Goal: Communication & Community: Answer question/provide support

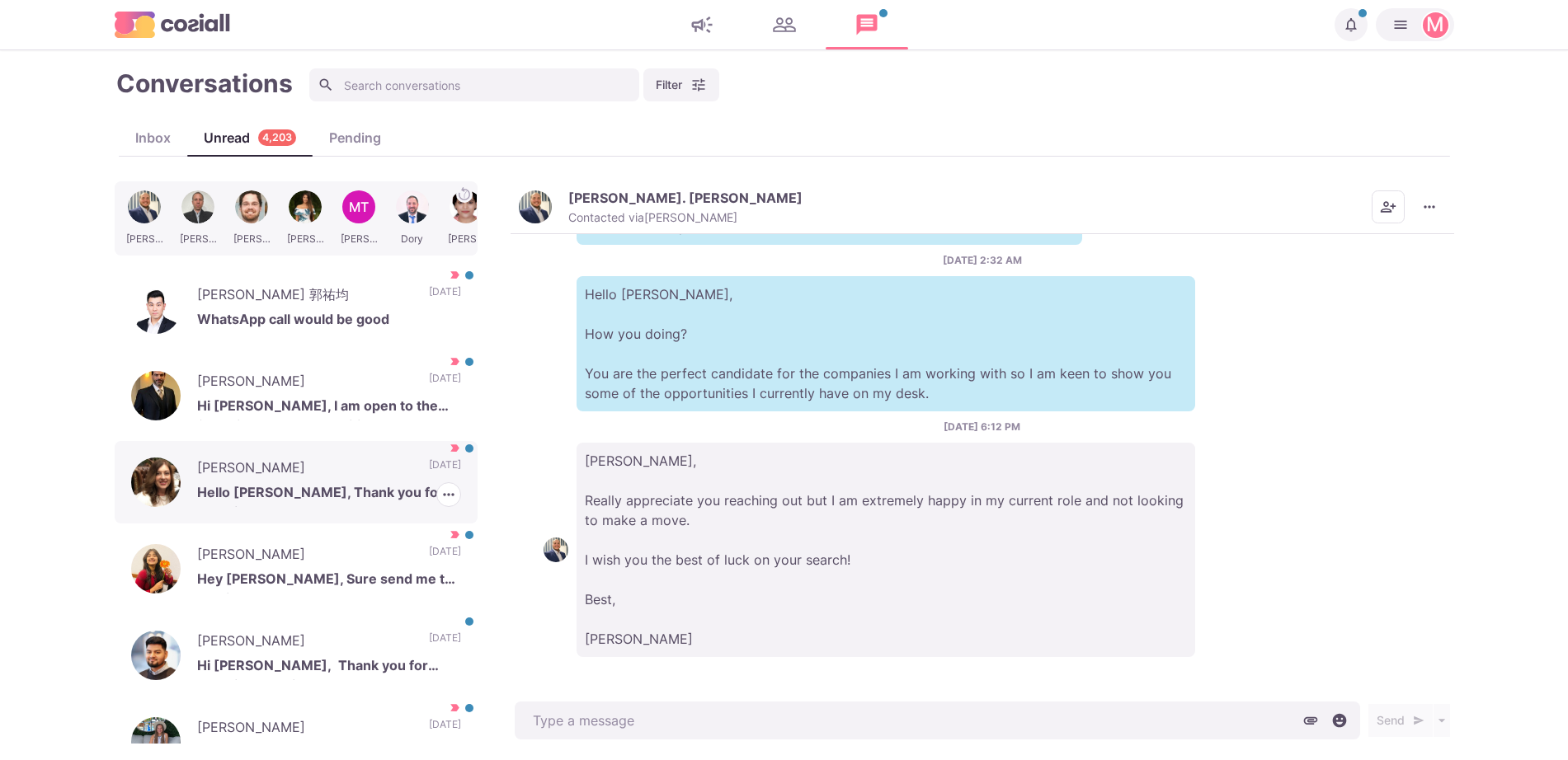
click at [361, 490] on p "Hello [PERSON_NAME], Thank you for reaching out to me. Please share more detail…" at bounding box center [328, 495] width 264 height 25
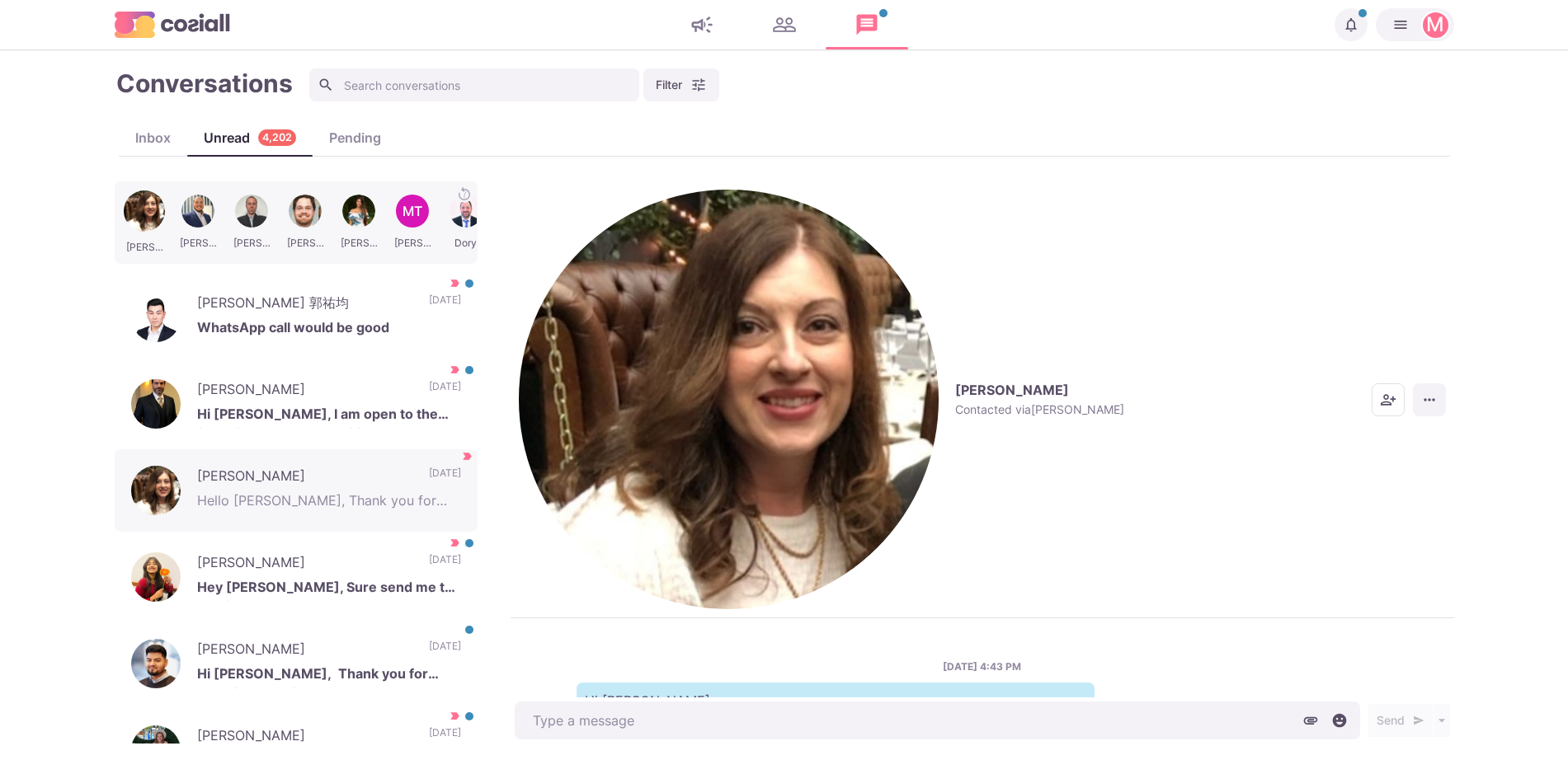
click at [1432, 383] on button "More menu" at bounding box center [1429, 399] width 33 height 33
click at [1383, 272] on button "Mark as Not Important" at bounding box center [1365, 273] width 160 height 26
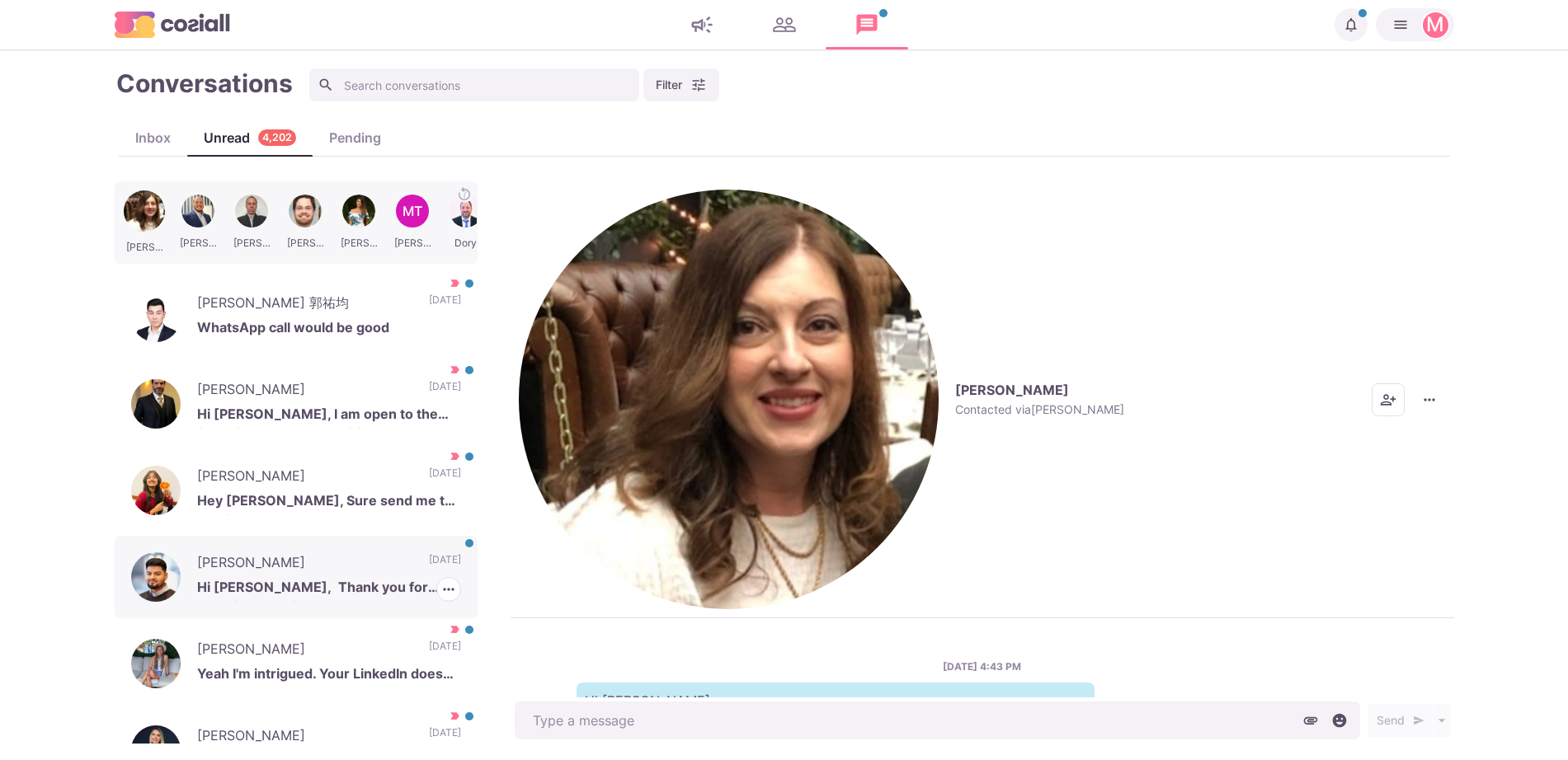
click at [366, 577] on p "Hi [PERSON_NAME], Thank you for reaching out. I just started at [PERSON_NAME], …" at bounding box center [328, 590] width 264 height 25
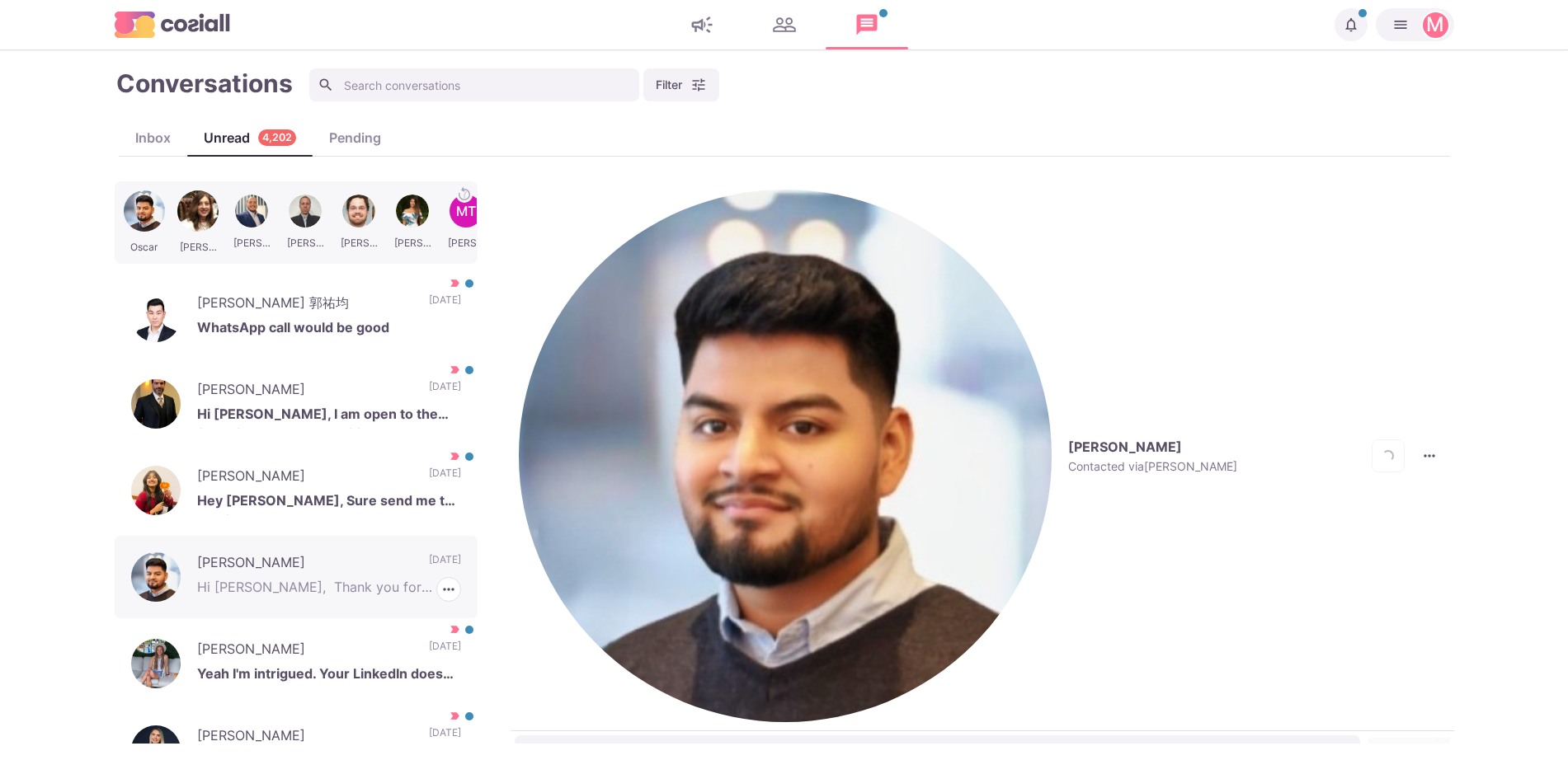
scroll to position [356, 0]
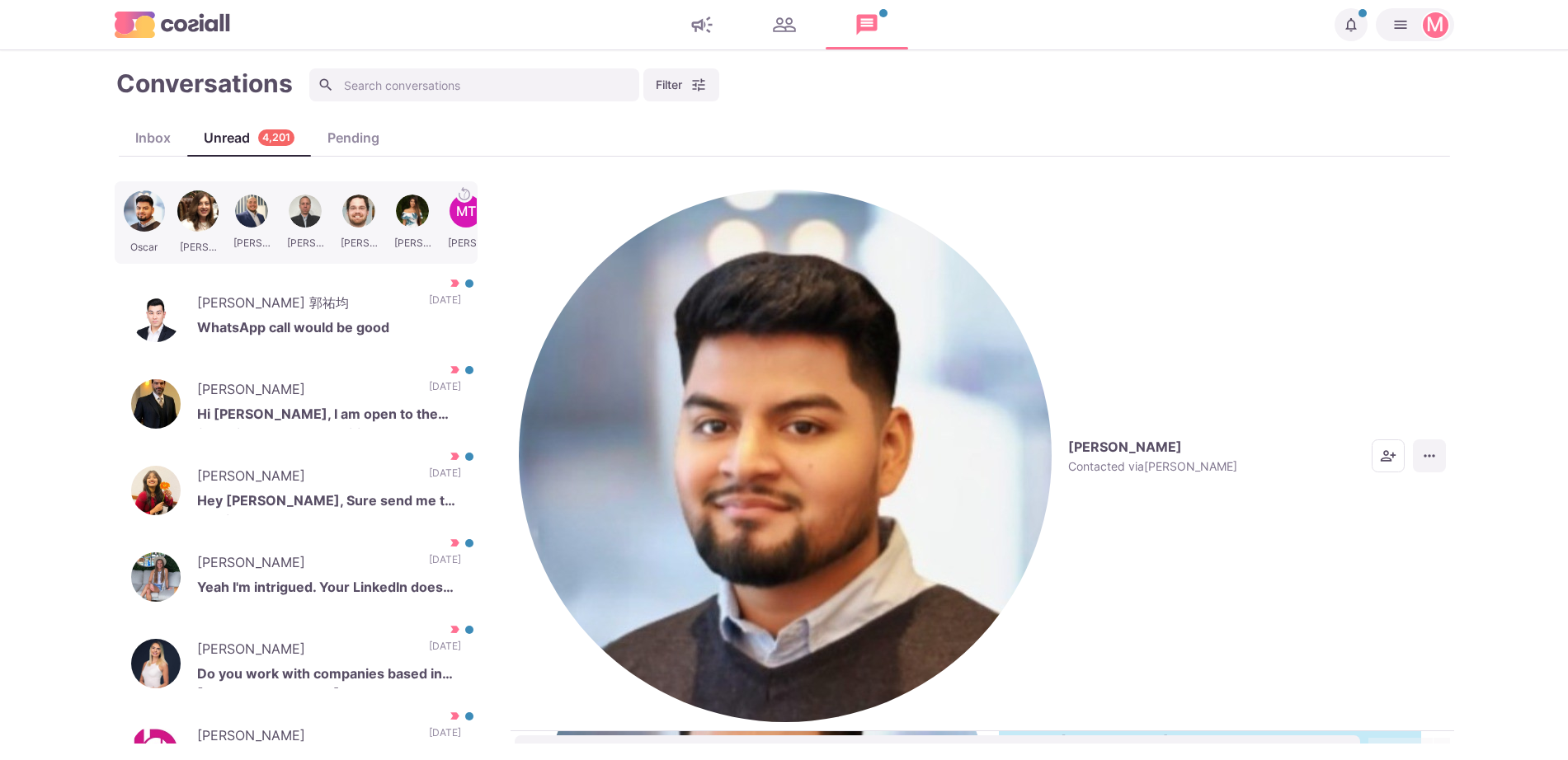
click at [1426, 448] on icon "More menu" at bounding box center [1430, 456] width 17 height 17
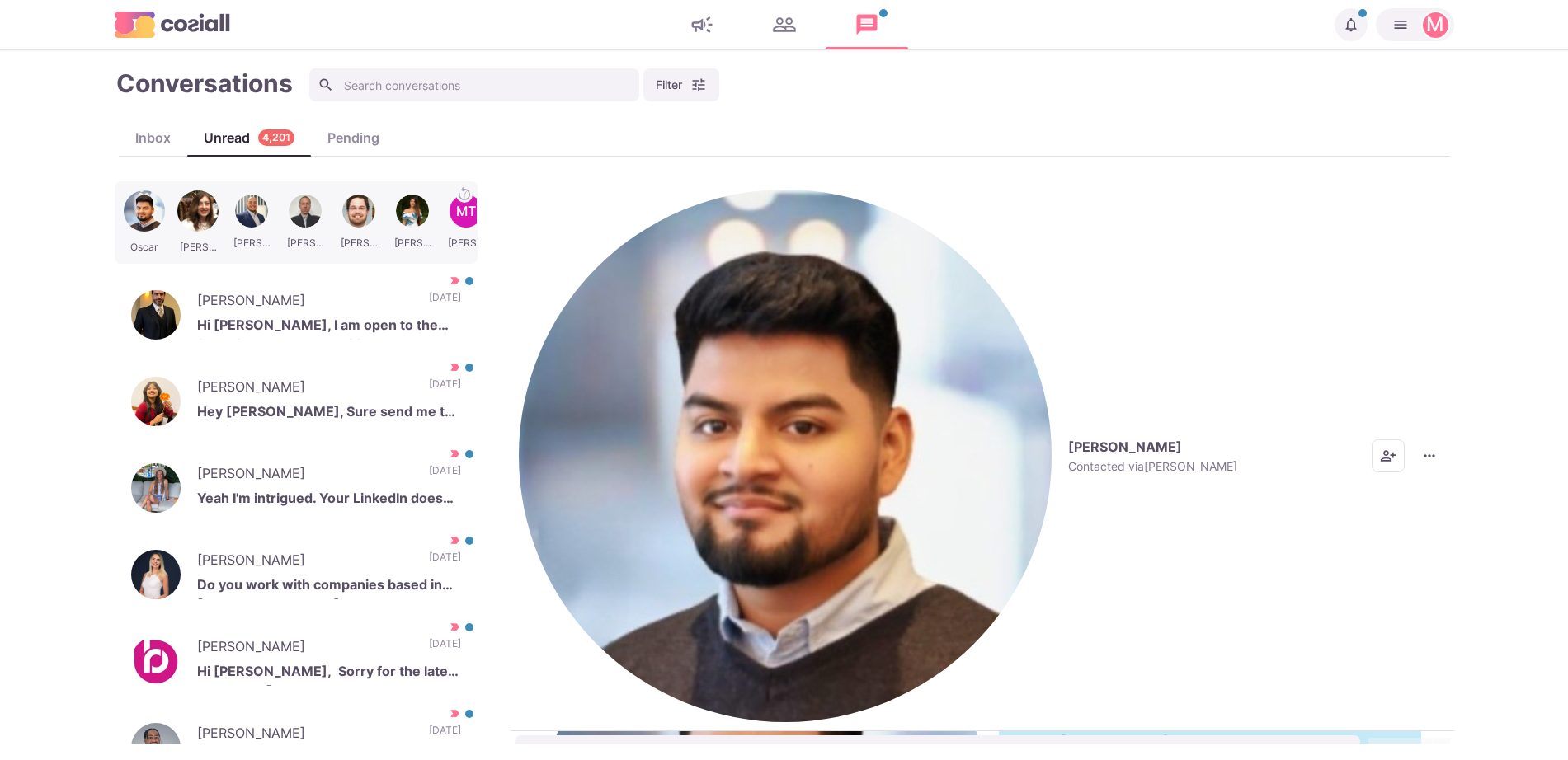
scroll to position [0, 0]
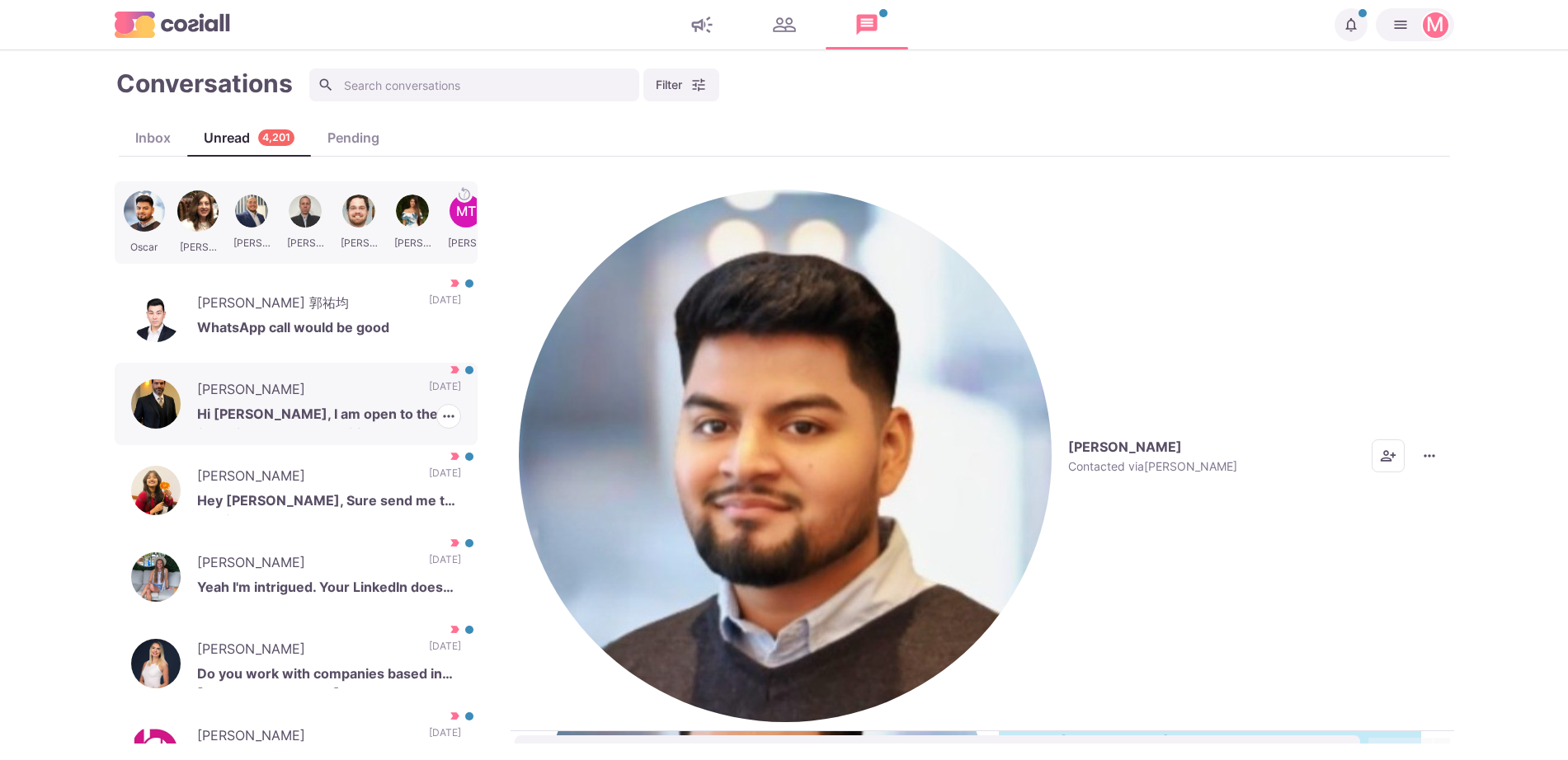
click at [267, 404] on p "Hi [PERSON_NAME], I am open to the following: Manager positions only, recruitin…" at bounding box center [328, 417] width 264 height 25
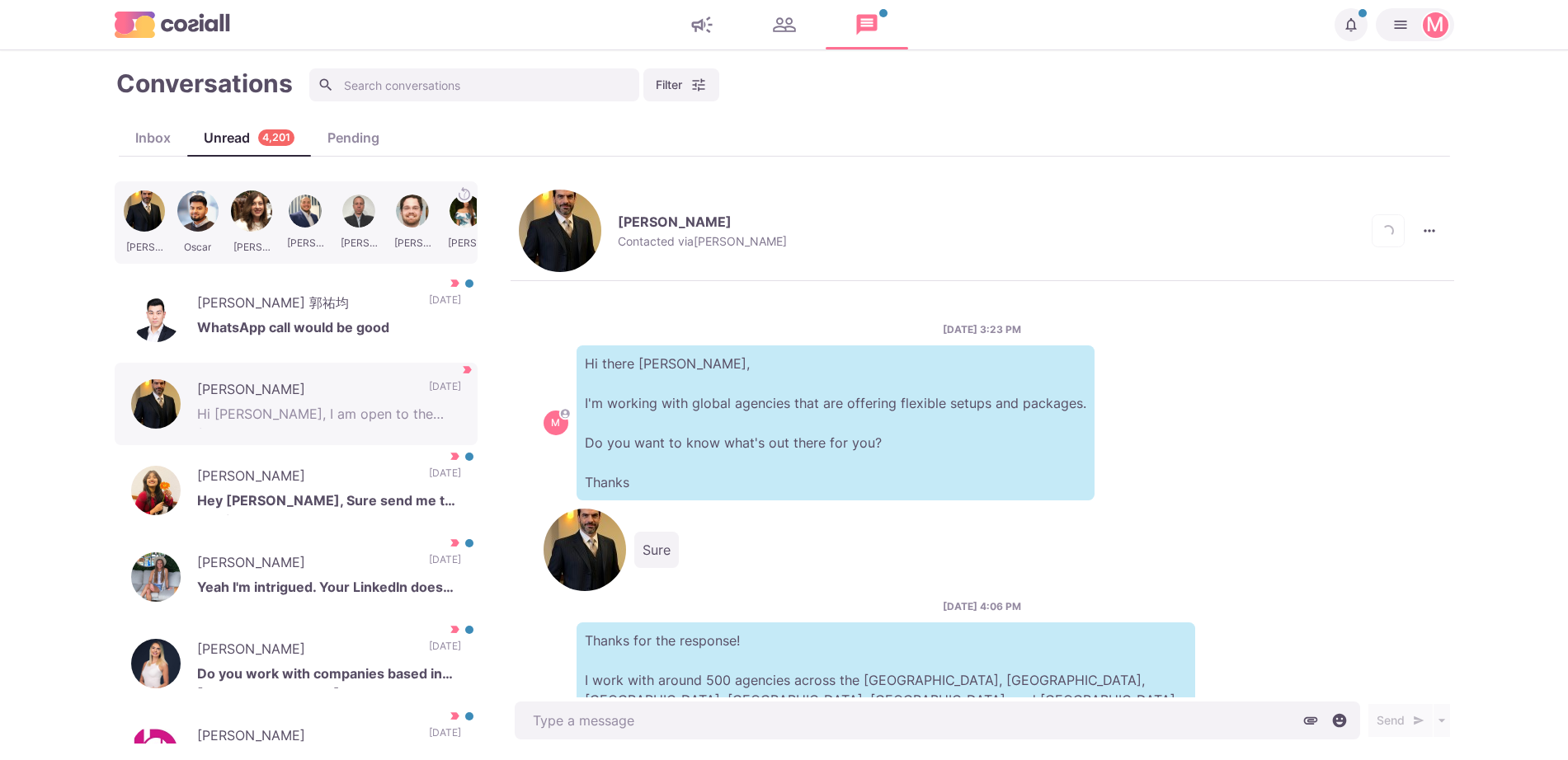
scroll to position [427, 0]
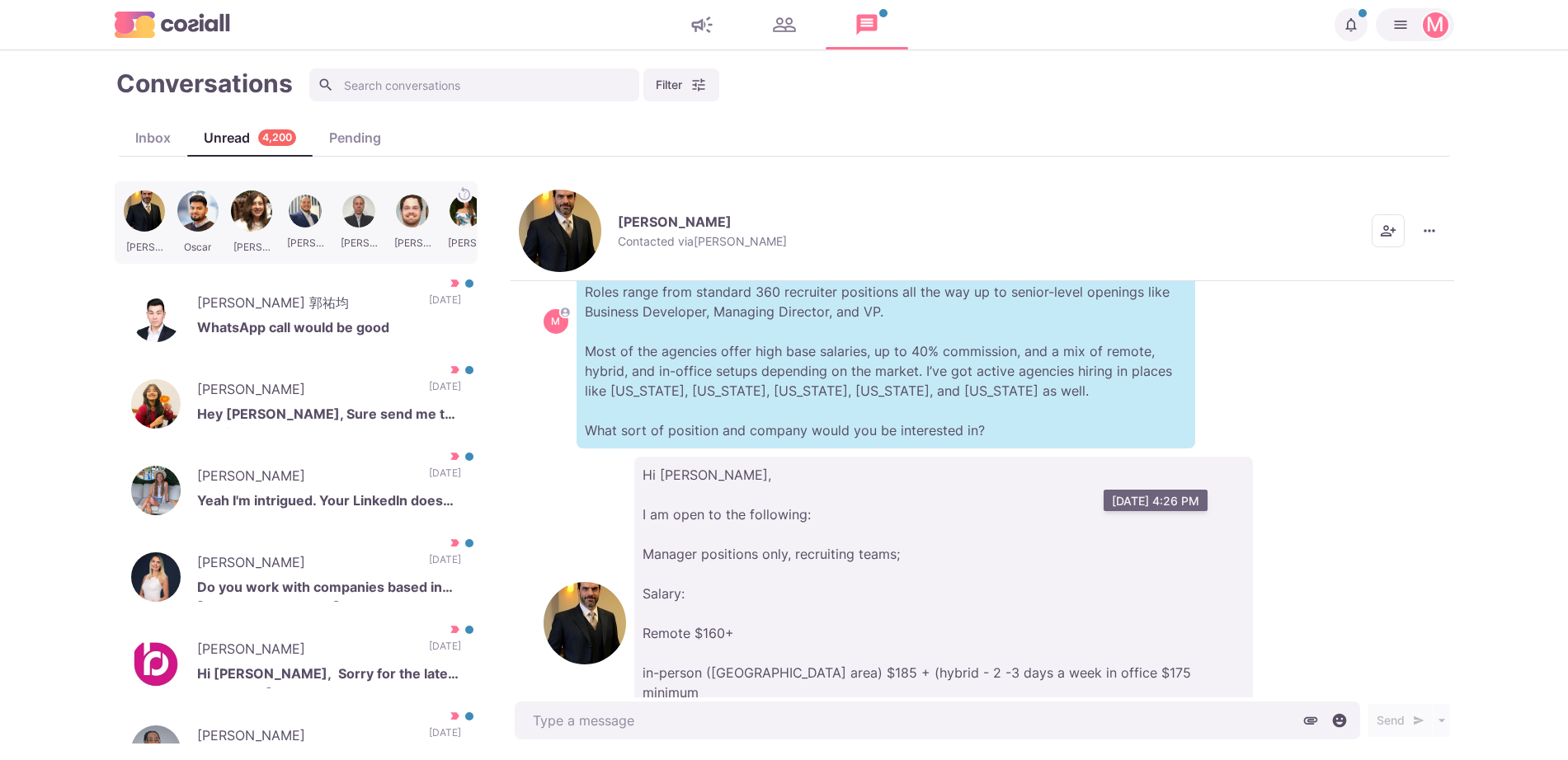
click at [683, 457] on p "Hi [PERSON_NAME], I am open to the following: Manager positions only, recruitin…" at bounding box center [943, 623] width 619 height 333
click at [682, 457] on p "Hi [PERSON_NAME], I am open to the following: Manager positions only, recruitin…" at bounding box center [943, 623] width 619 height 333
click at [634, 457] on p "Hi [PERSON_NAME], I am open to the following: Manager positions only, recruitin…" at bounding box center [943, 623] width 619 height 333
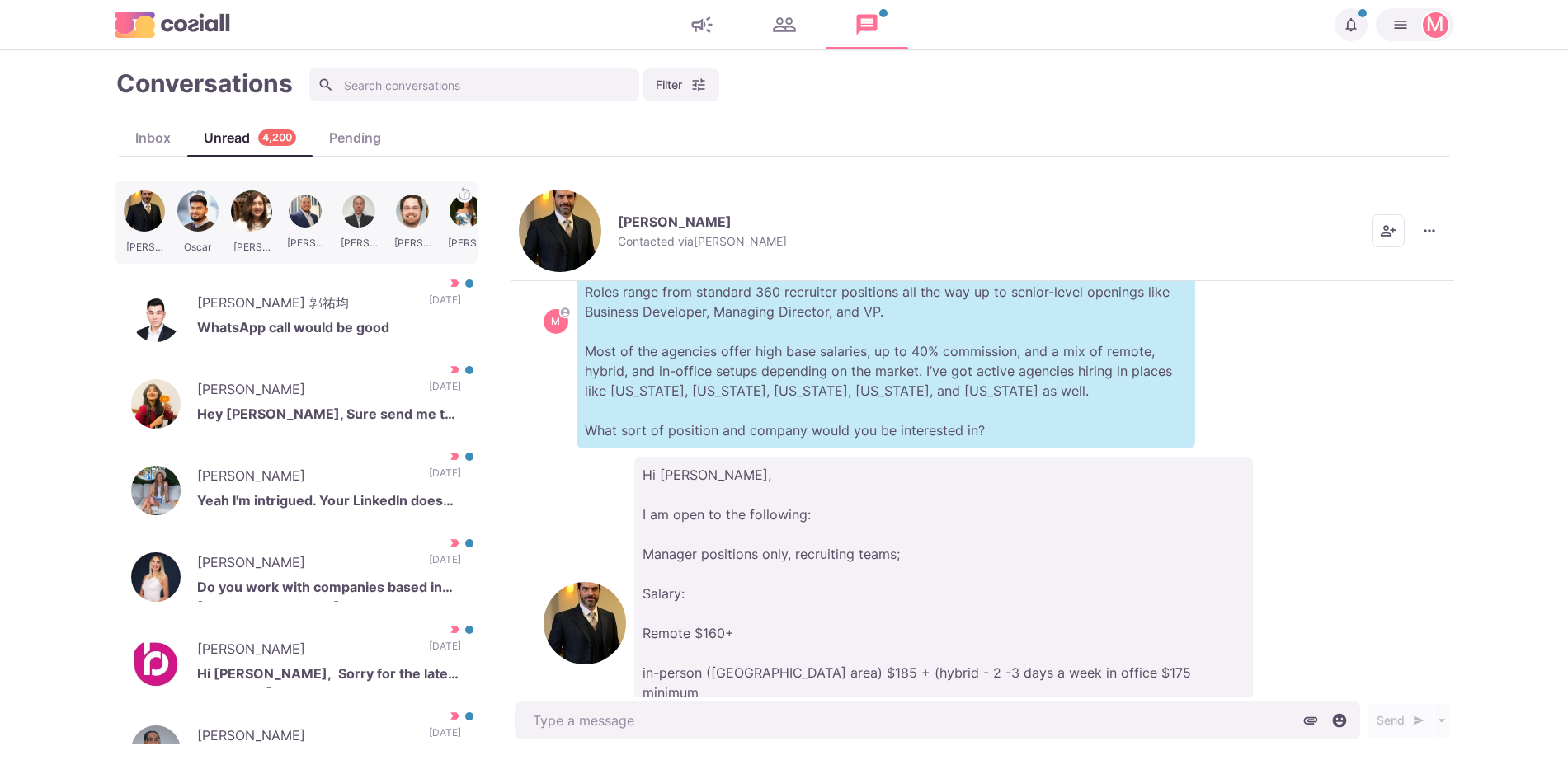
click at [634, 457] on p "Hi [PERSON_NAME], I am open to the following: Manager positions only, recruitin…" at bounding box center [943, 623] width 619 height 333
click at [552, 228] on div "[PERSON_NAME] Contacted via [PERSON_NAME] [PERSON_NAME] as Unread Mark as Not I…" at bounding box center [981, 231] width 943 height 99
click at [544, 217] on img "button" at bounding box center [560, 231] width 83 height 82
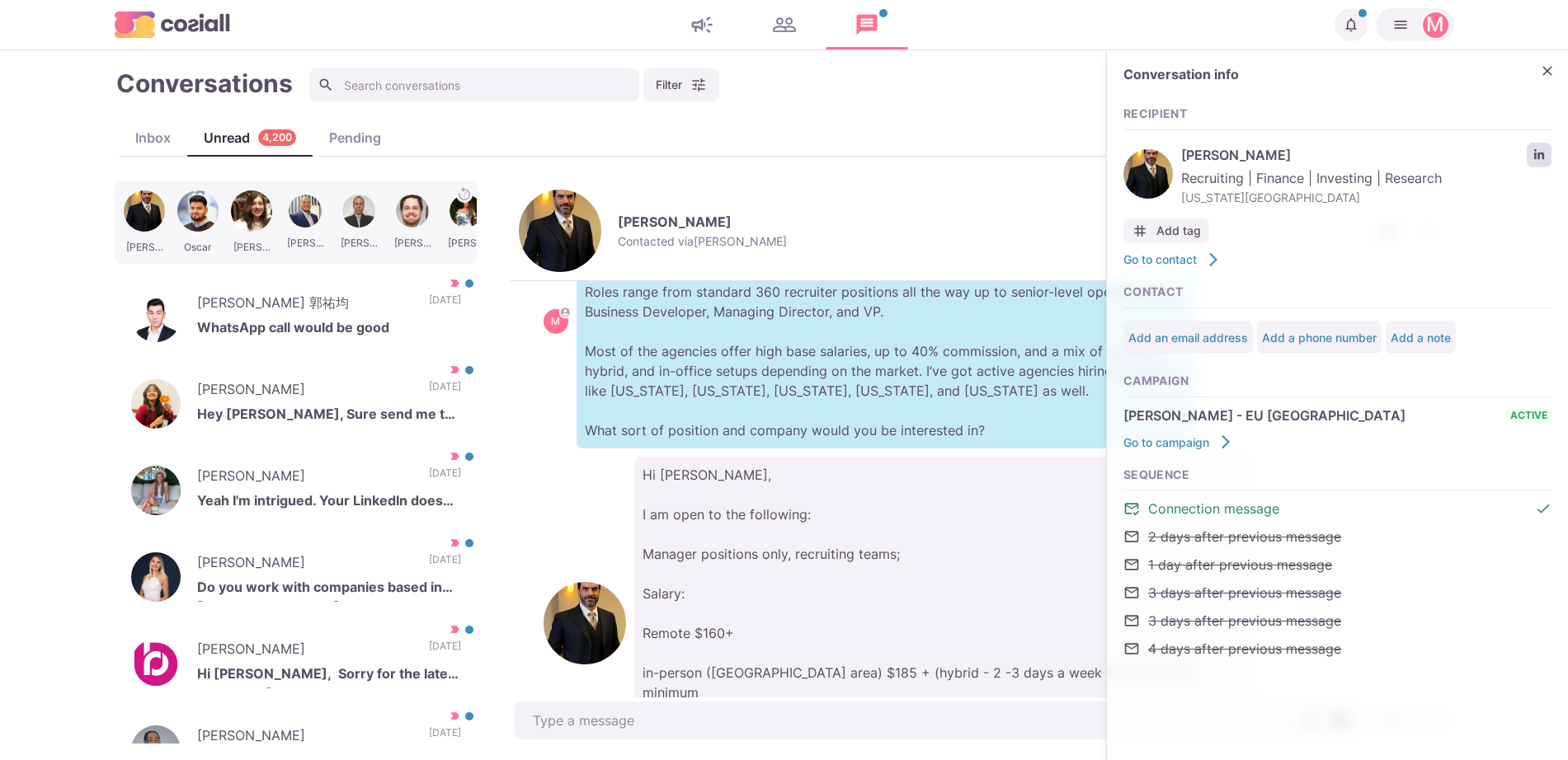
click at [1548, 160] on link "LinkedIn profile link" at bounding box center [1540, 155] width 25 height 25
click at [840, 593] on p "Hi [PERSON_NAME], I am open to the following: Manager positions only, recruitin…" at bounding box center [943, 623] width 619 height 333
click at [1544, 71] on icon "Close" at bounding box center [1548, 71] width 17 height 17
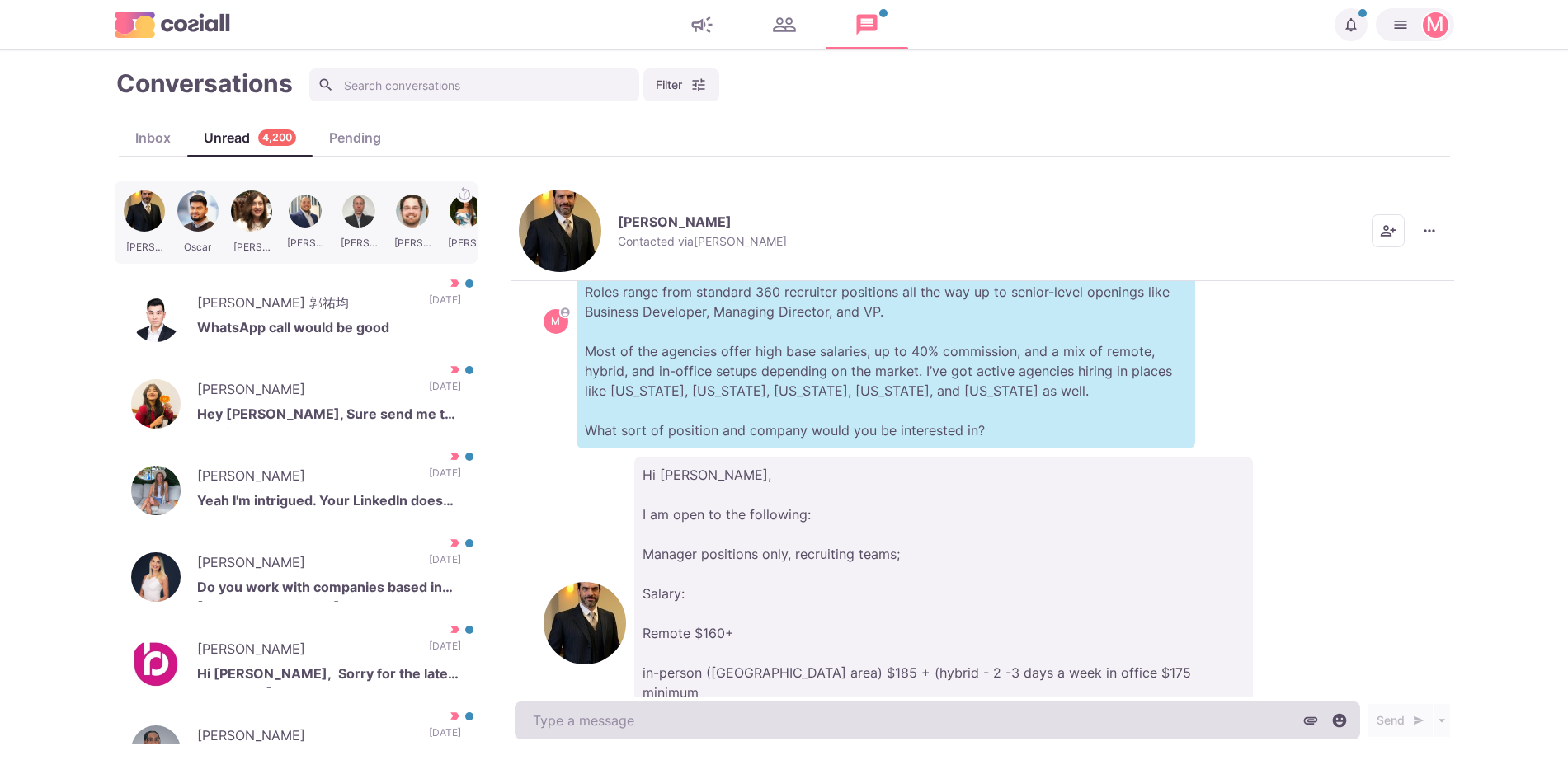
click at [820, 723] on textarea at bounding box center [937, 720] width 846 height 38
click at [815, 732] on textarea "To enrich screen reader interactions, please activate Accessibility in Grammarl…" at bounding box center [937, 720] width 846 height 38
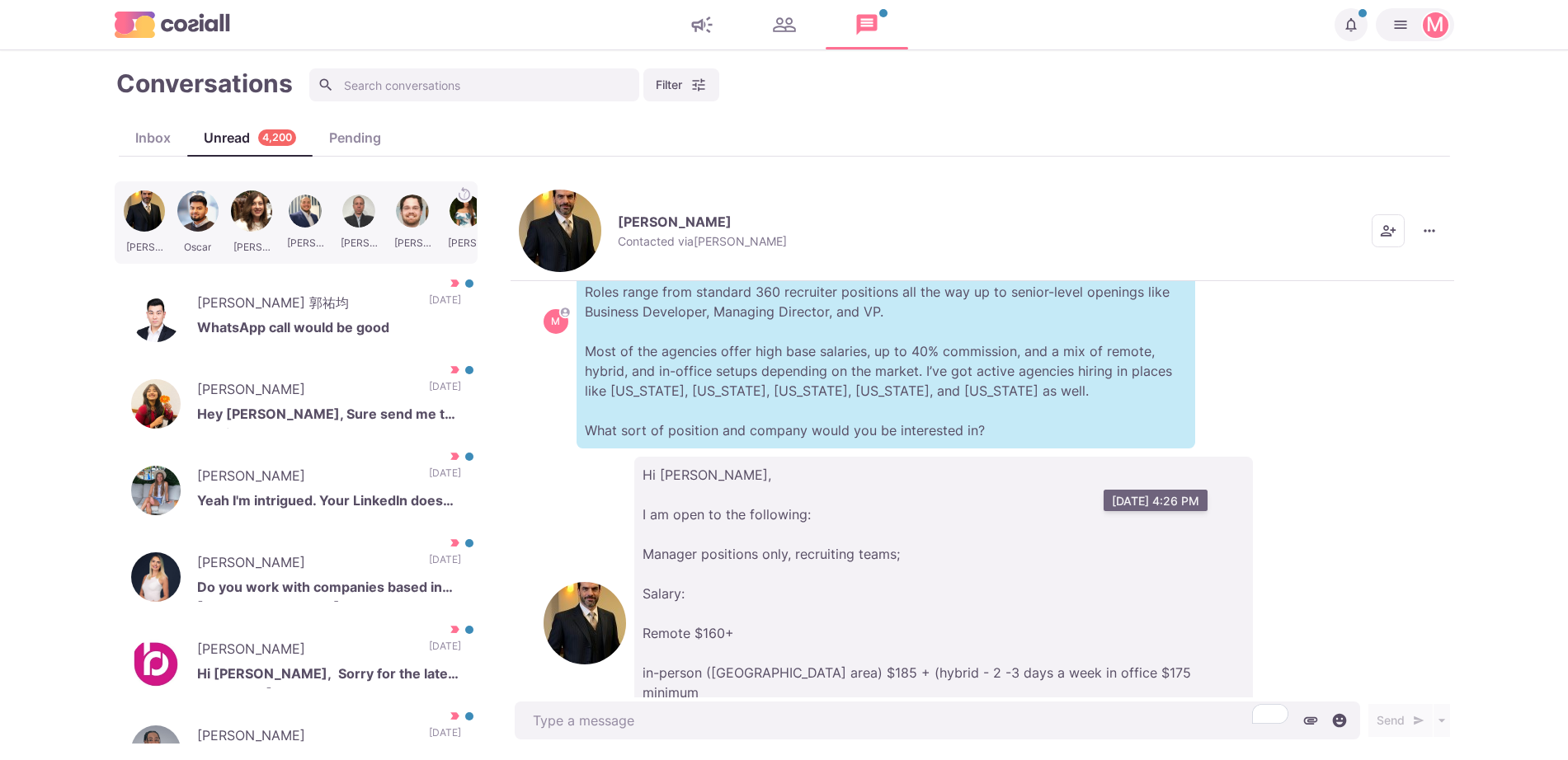
click at [895, 457] on p "Hi [PERSON_NAME], I am open to the following: Manager positions only, recruitin…" at bounding box center [943, 623] width 619 height 333
click at [770, 457] on p "Hi [PERSON_NAME], I am open to the following: Manager positions only, recruitin…" at bounding box center [943, 623] width 619 height 333
click at [772, 457] on p "Hi [PERSON_NAME], I am open to the following: Manager positions only, recruitin…" at bounding box center [943, 623] width 619 height 333
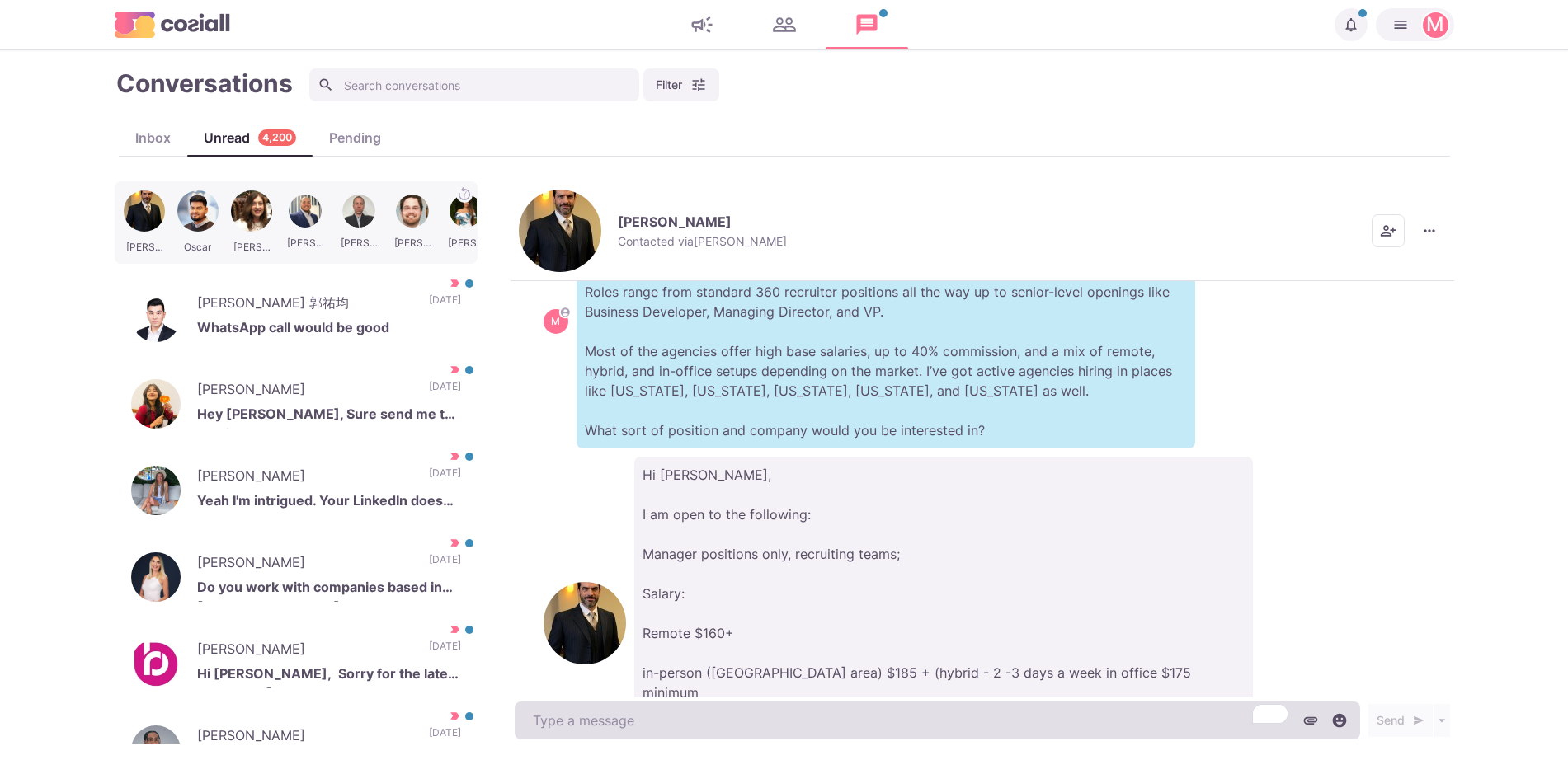
click at [721, 716] on textarea "To enrich screen reader interactions, please activate Accessibility in Grammarl…" at bounding box center [937, 720] width 846 height 38
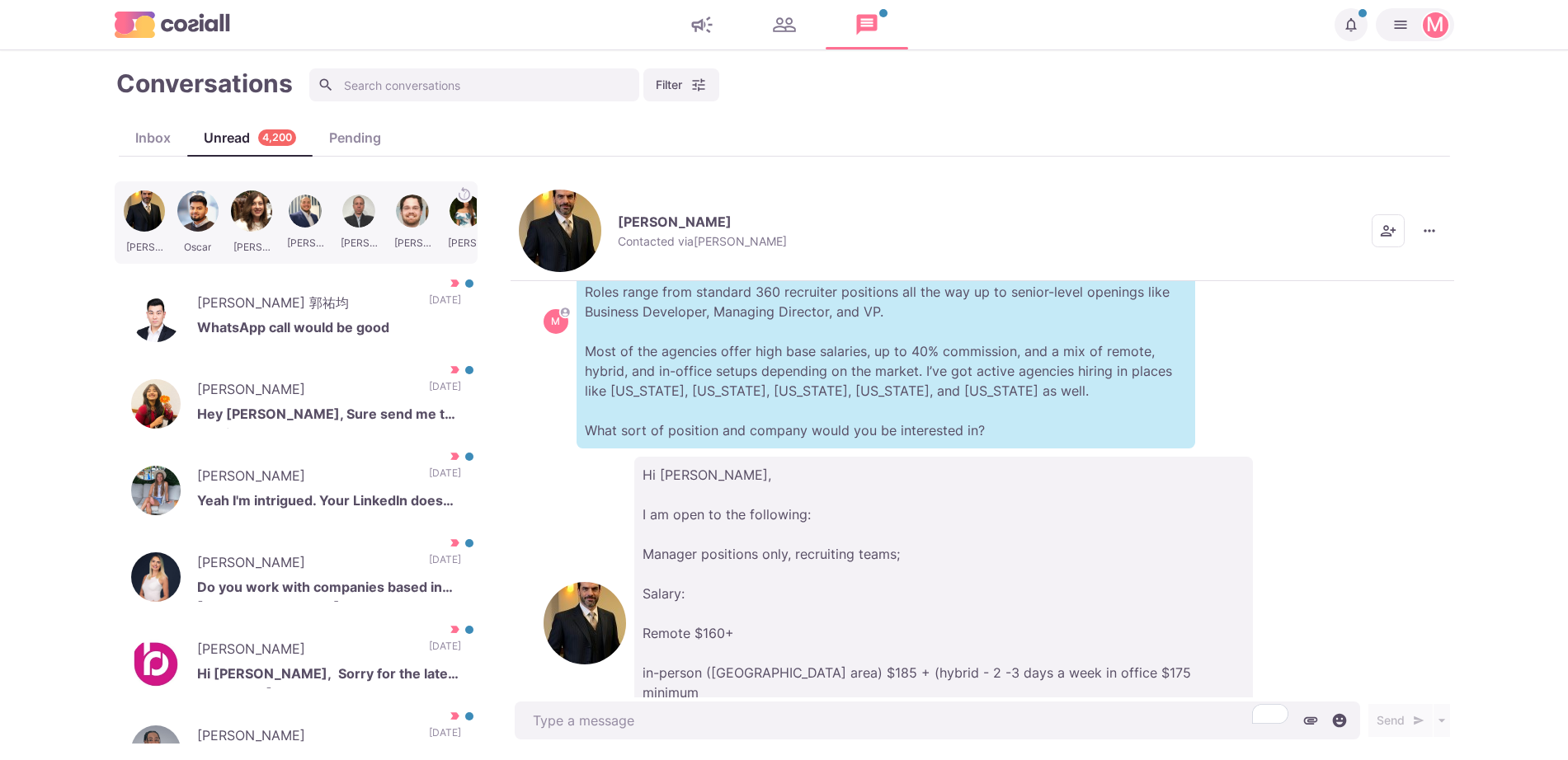
type textarea "x"
type textarea "T"
type textarea "x"
type textarea "Th"
type textarea "x"
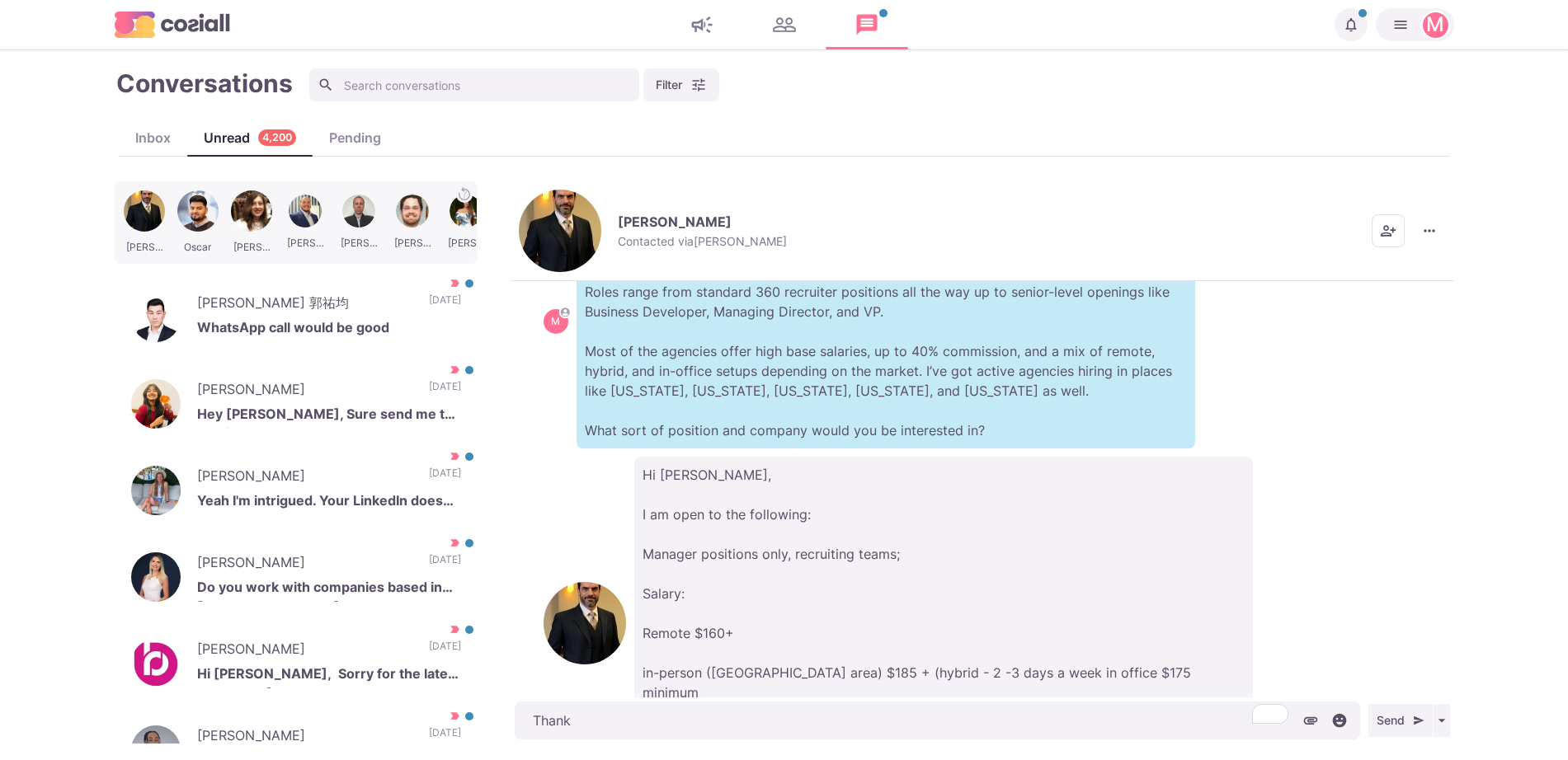
type textarea "Thanks"
type textarea "x"
type textarea "Thanks"
type textarea "x"
type textarea "Thanks f"
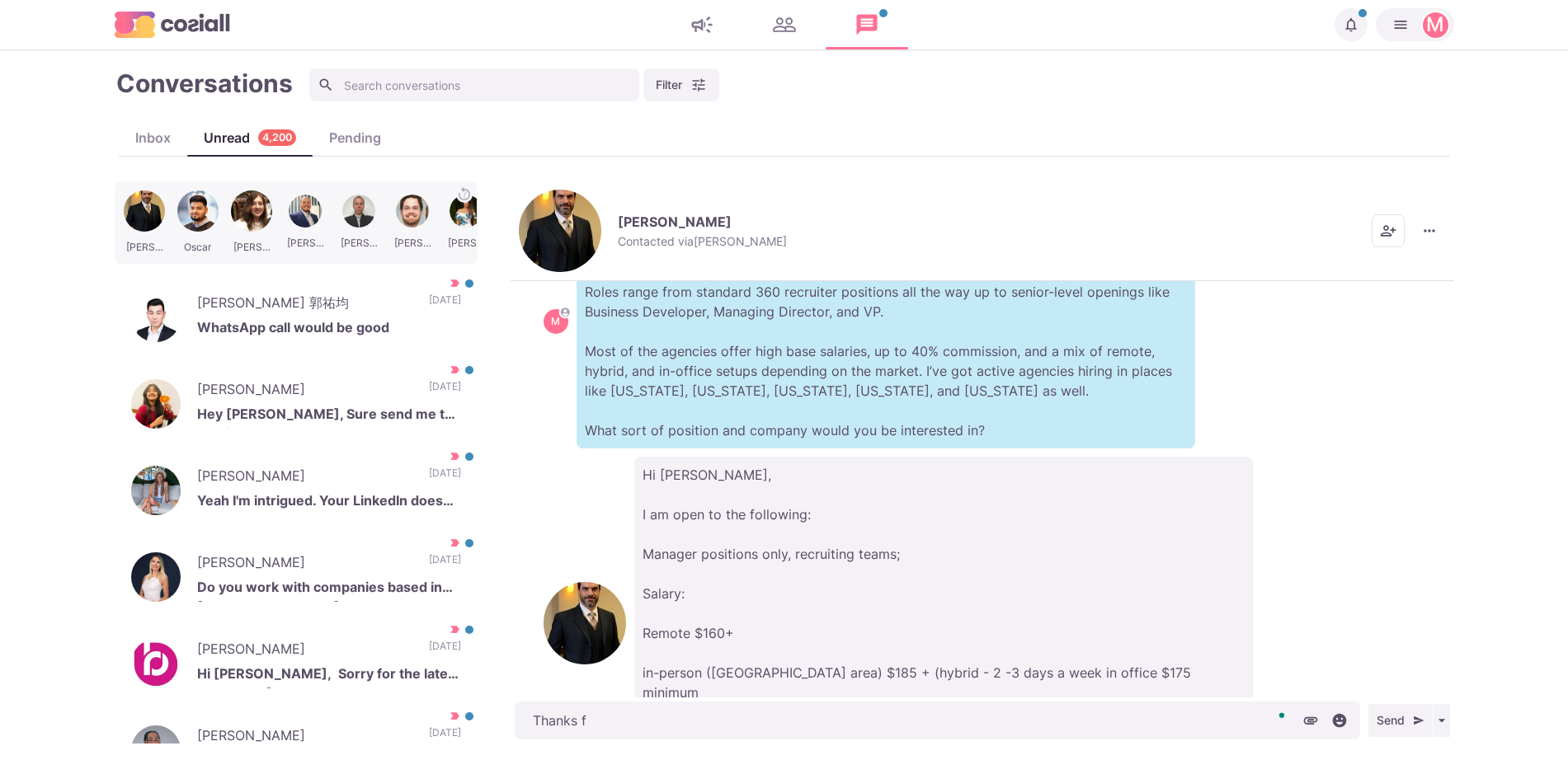
type textarea "x"
type textarea "Thanks fo"
type textarea "x"
type textarea "Thanks for"
type textarea "x"
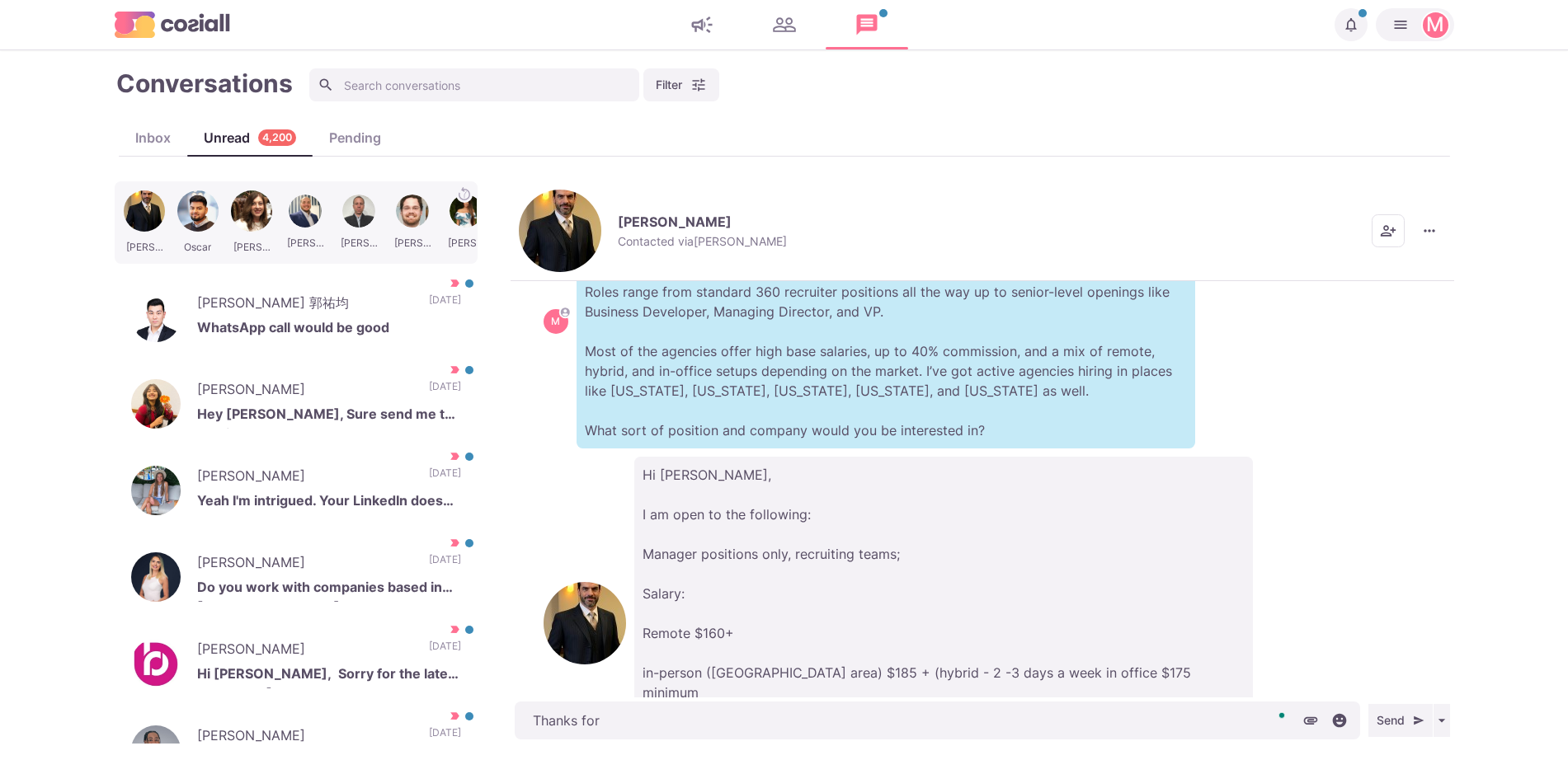
type textarea "Thanks for"
type textarea "x"
type textarea "Thanks for c"
type textarea "x"
type textarea "Thanks for co"
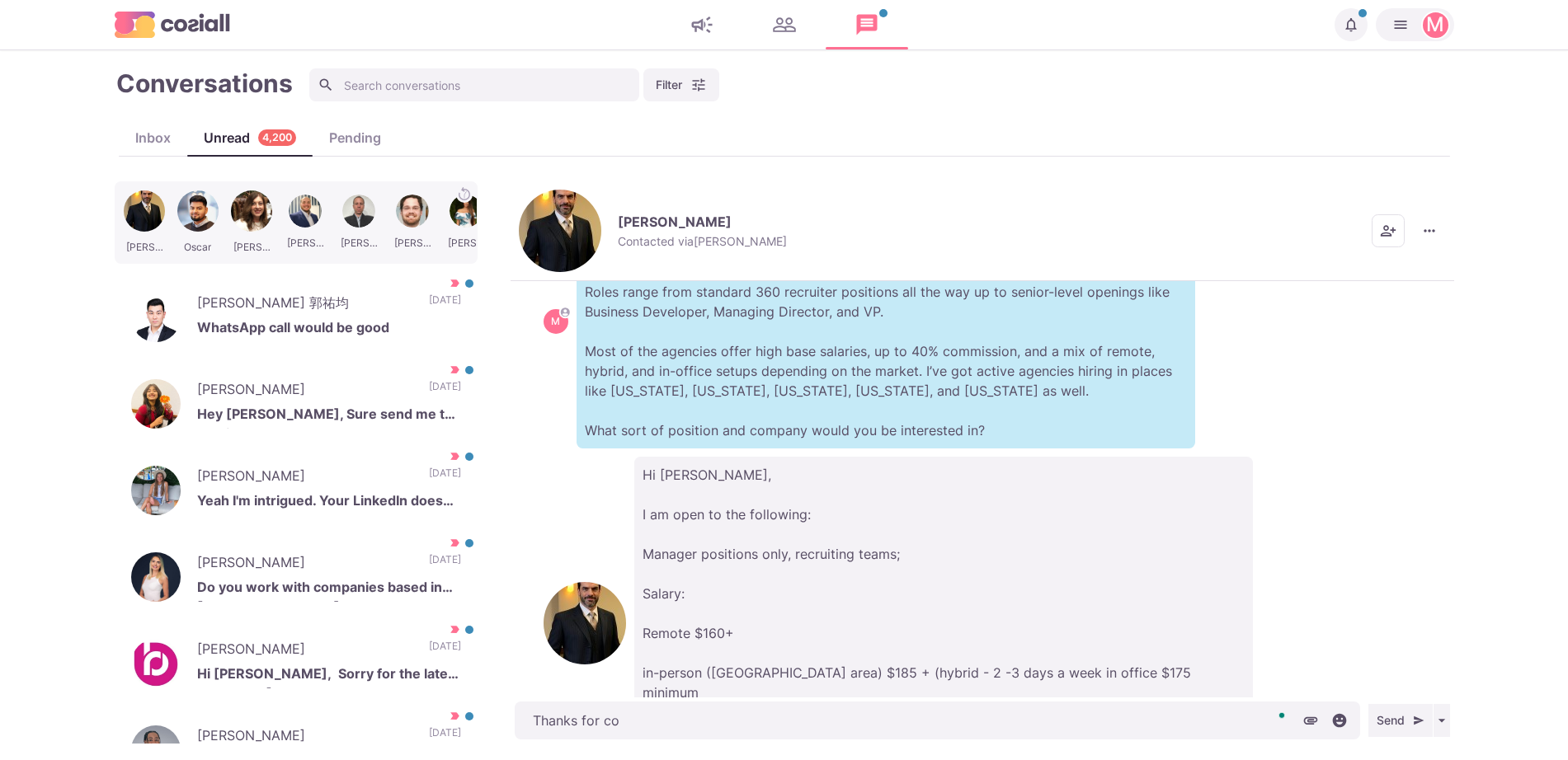
type textarea "x"
type textarea "Thanks for com"
type textarea "x"
type textarea "Thanks for coming"
type textarea "x"
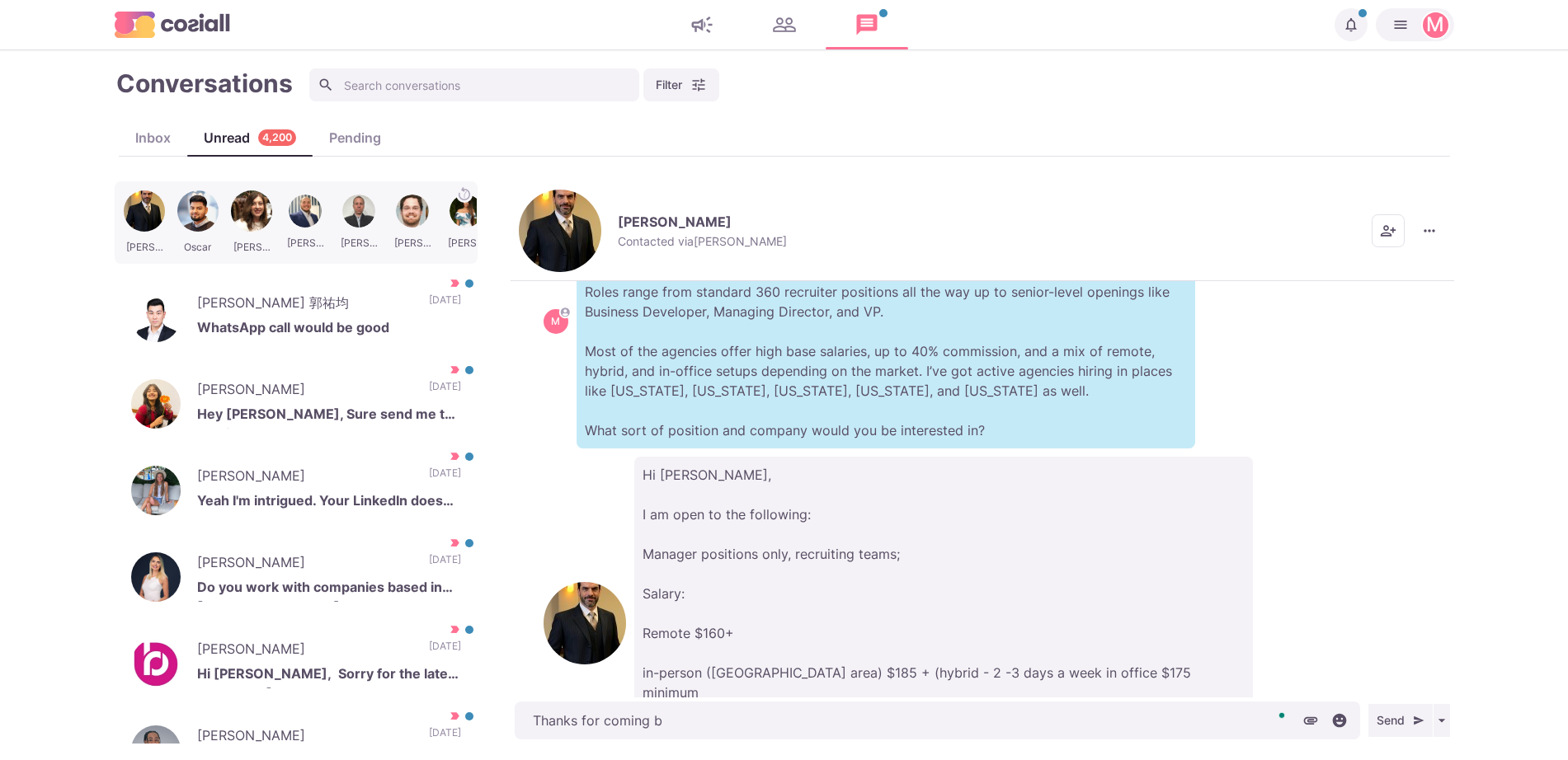
type textarea "Thanks for coming ba"
type textarea "x"
type textarea "Thanks for coming bac"
type textarea "x"
type textarea "Thanks for coming back"
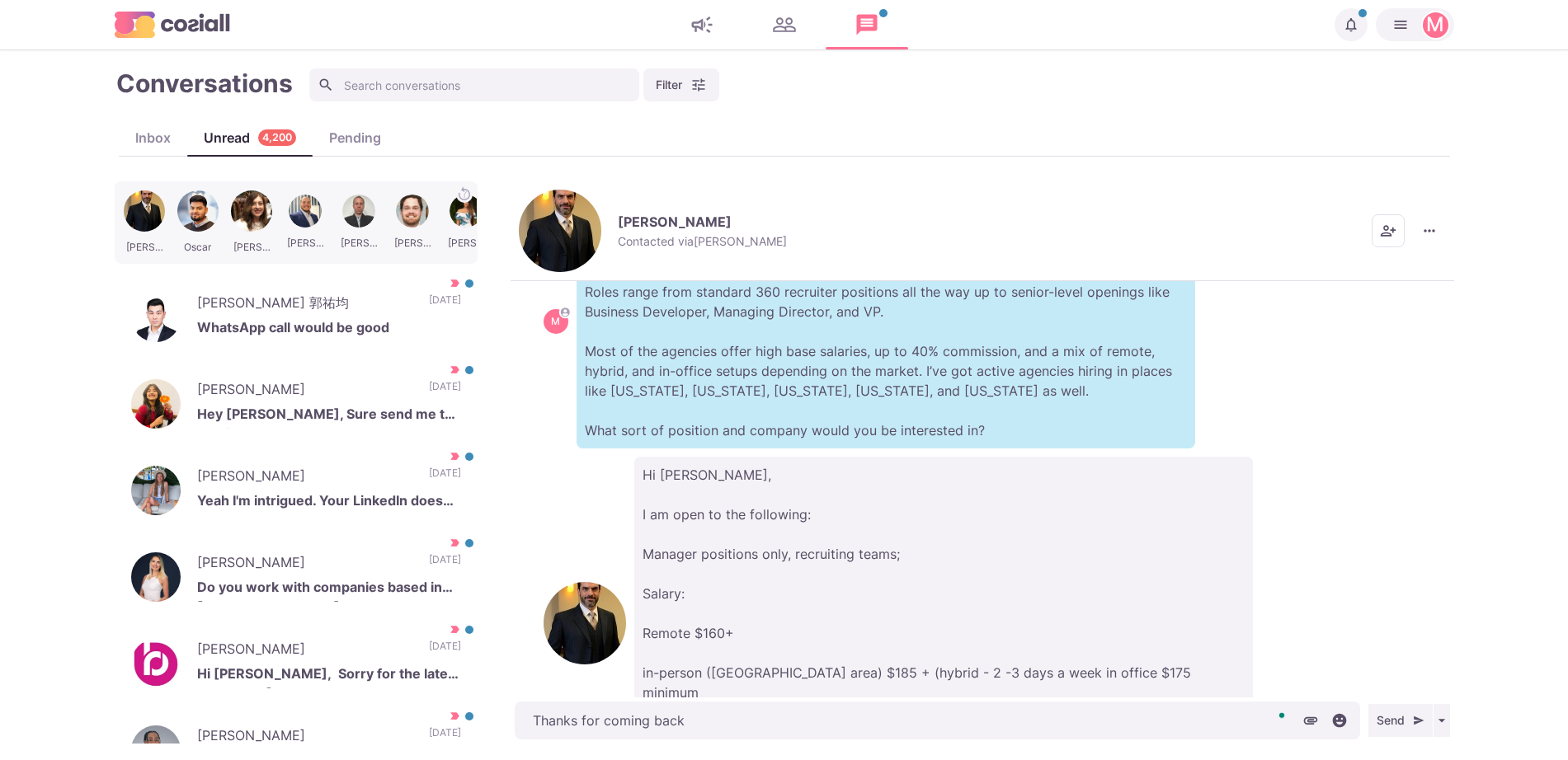
type textarea "x"
type textarea "Thanks for coming back"
type textarea "x"
type textarea "Thanks for coming back t"
type textarea "x"
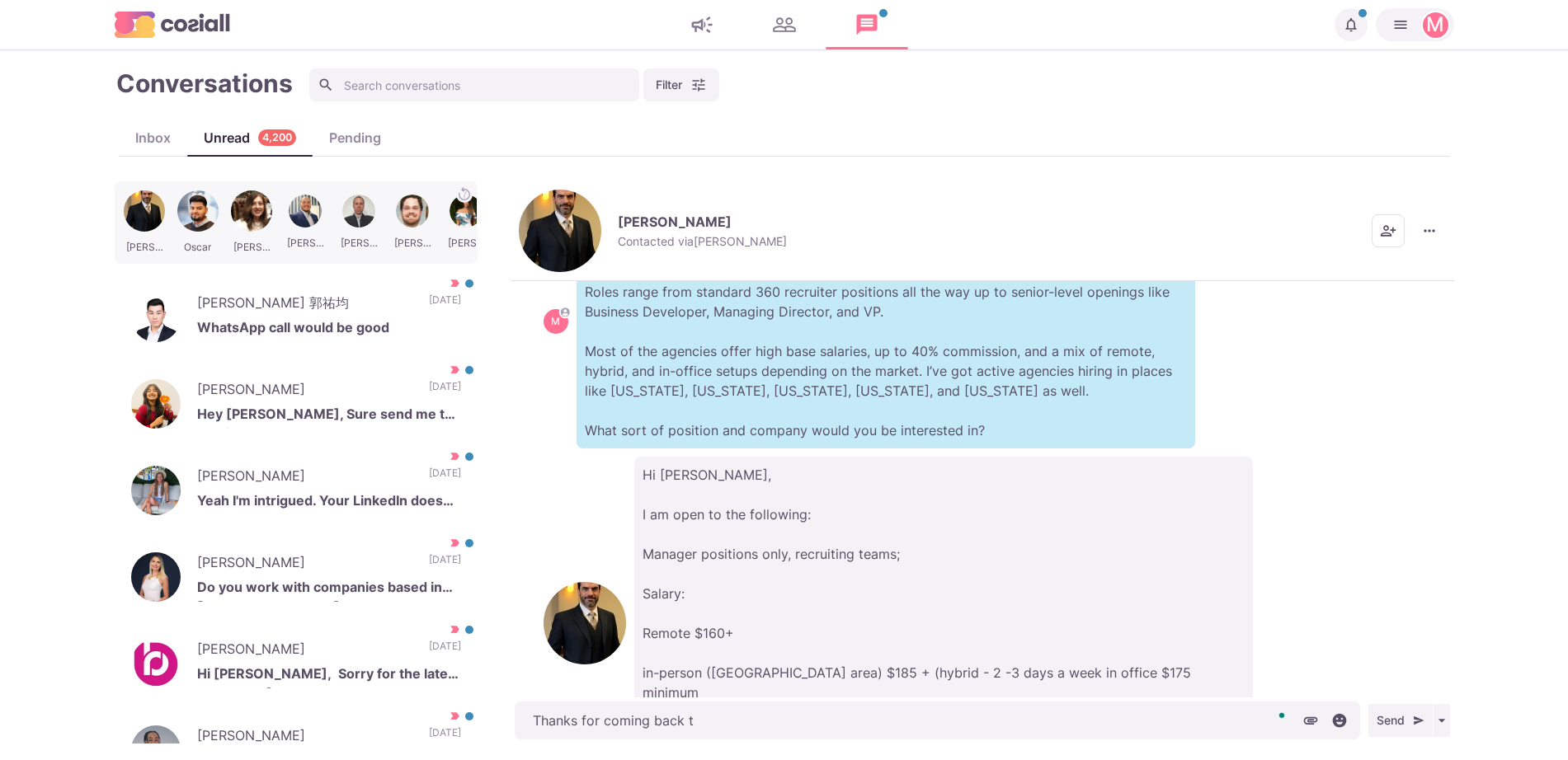
type textarea "Thanks for coming back to"
type textarea "x"
type textarea "Thanks for coming back to m"
type textarea "x"
type textarea "Thanks for coming back to me"
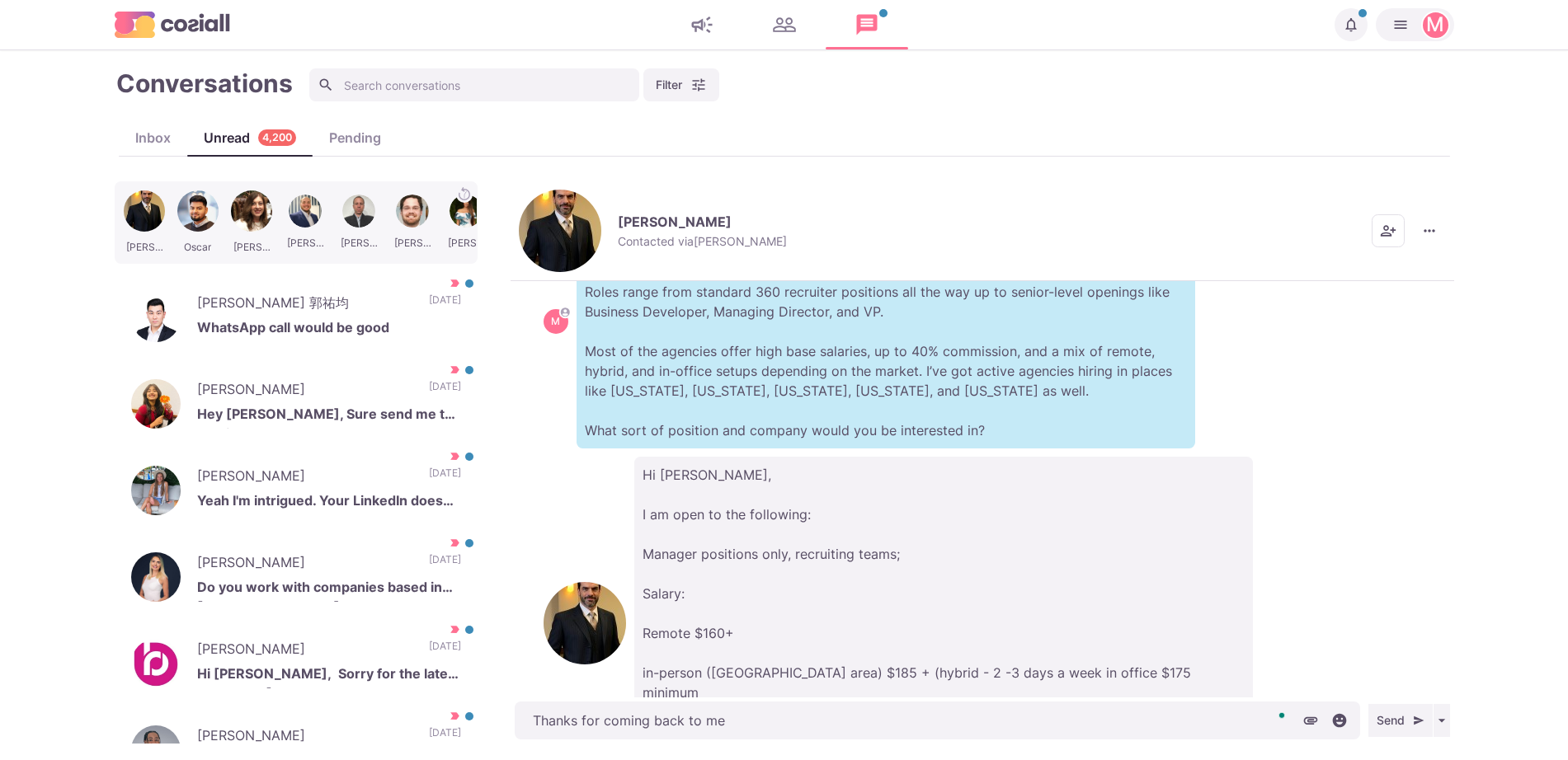
type textarea "x"
type textarea "Thanks for coming back to me,"
type textarea "x"
type textarea "Thanks for coming back to me, i"
type textarea "x"
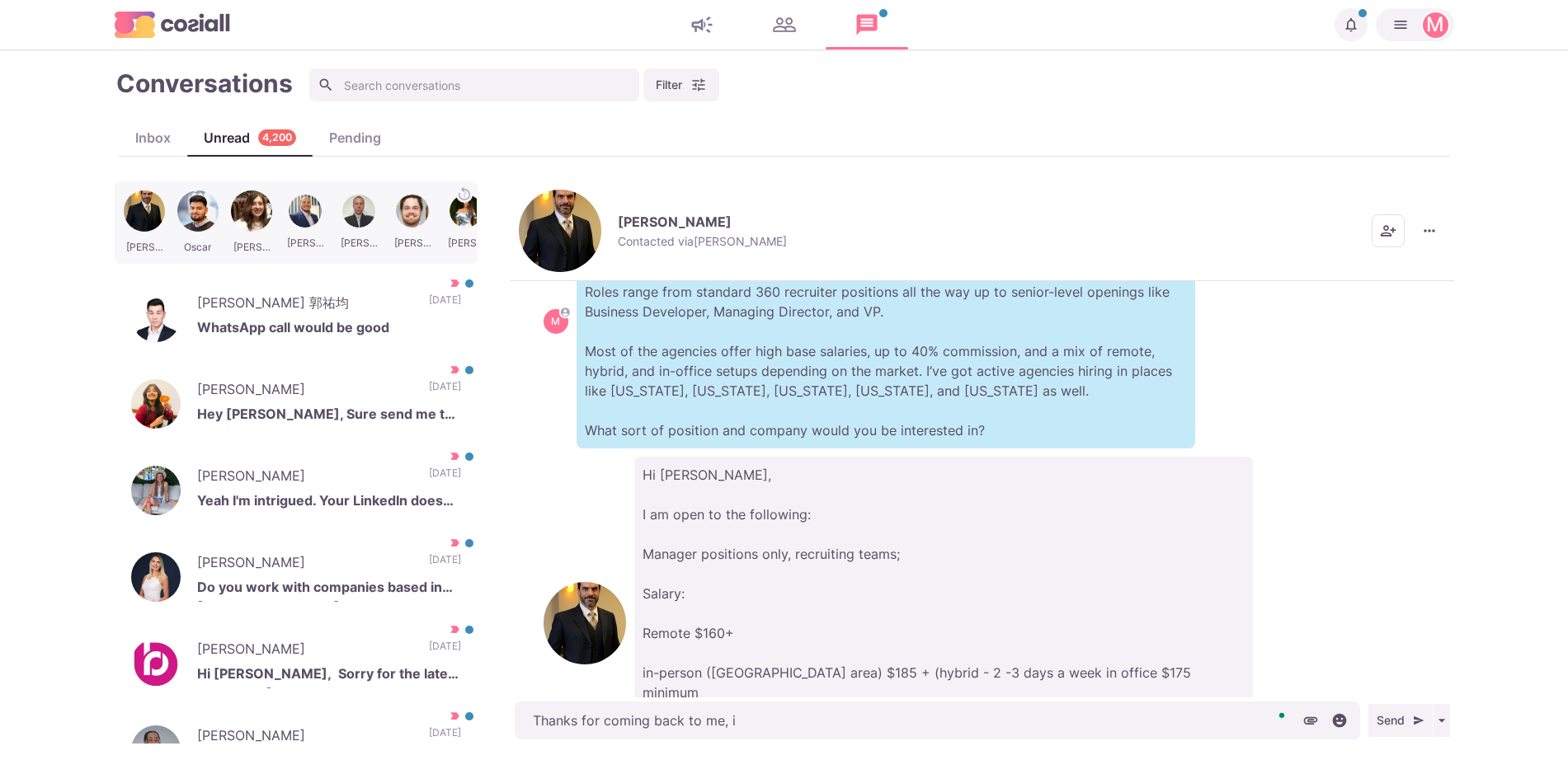
type textarea "Thanks for coming back to me, is"
type textarea "x"
type textarea "Thanks for coming back to me, is"
type textarea "x"
type textarea "Thanks for coming back to me, is t"
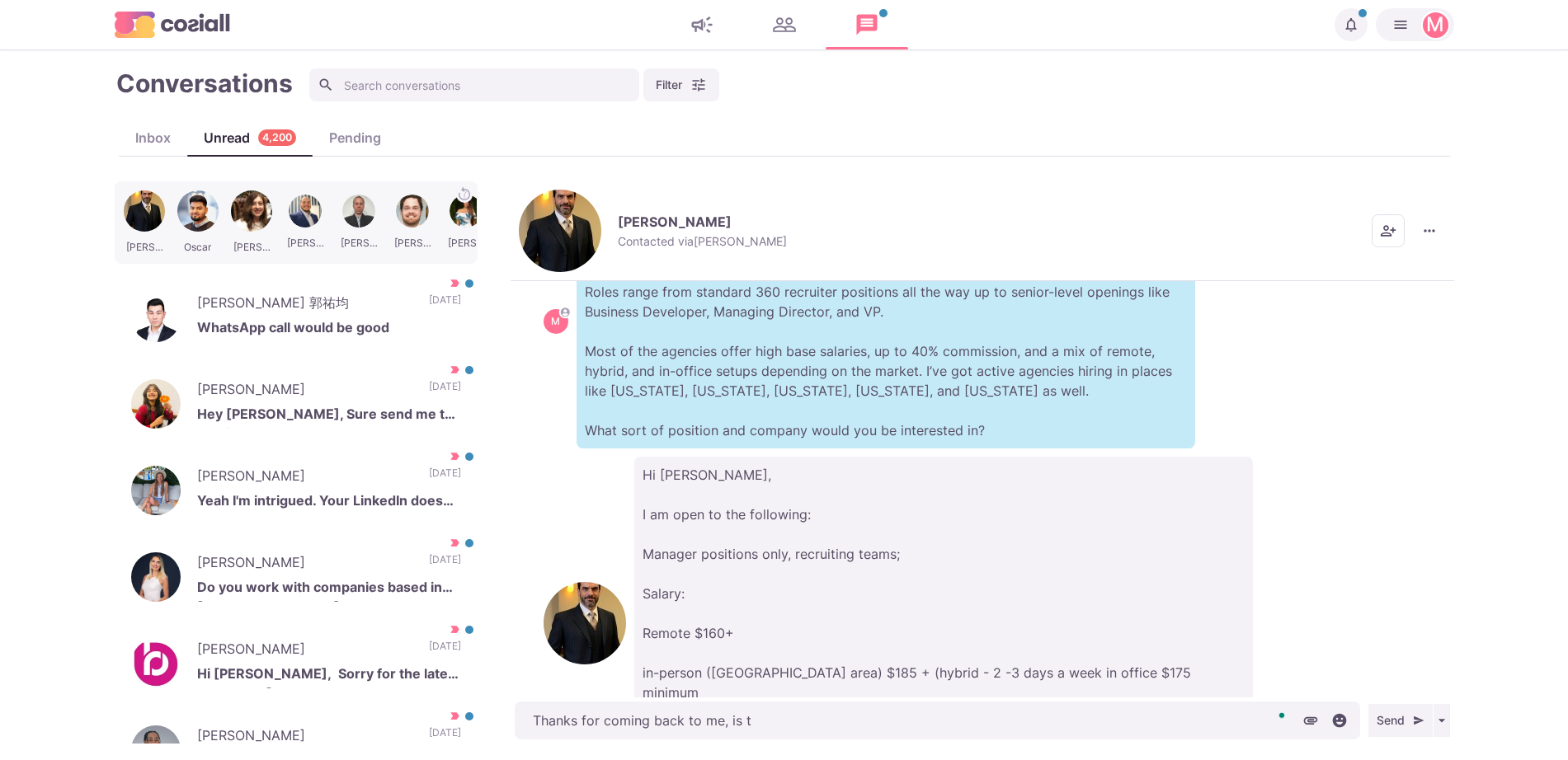
type textarea "x"
type textarea "Thanks for coming back to me, is th"
type textarea "x"
type textarea "Thanks for coming back to me, is tha"
type textarea "x"
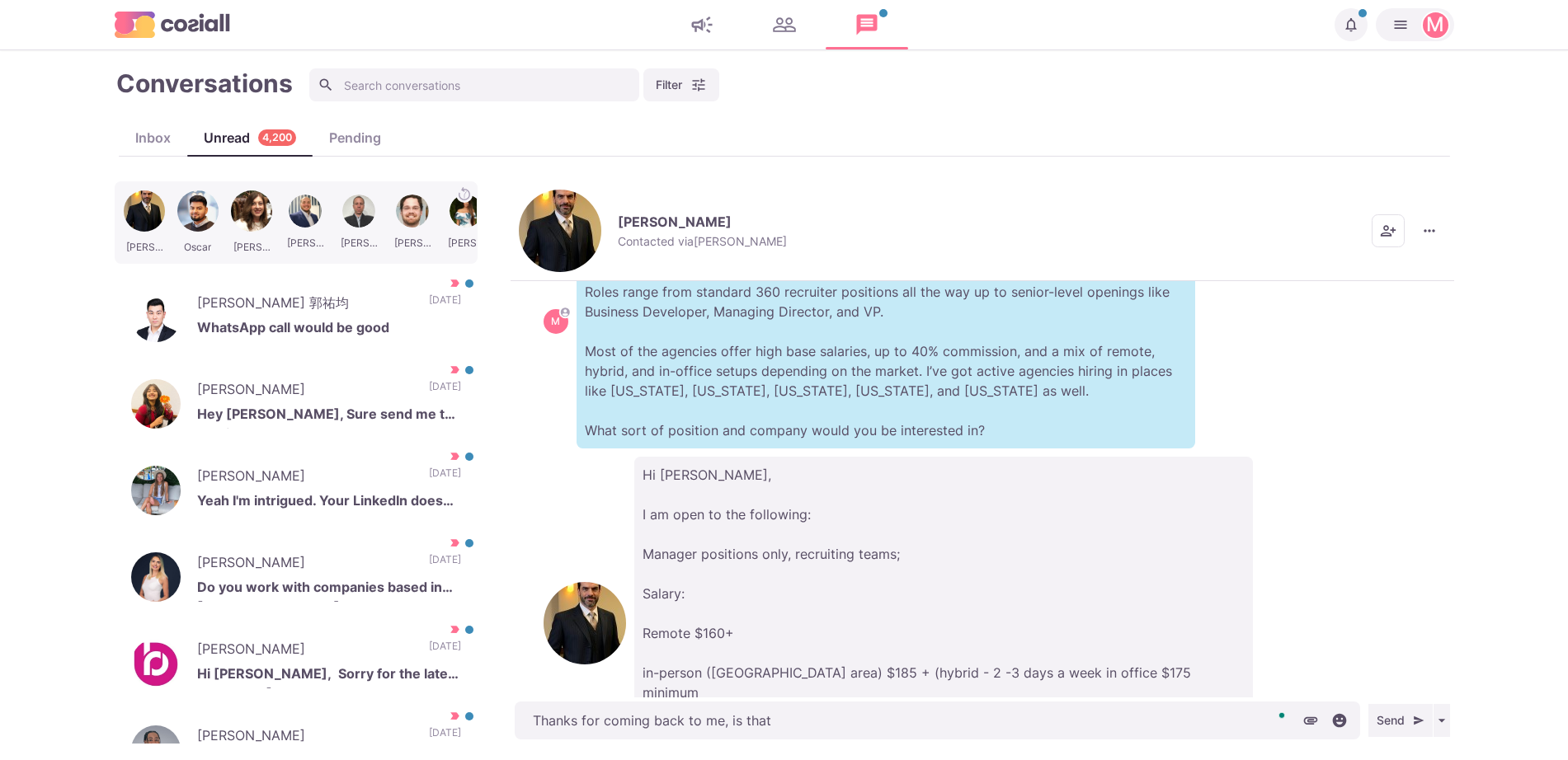
type textarea "Thanks for coming back to me, is that"
type textarea "x"
type textarea "Thanks for coming back to me, is that t"
type textarea "x"
type textarea "Thanks for coming back to me, is that th"
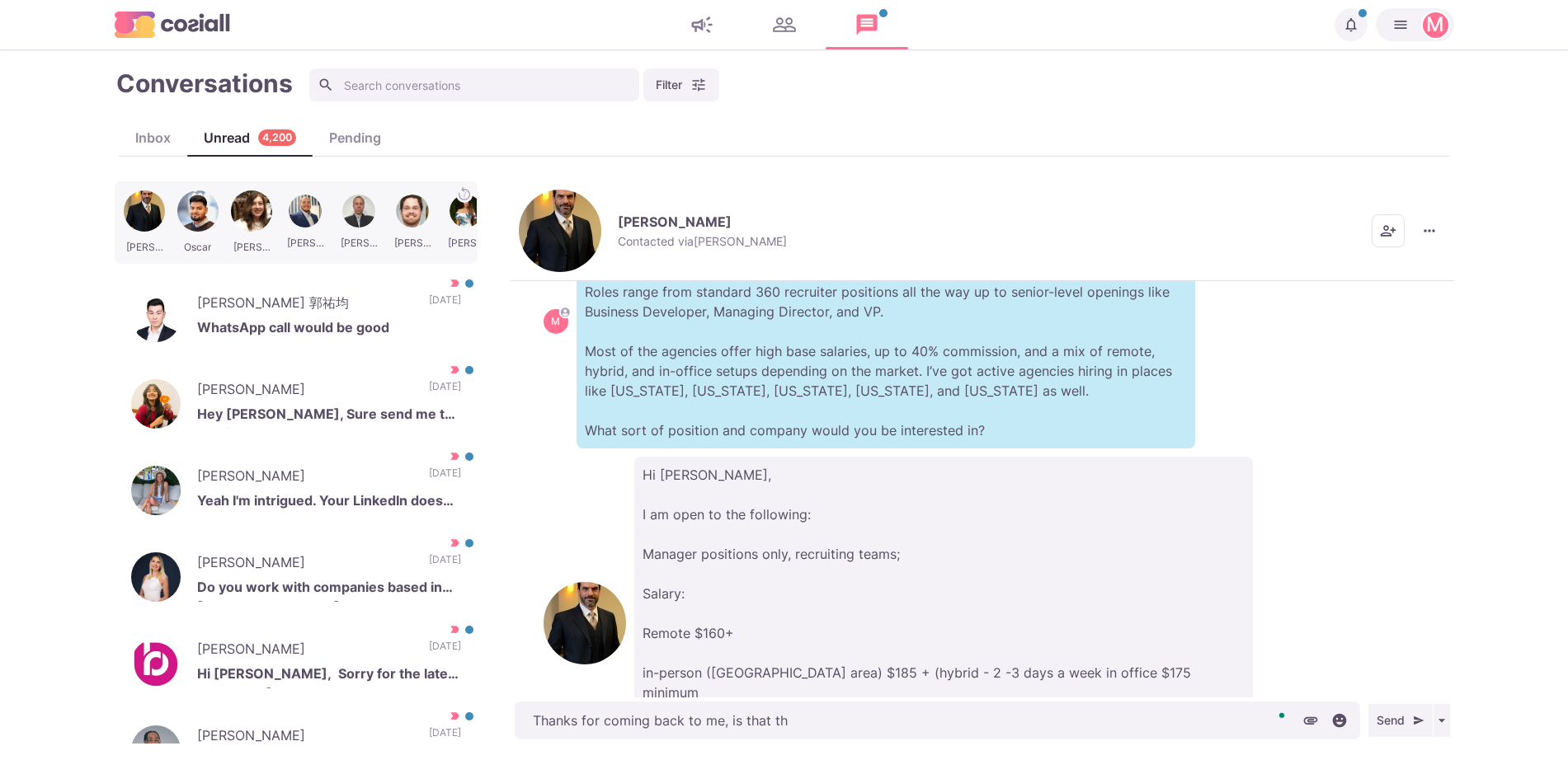
type textarea "x"
type textarea "Thanks for coming back to me, is that the"
type textarea "x"
type textarea "Thanks for coming back to me, is that the"
type textarea "x"
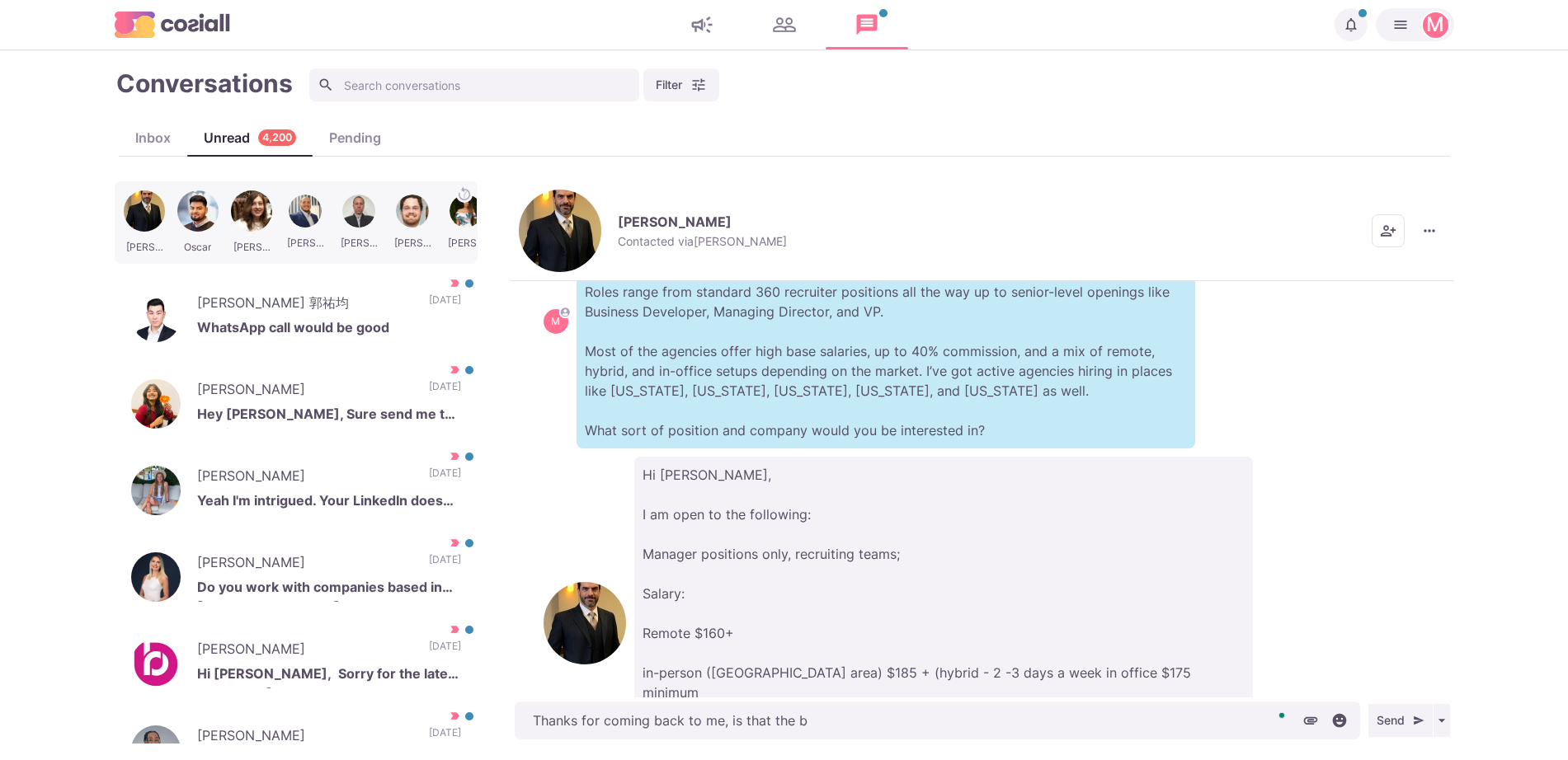
type textarea "Thanks for coming back to me, is that the ba"
type textarea "x"
type textarea "Thanks for coming back to me, is that the bas"
type textarea "x"
type textarea "Thanks for coming back to me, is that the basi"
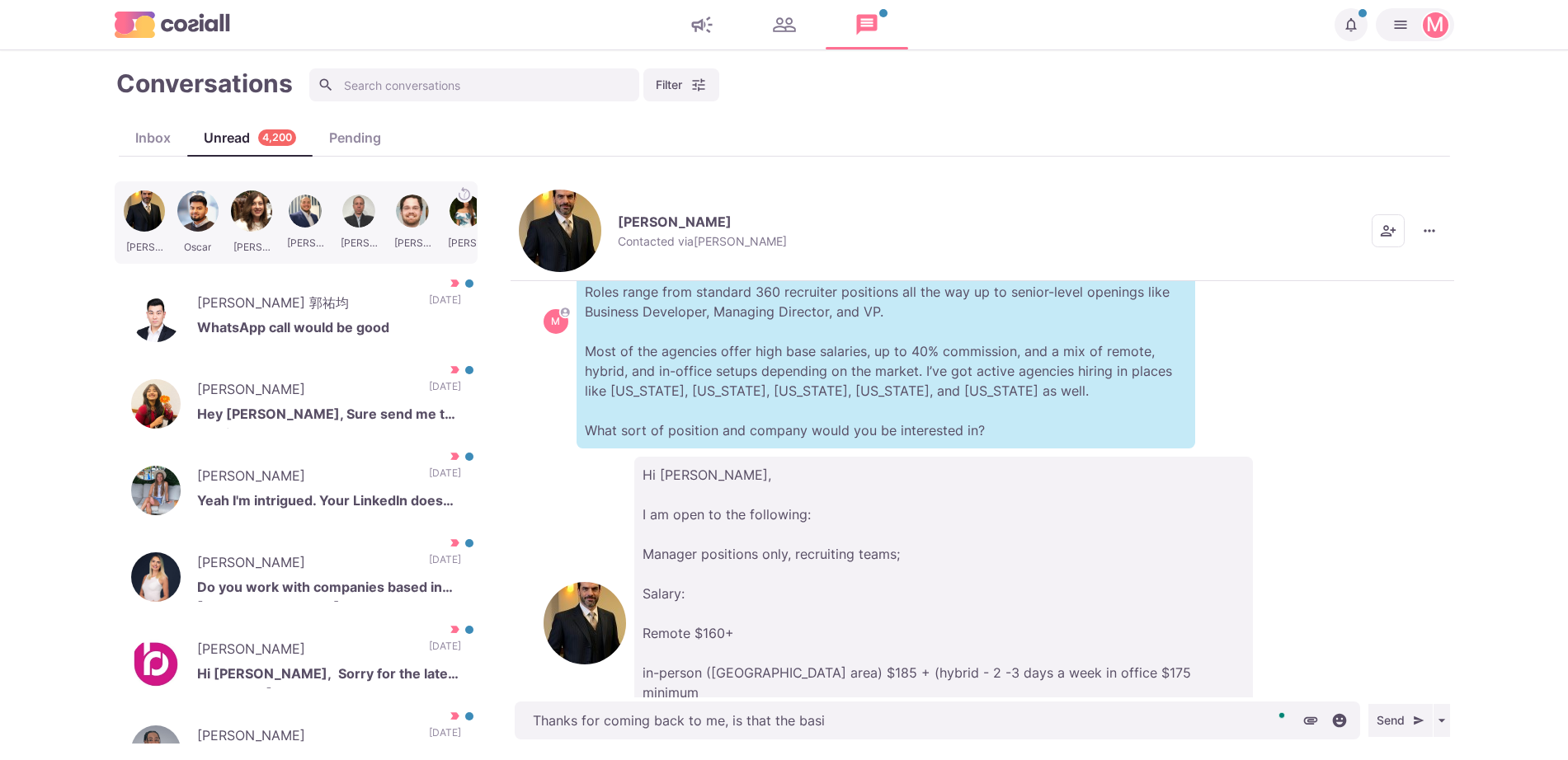
type textarea "x"
type textarea "Thanks for coming back to me, is that the basic"
type textarea "x"
type textarea "Thanks for coming back to me, is that the basic"
type textarea "x"
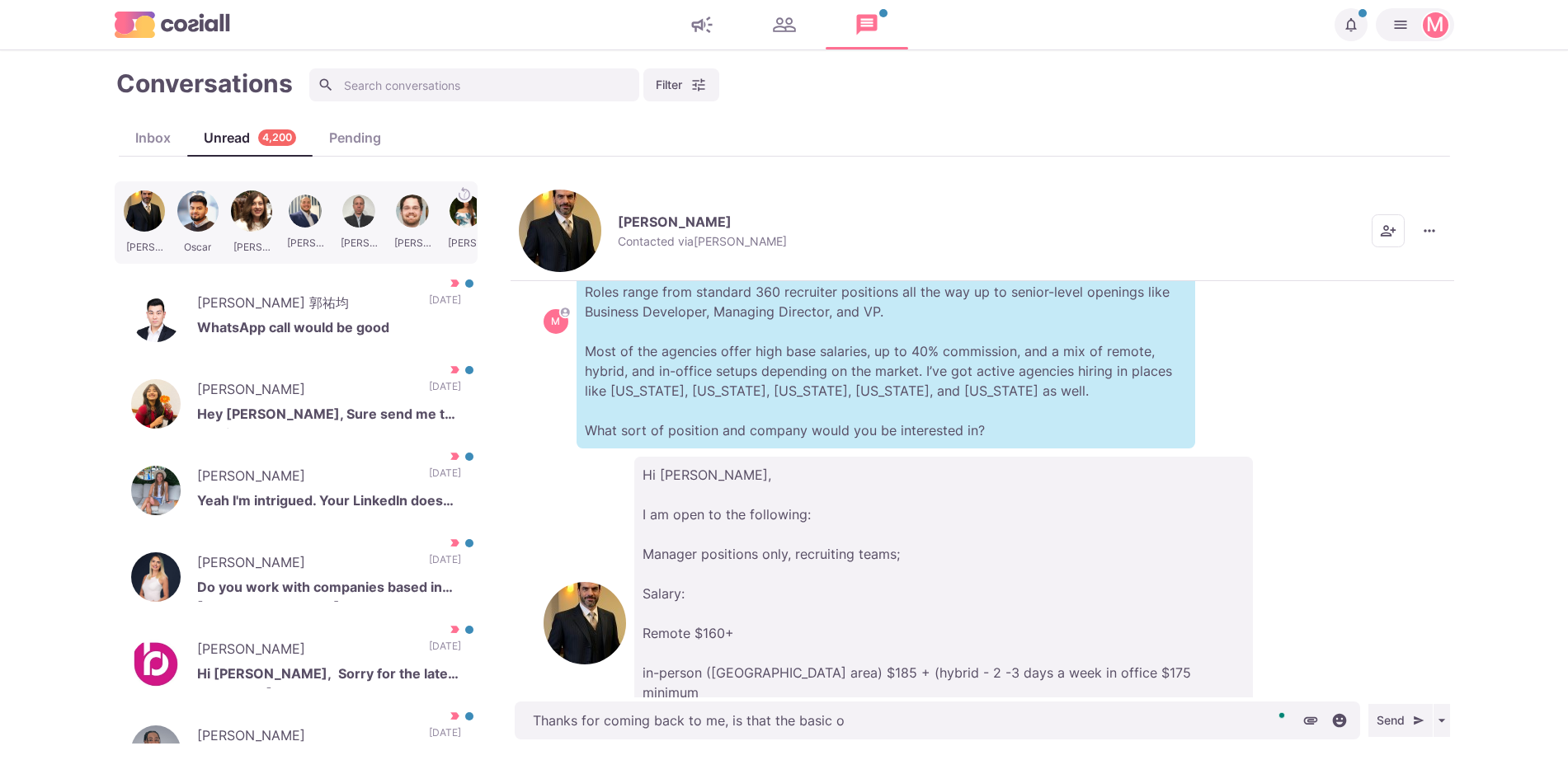
type textarea "Thanks for coming back to me, is that the basic on"
type textarea "x"
type textarea "Thanks for coming back to me, is that the basic onl"
type textarea "x"
type textarea "Thanks for coming back to me, is that the basic only"
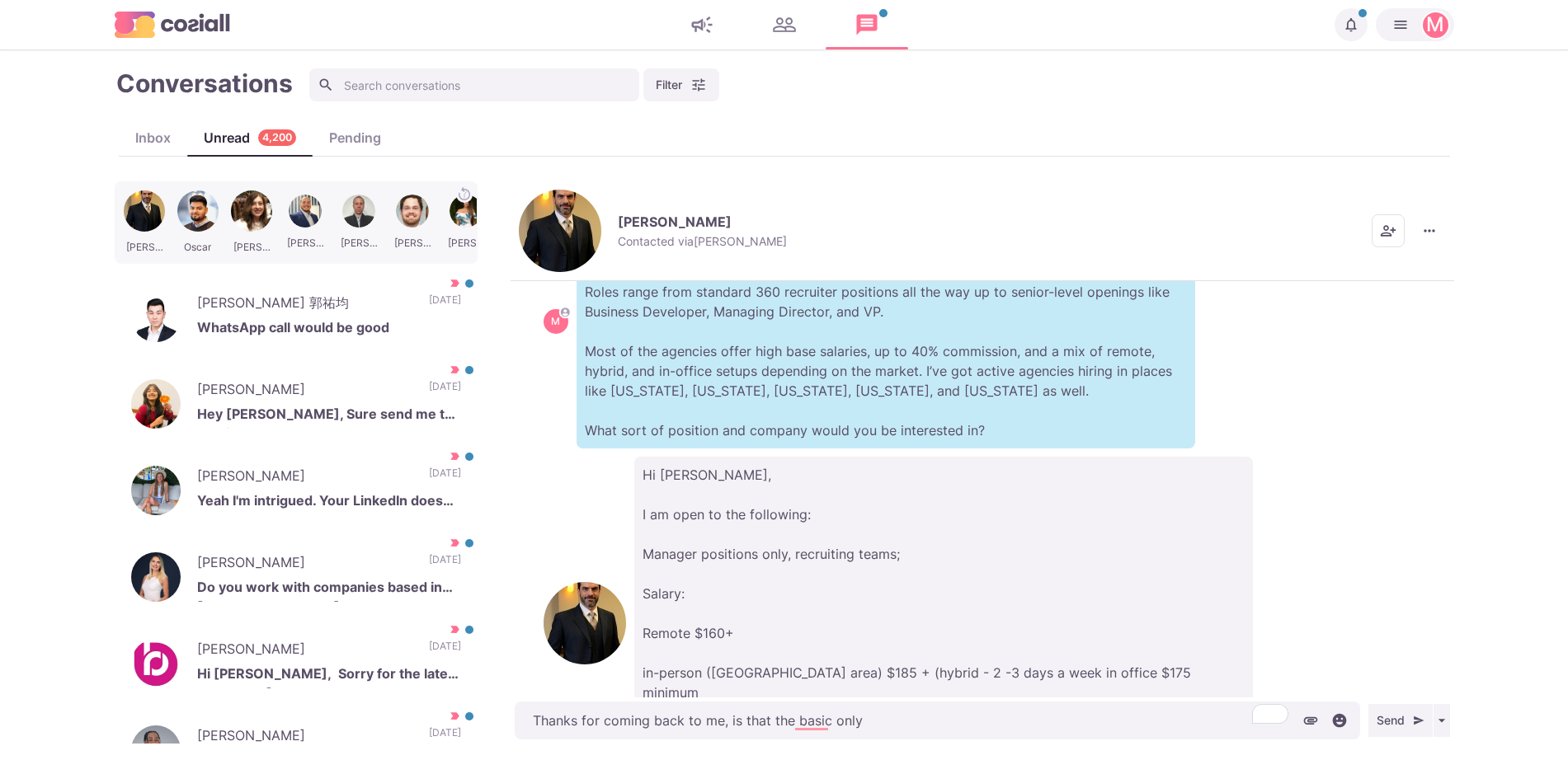
type textarea "x"
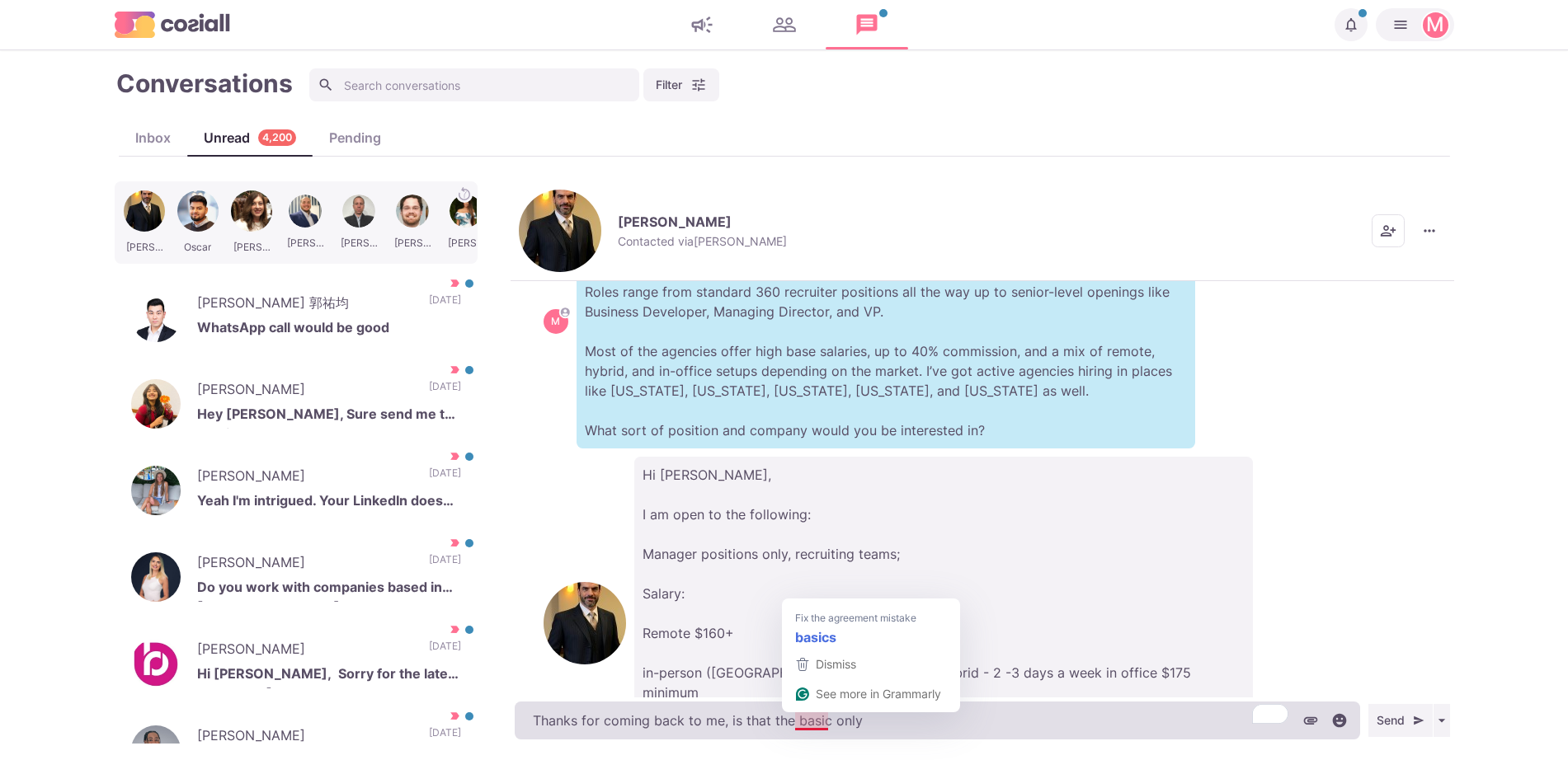
click at [803, 719] on textarea "Thanks for coming back to me, is that the basic only" at bounding box center [937, 720] width 846 height 38
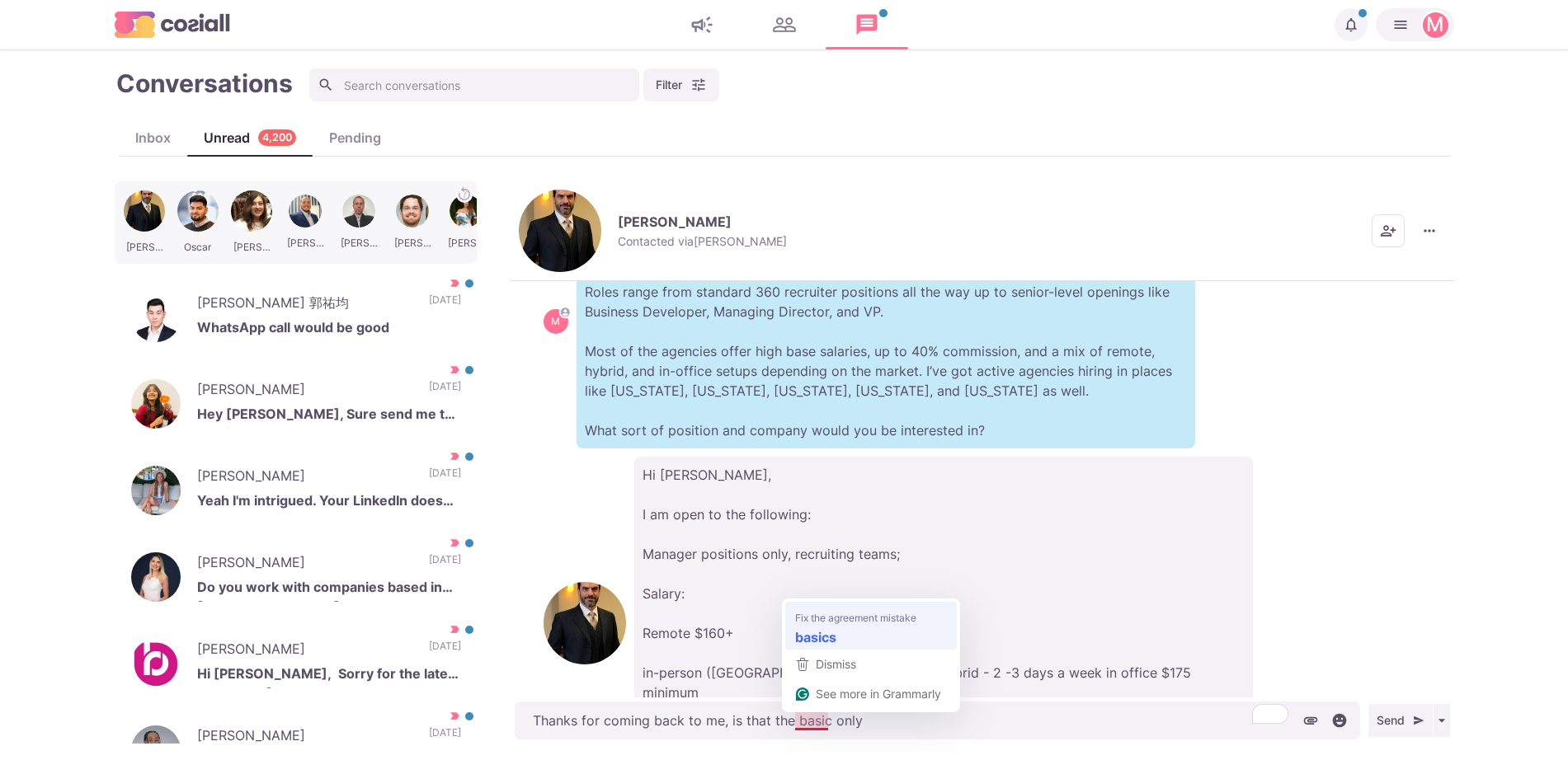
type textarea "Thanks for coming back to me, is that the basic only"
type textarea "x"
type textarea "Thanks for coming back to me, is that the basics only"
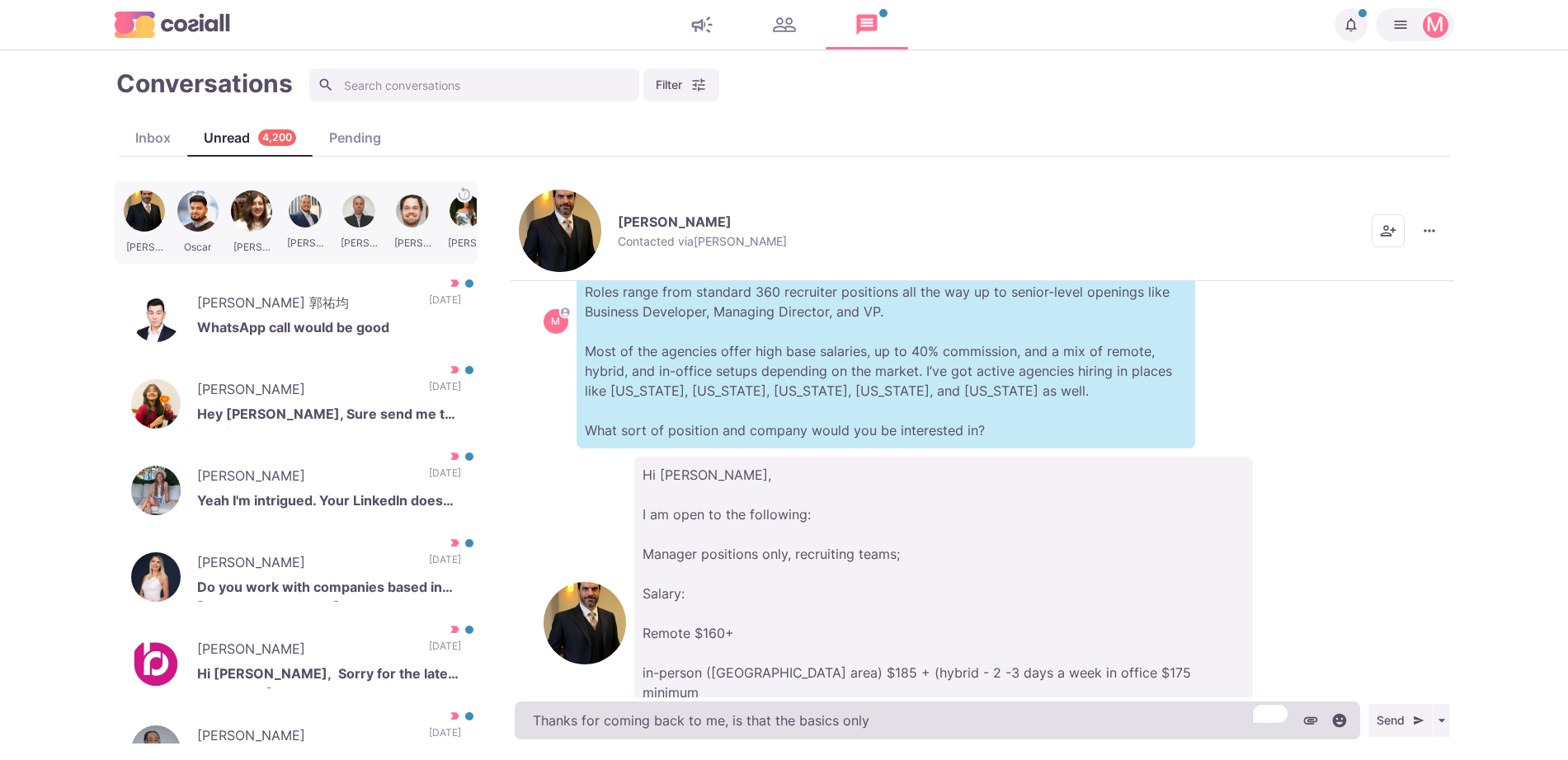
type textarea "x"
type textarea "Thanks for coming back to me, is that the basic only"
type textarea "x"
type textarea "Thanks for coming back to me, is that the basic sa only"
type textarea "x"
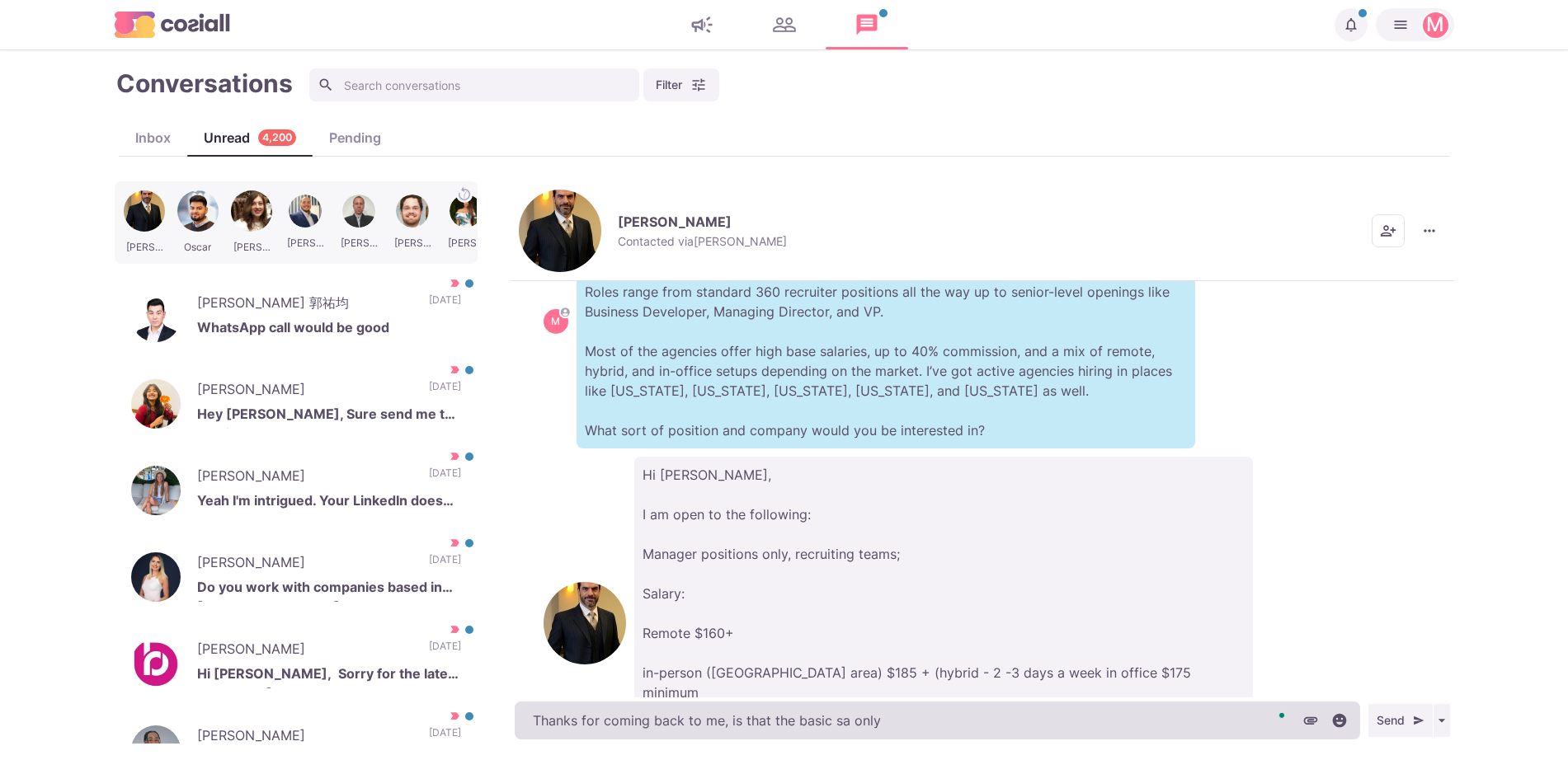
type textarea "Thanks for coming back to me, is that the basic [PERSON_NAME] only"
type textarea "x"
type textarea "Thanks for coming back to me, is that the basic sala only"
type textarea "x"
type textarea "Thanks for coming back to me, is that the basic salar only"
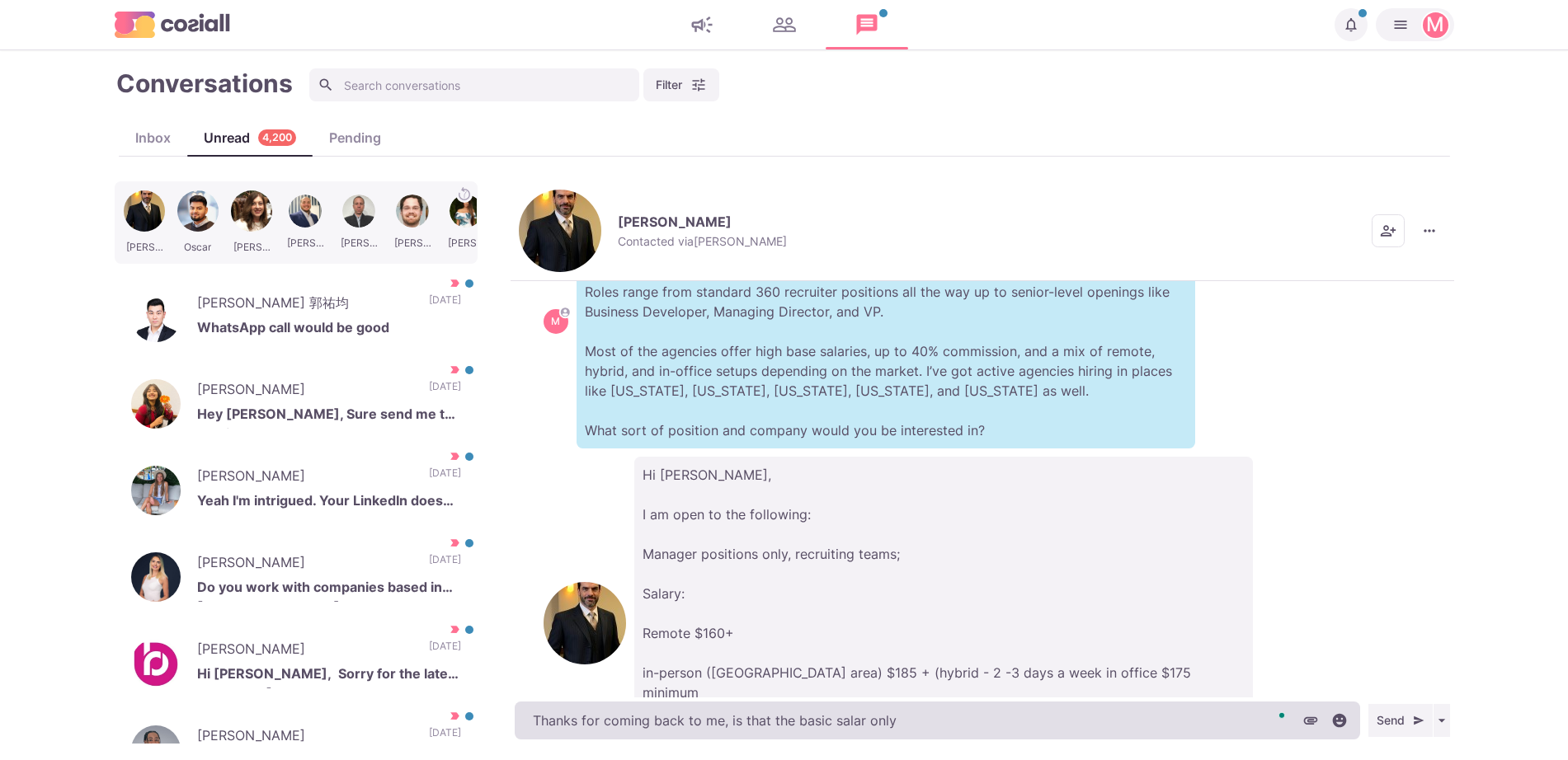
type textarea "x"
type textarea "Thanks for coming back to me, is that the basic salary only"
type textarea "x"
type textarea "Thanks for coming back to me, is that the basic salary only"
type textarea "x"
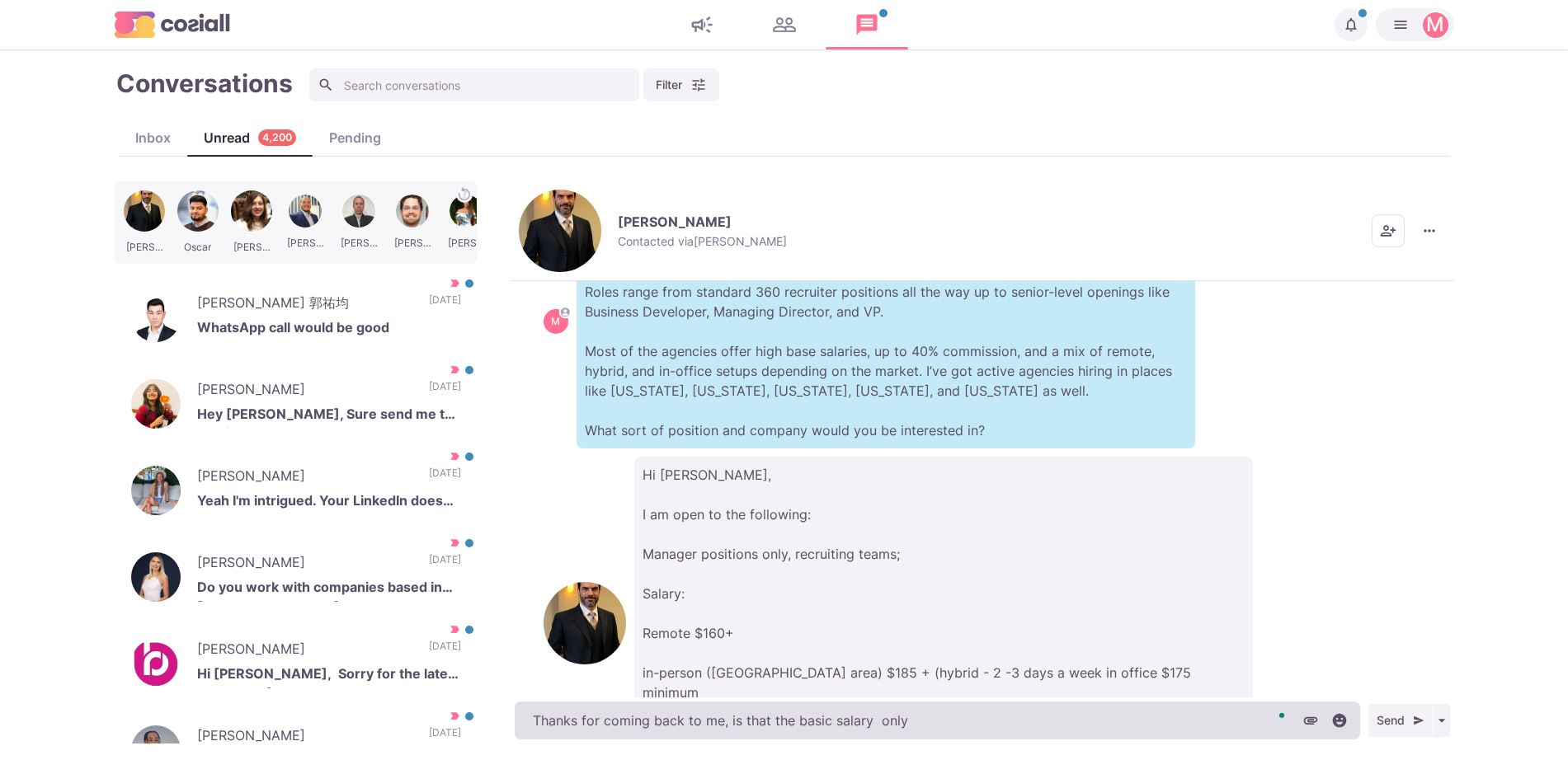
type textarea "Thanks for coming back to me, is that the basic salary y only"
type textarea "x"
type textarea "Thanks for coming back to me, is that the basic salary yo only"
type textarea "x"
type textarea "Thanks for coming back to me, is that the basic salary you only"
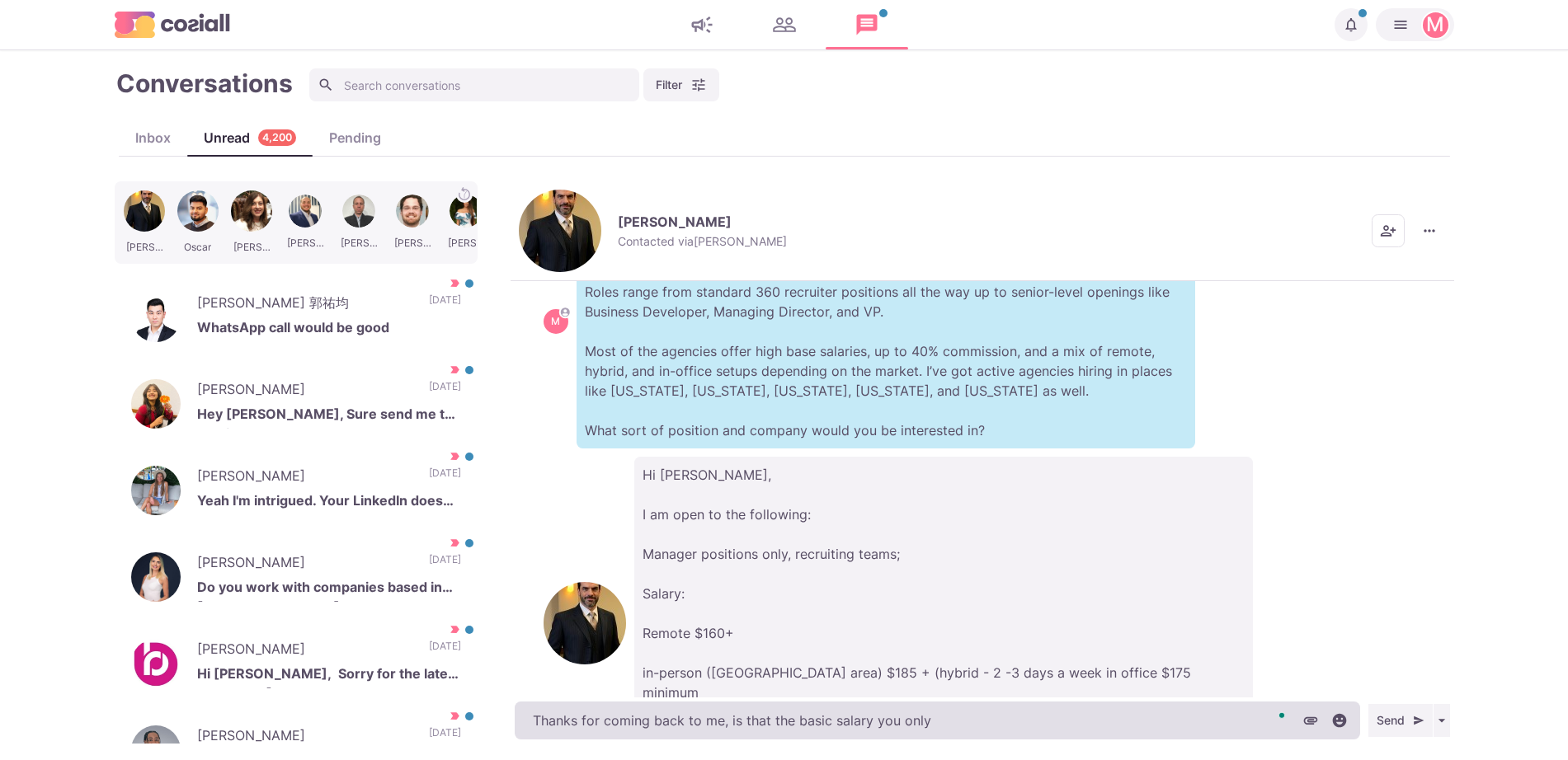
type textarea "x"
type textarea "Thanks for coming back to me, is that the basic salary you are only"
type textarea "x"
type textarea "Thanks for coming back to me, is that the basic salary you are a only"
type textarea "x"
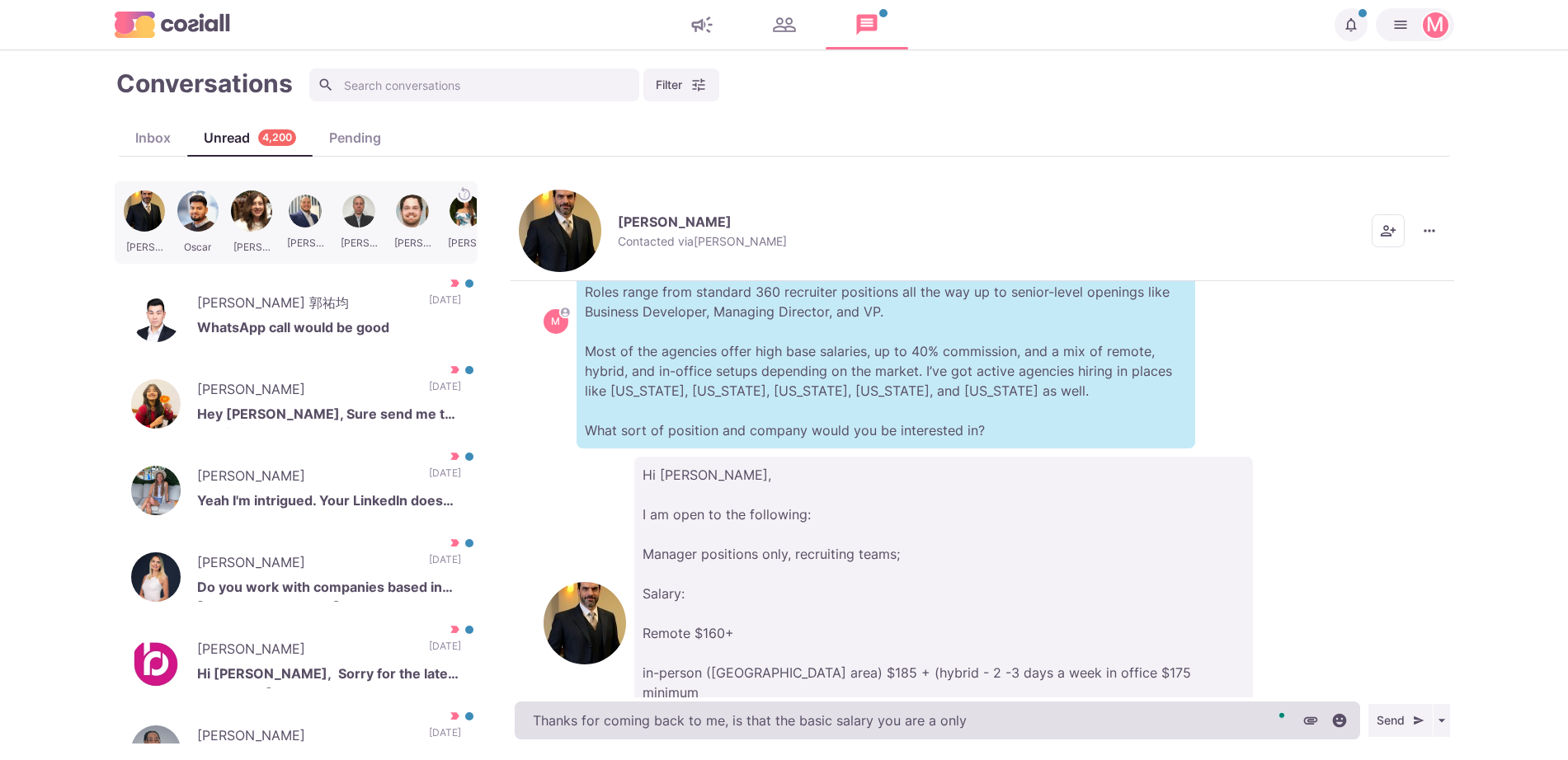
type textarea "Thanks for coming back to me, is that the basic salary you are ai only"
type textarea "x"
type textarea "Thanks for coming back to me, is that the basic salary you are aimi only"
type textarea "x"
type textarea "Thanks for coming back to me, is that the basic salary you are aimin only"
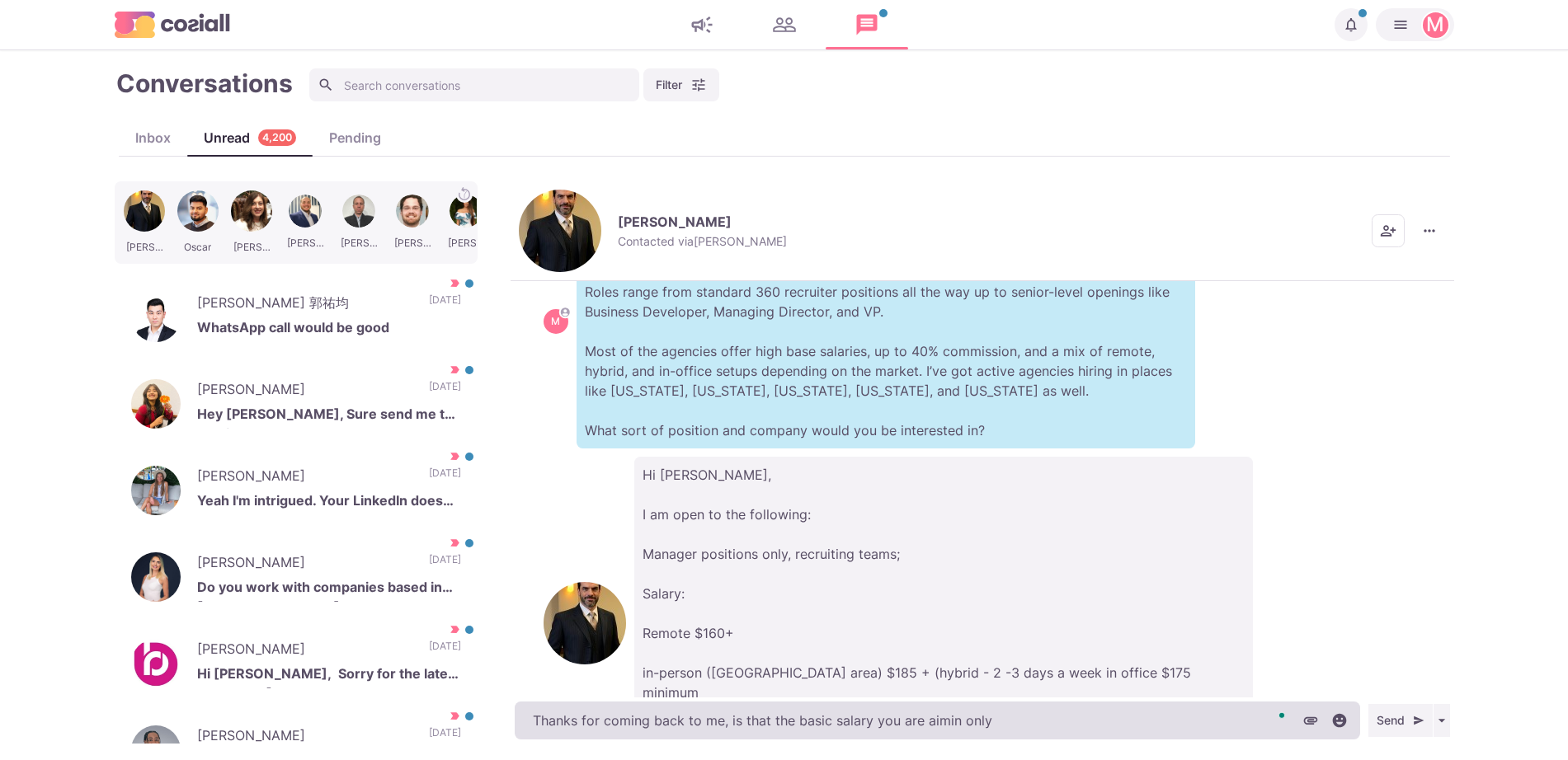
type textarea "x"
type textarea "Thanks for coming back to me, is that the basic salary you are aiming only"
type textarea "x"
type textarea "Thanks for coming back to me, is that the basic salary you are aiming f only"
type textarea "x"
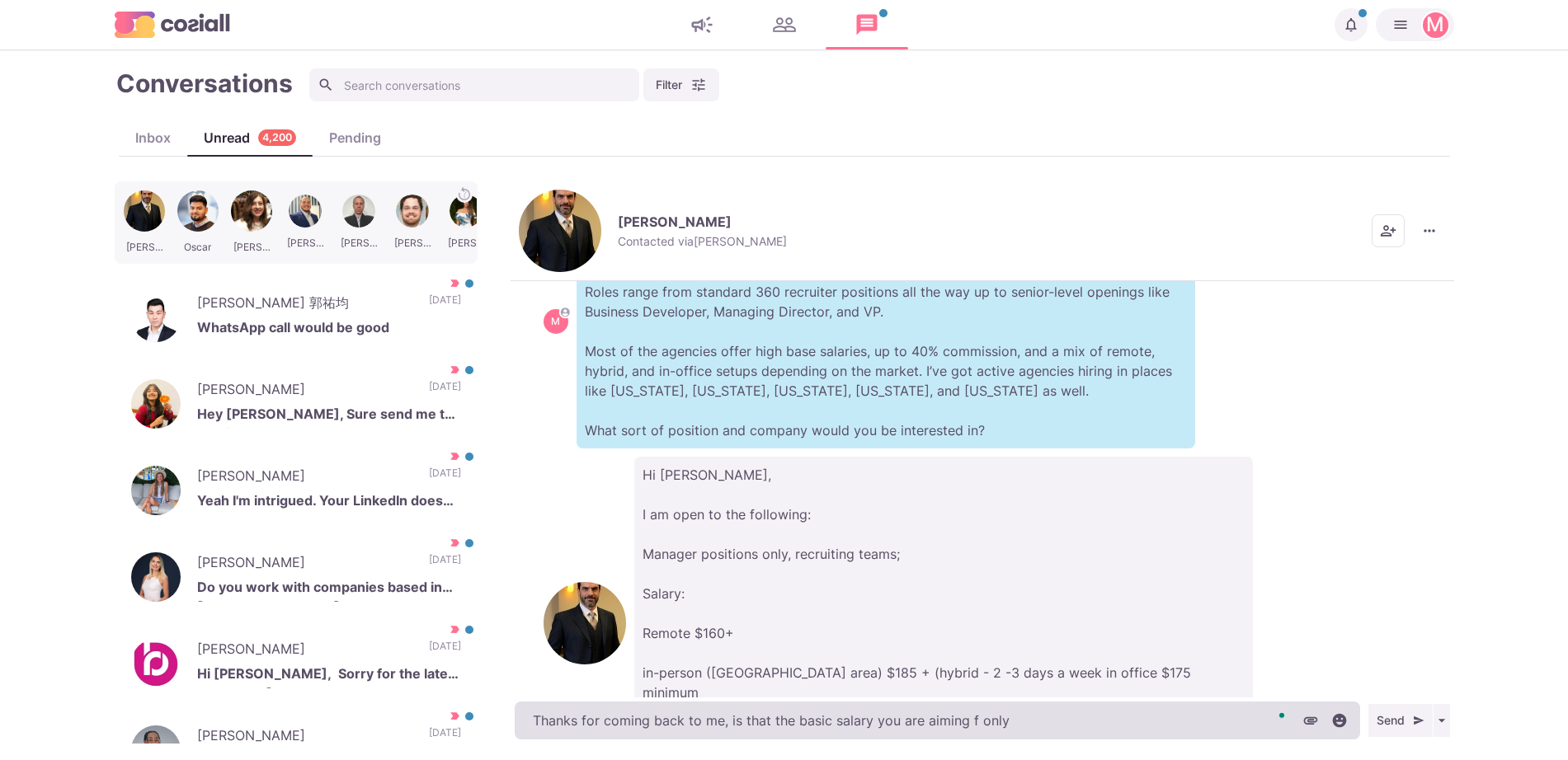
type textarea "Thanks for coming back to me, is that the basic salary you are aiming fo only"
type textarea "x"
type textarea "Thanks for coming back to me, is that the basic salary you are aiming for only"
type textarea "x"
type textarea "Thanks for coming back to me, is that the basic salary you are aiming for? only"
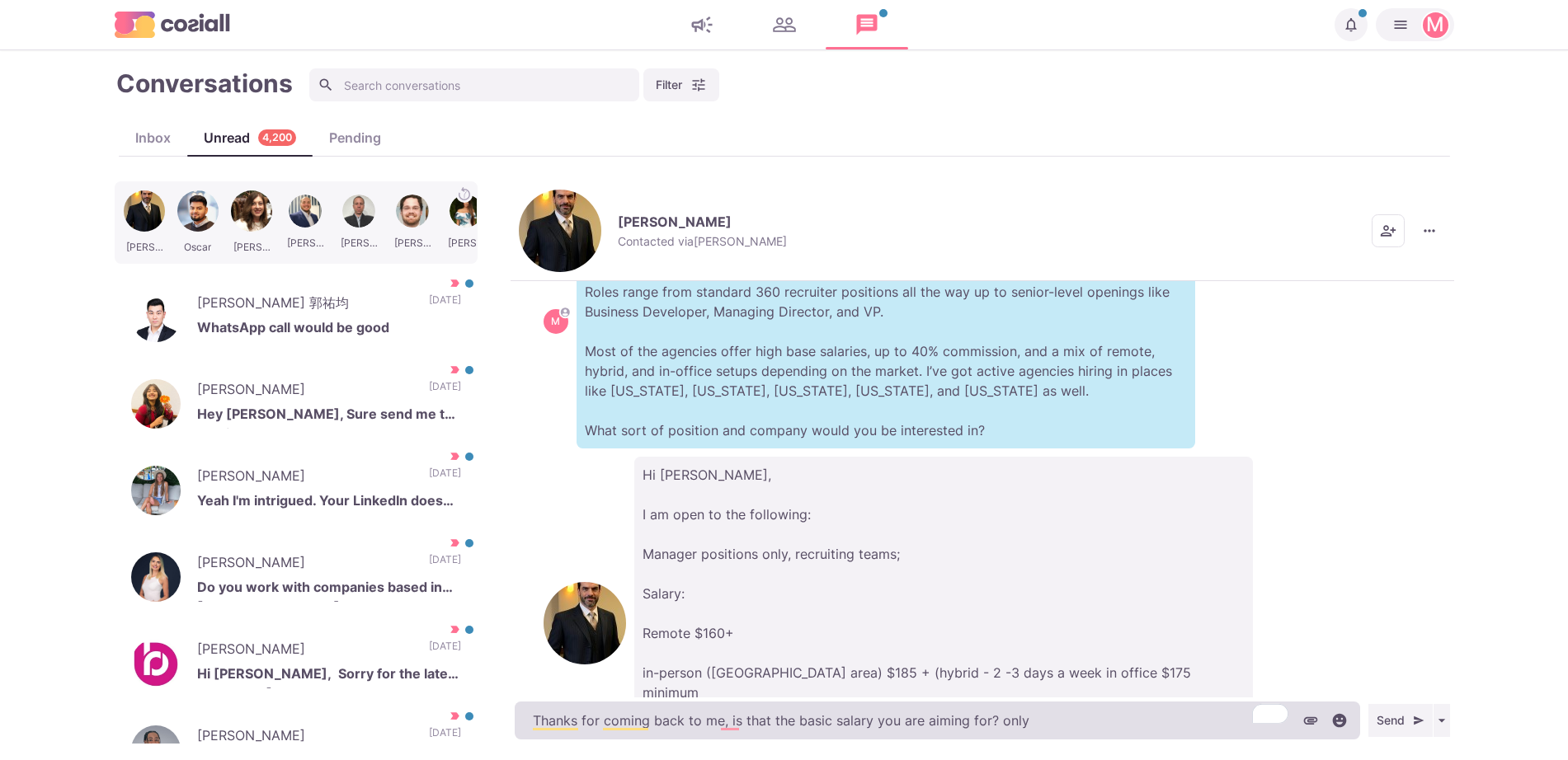
click at [1020, 717] on textarea "Thanks for coming back to me, is that the basic salary you are aiming for? only" at bounding box center [937, 720] width 846 height 38
type textarea "x"
type textarea "Thanks for coming back to me, is that the basic salary you are aiming for? onl"
type textarea "x"
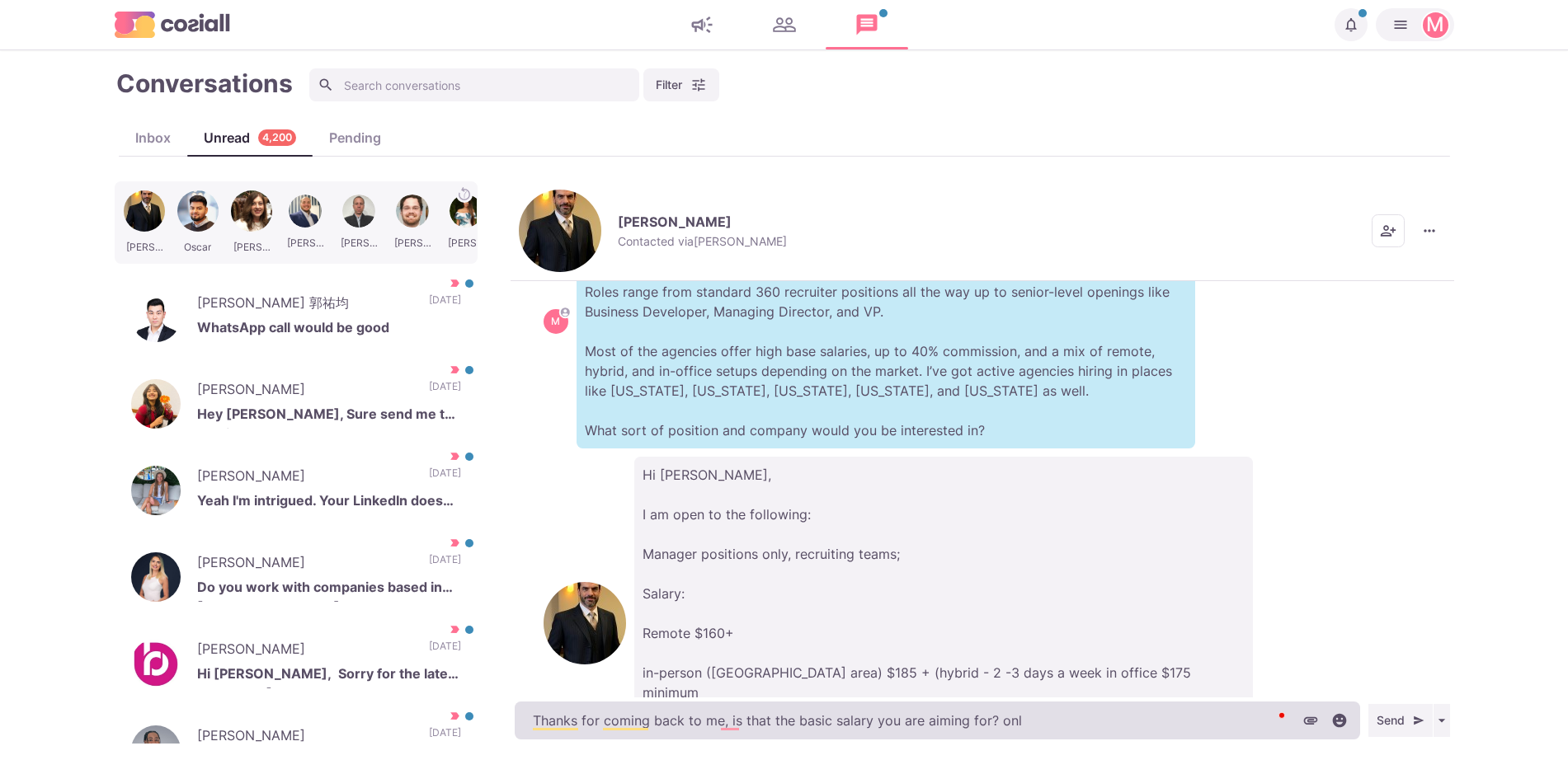
type textarea "Thanks for coming back to me, is that the basic salary you are aiming for? on"
type textarea "x"
type textarea "Thanks for coming back to me, is that the basic salary you are aiming for? o"
type textarea "x"
type textarea "Thanks for coming back to me, is that the basic salary you are aiming for?"
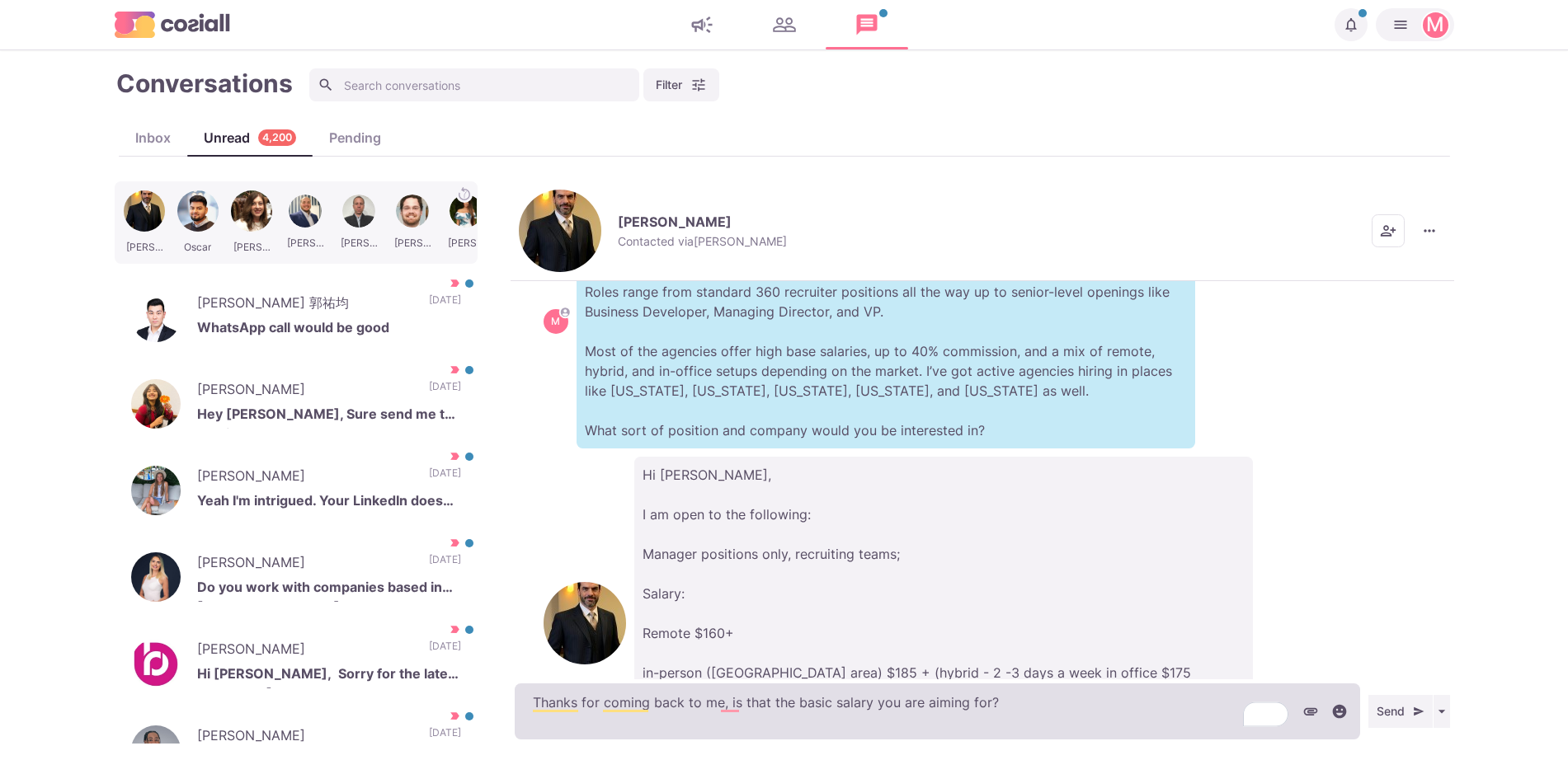
type textarea "x"
type textarea "Thanks for coming back to me, is that the basic salary you are aiming for?"
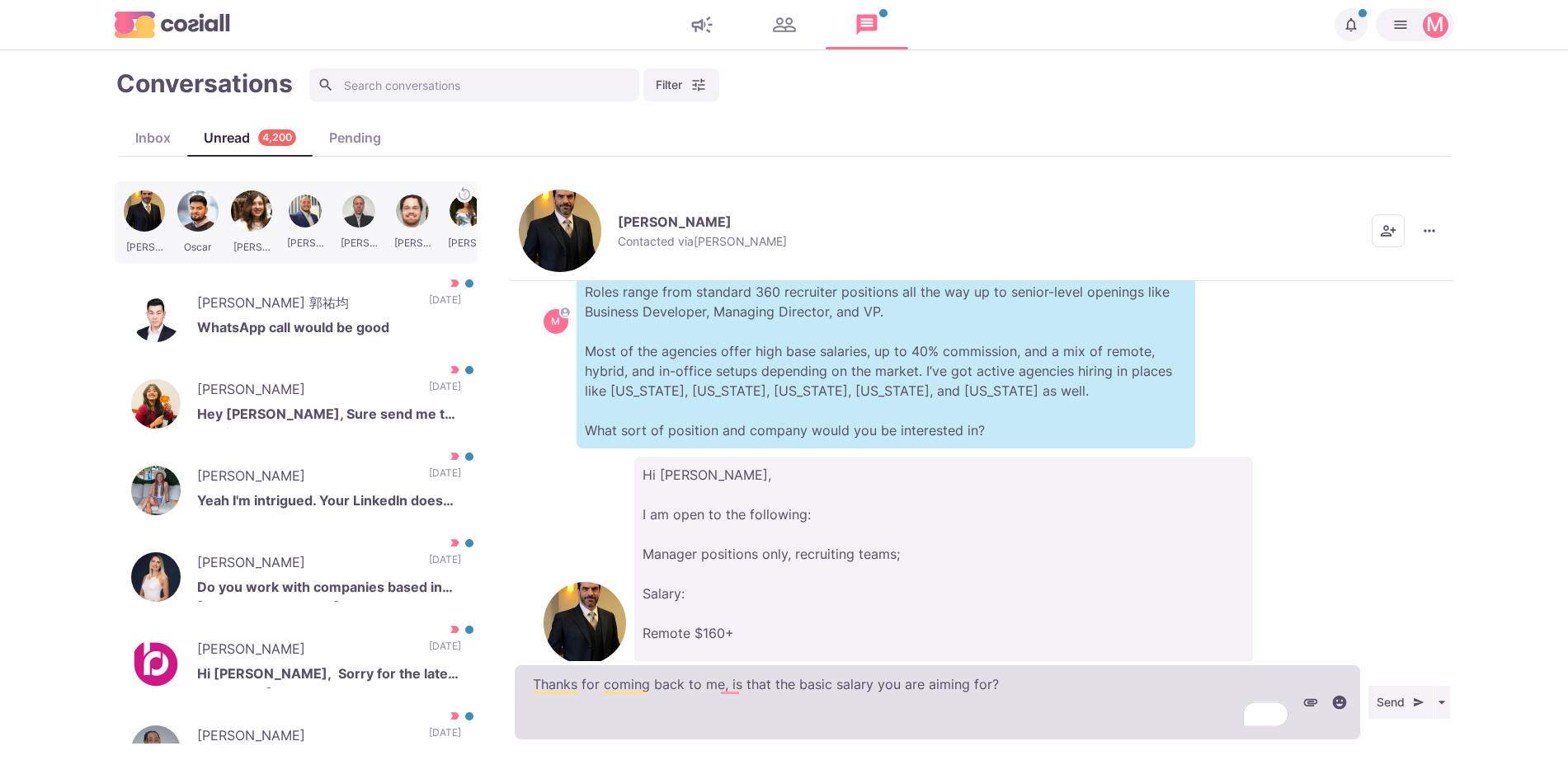
type textarea "x"
type textarea "Thanks for coming back to me, is that the basic salary you are aiming for? Al"
type textarea "x"
type textarea "Thanks for coming back to me, is that the basic salary you are aiming for? Als"
type textarea "x"
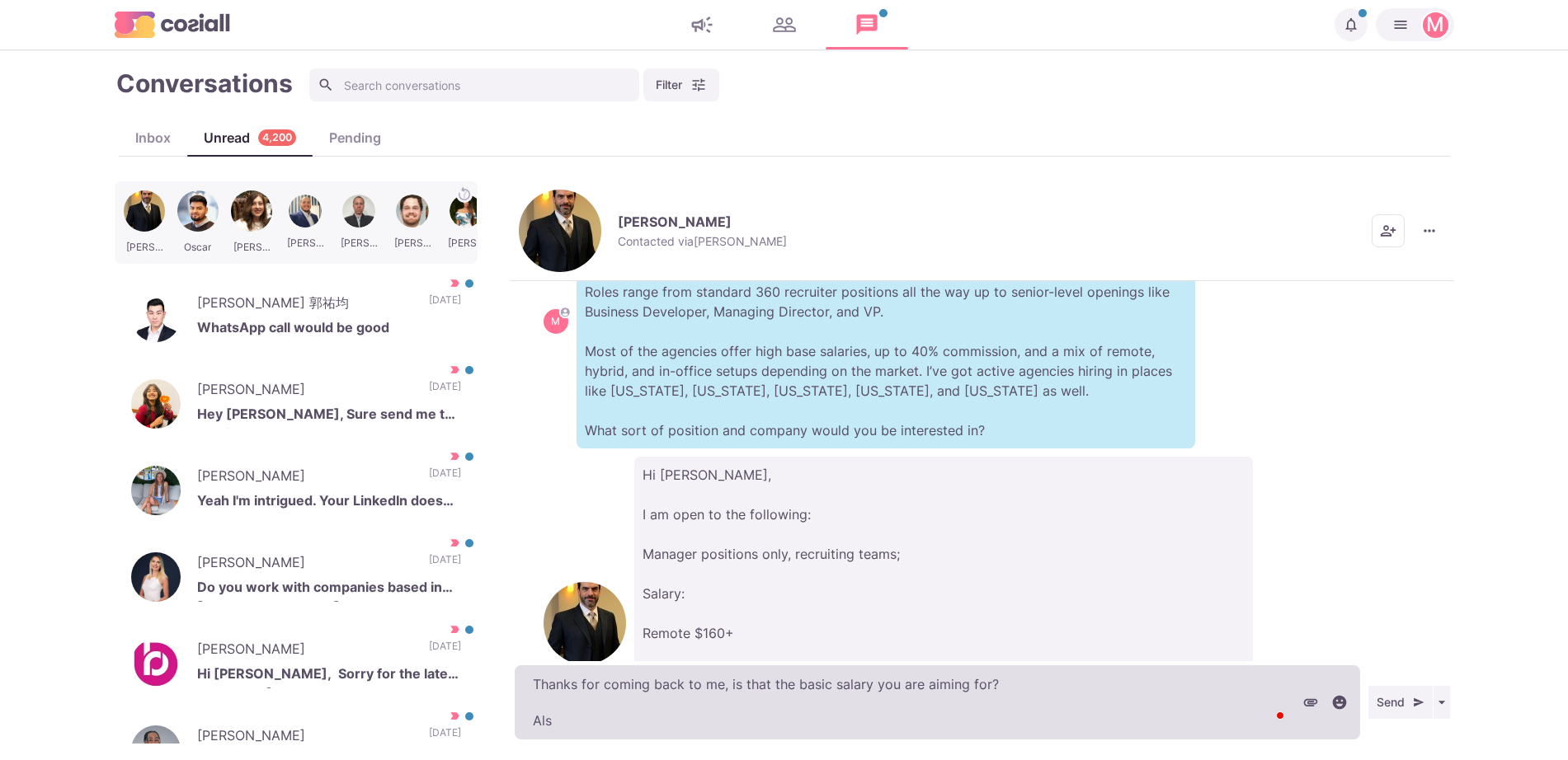
type textarea "Thanks for coming back to me, is that the basic salary you are aiming for? Also"
type textarea "x"
type textarea "Thanks for coming back to me, is that the basic salary you are aiming for? Also"
type textarea "x"
type textarea "Thanks for coming back to me, is that the basic salary you are aiming for? Also…"
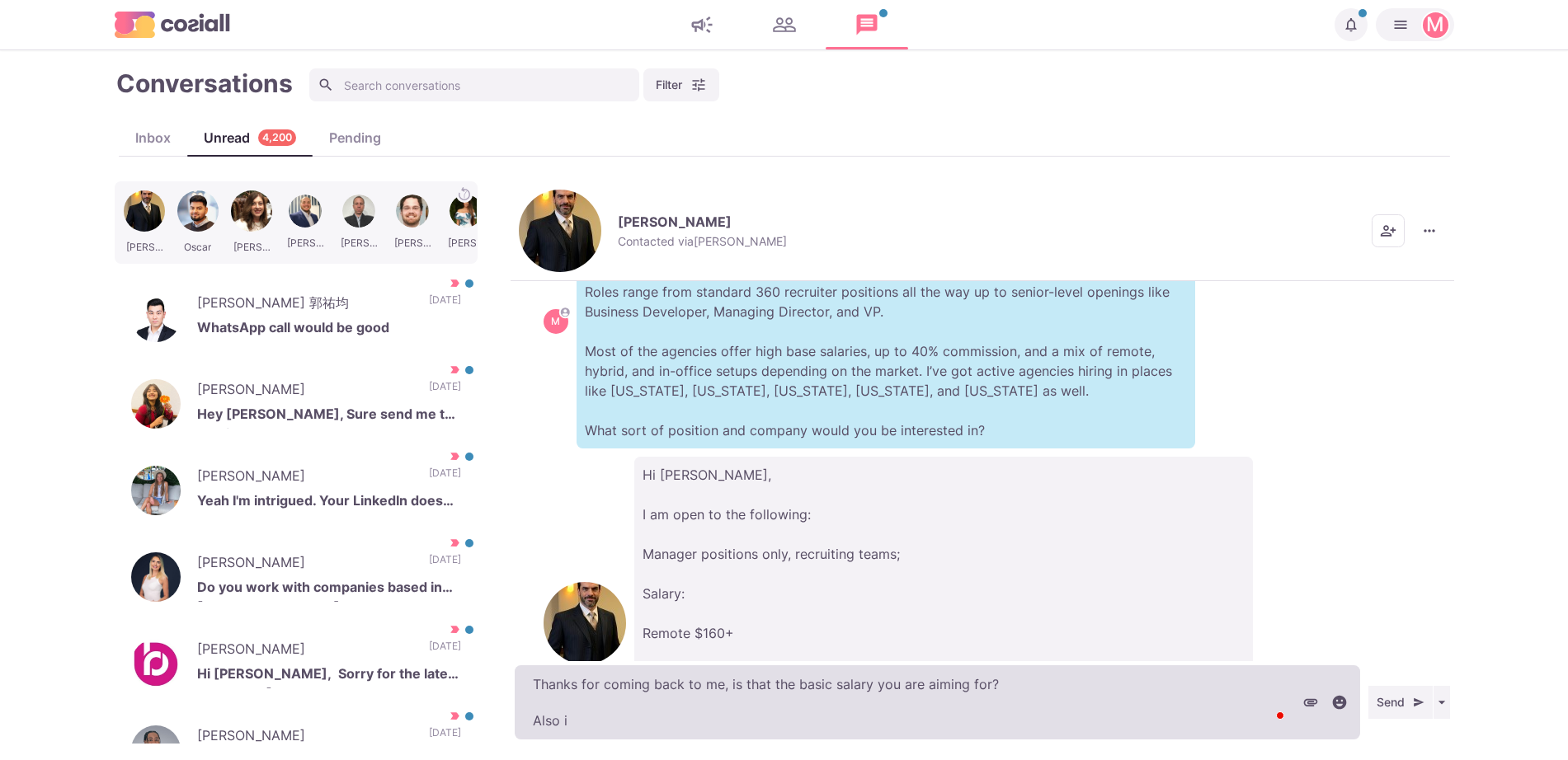
type textarea "x"
type textarea "Thanks for coming back to me, is that the basic salary you are aiming for? Also…"
type textarea "x"
type textarea "Thanks for coming back to me, is that the basic salary you are aiming for? Also…"
type textarea "x"
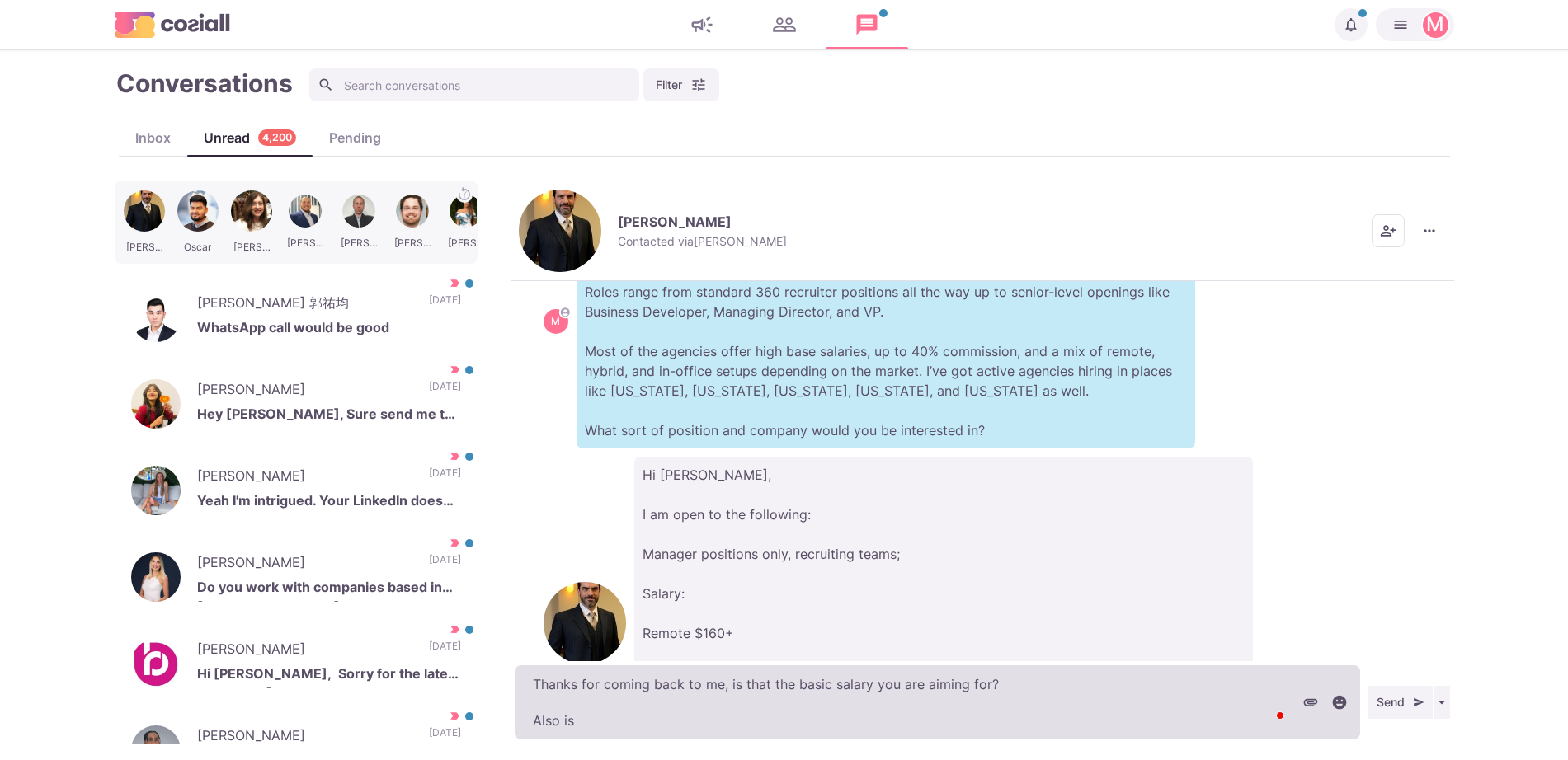
type textarea "Thanks for coming back to me, is that the basic salary you are aiming for? Also…"
type textarea "x"
type textarea "Thanks for coming back to me, is that the basic salary you are aiming for? Also…"
type textarea "x"
type textarea "Thanks for coming back to me, is that the basic salary you are aiming for? Also…"
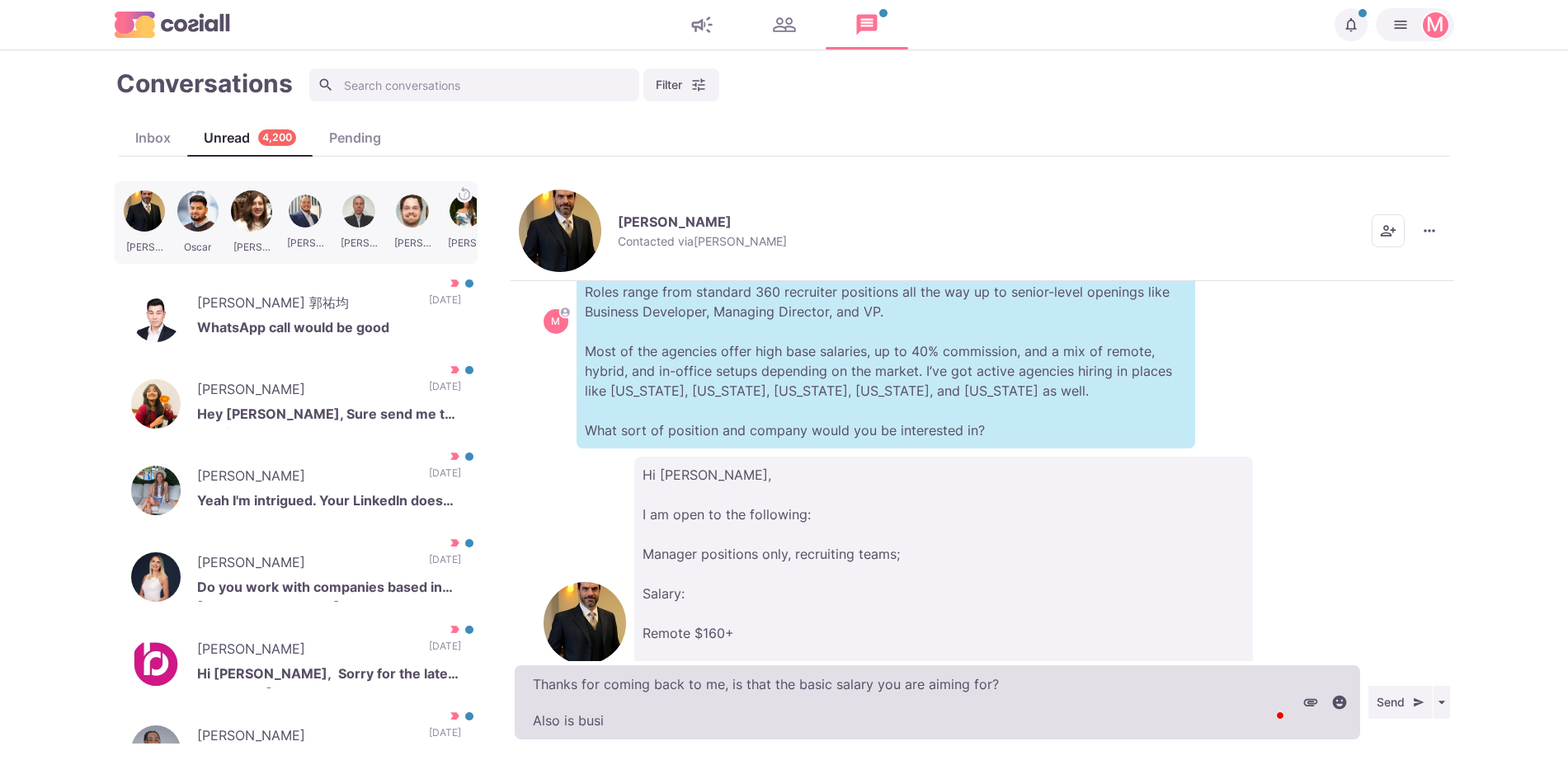
type textarea "x"
type textarea "Thanks for coming back to me, is that the basic salary you are aiming for? Also…"
type textarea "x"
type textarea "Thanks for coming back to me, is that the basic salary you are aiming for? Also…"
type textarea "x"
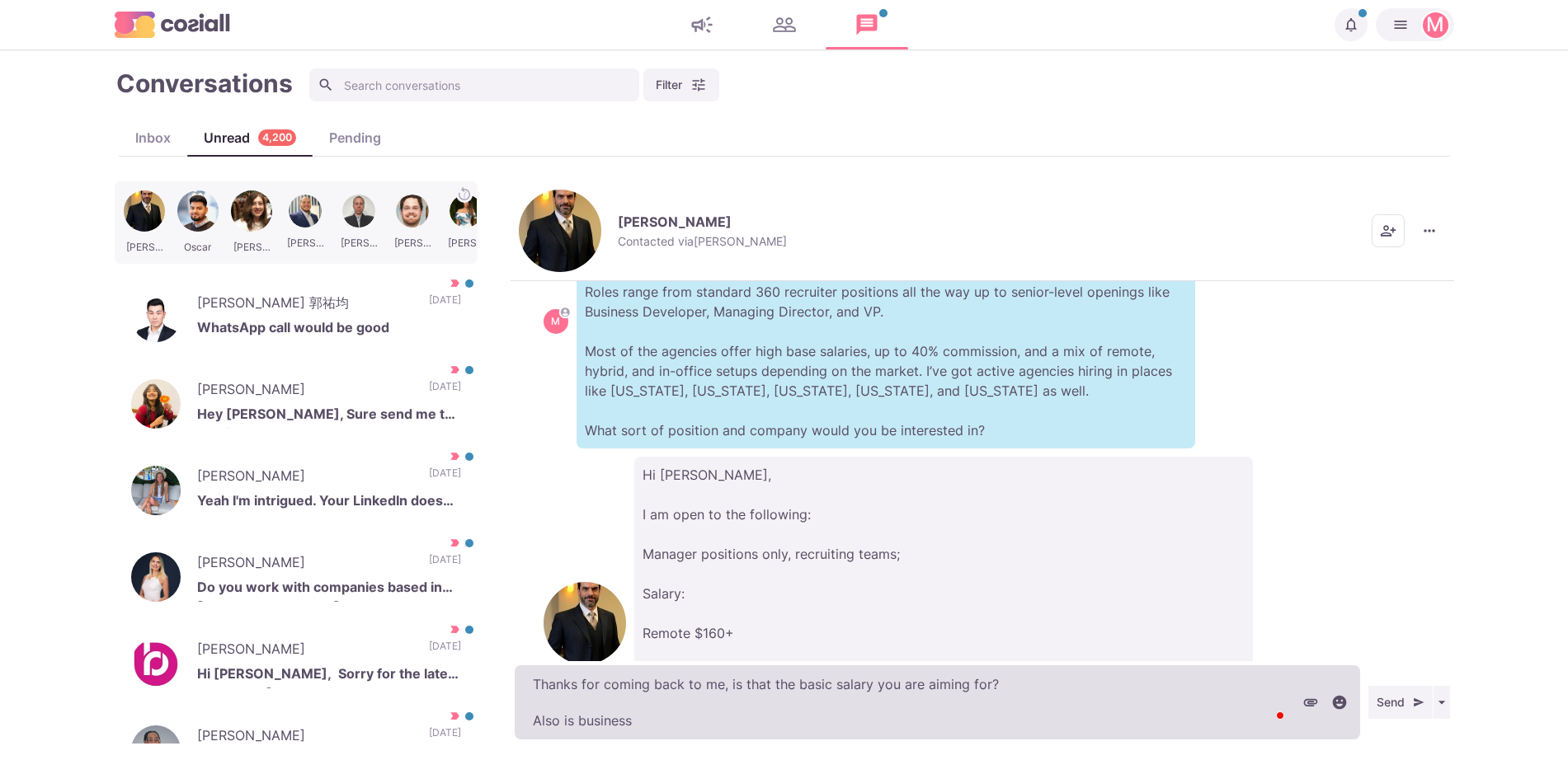
type textarea "Thanks for coming back to me, is that the basic salary you are aiming for? Also…"
type textarea "x"
type textarea "Thanks for coming back to me, is that the basic salary you are aiming for? Also…"
type textarea "x"
type textarea "Thanks for coming back to me, is that the basic salary you are aiming for? Also…"
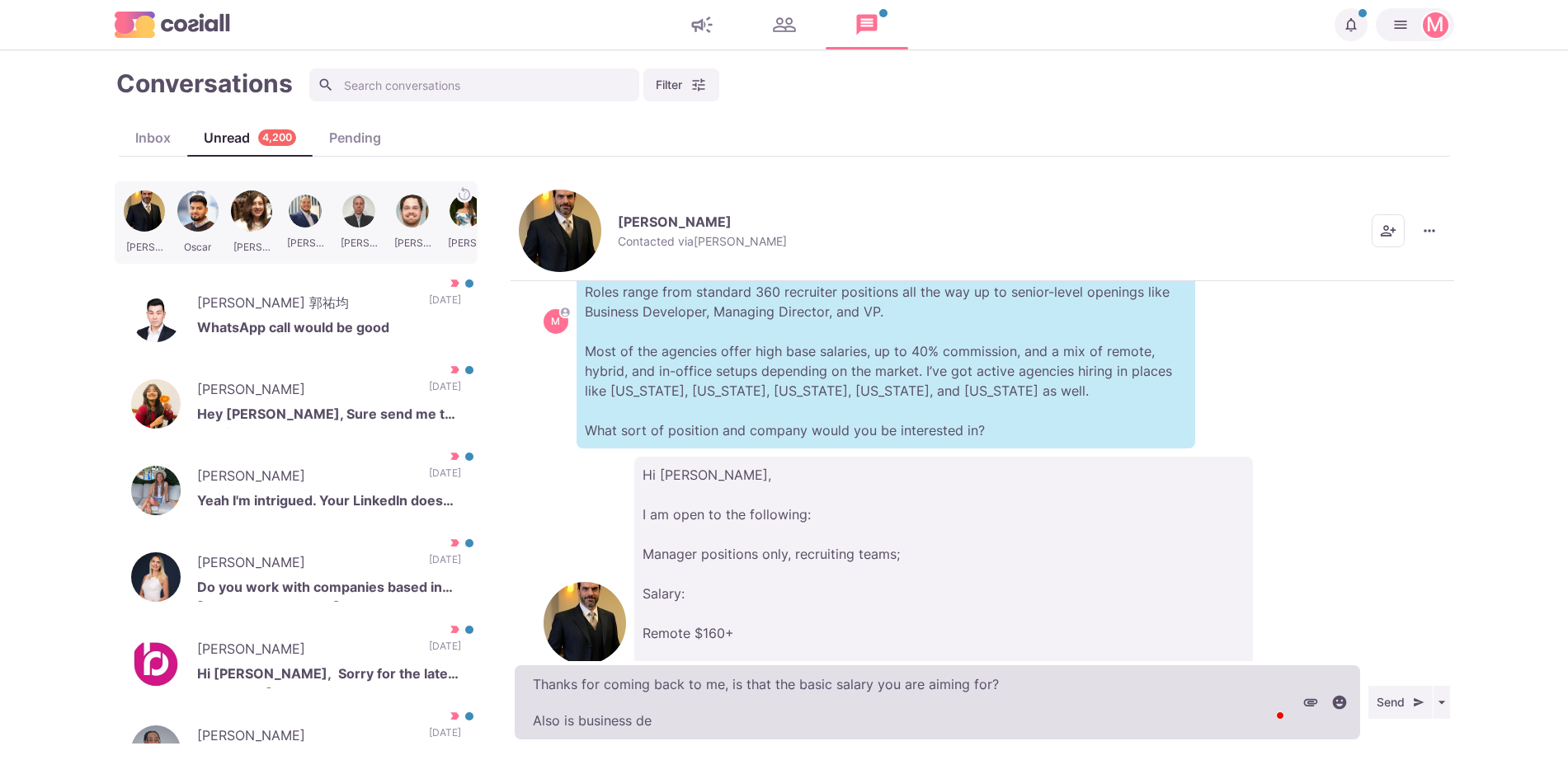
type textarea "x"
type textarea "Thanks for coming back to me, is that the basic salary you are aiming for? Also…"
type textarea "x"
type textarea "Thanks for coming back to me, is that the basic salary you are aiming for? Also…"
type textarea "x"
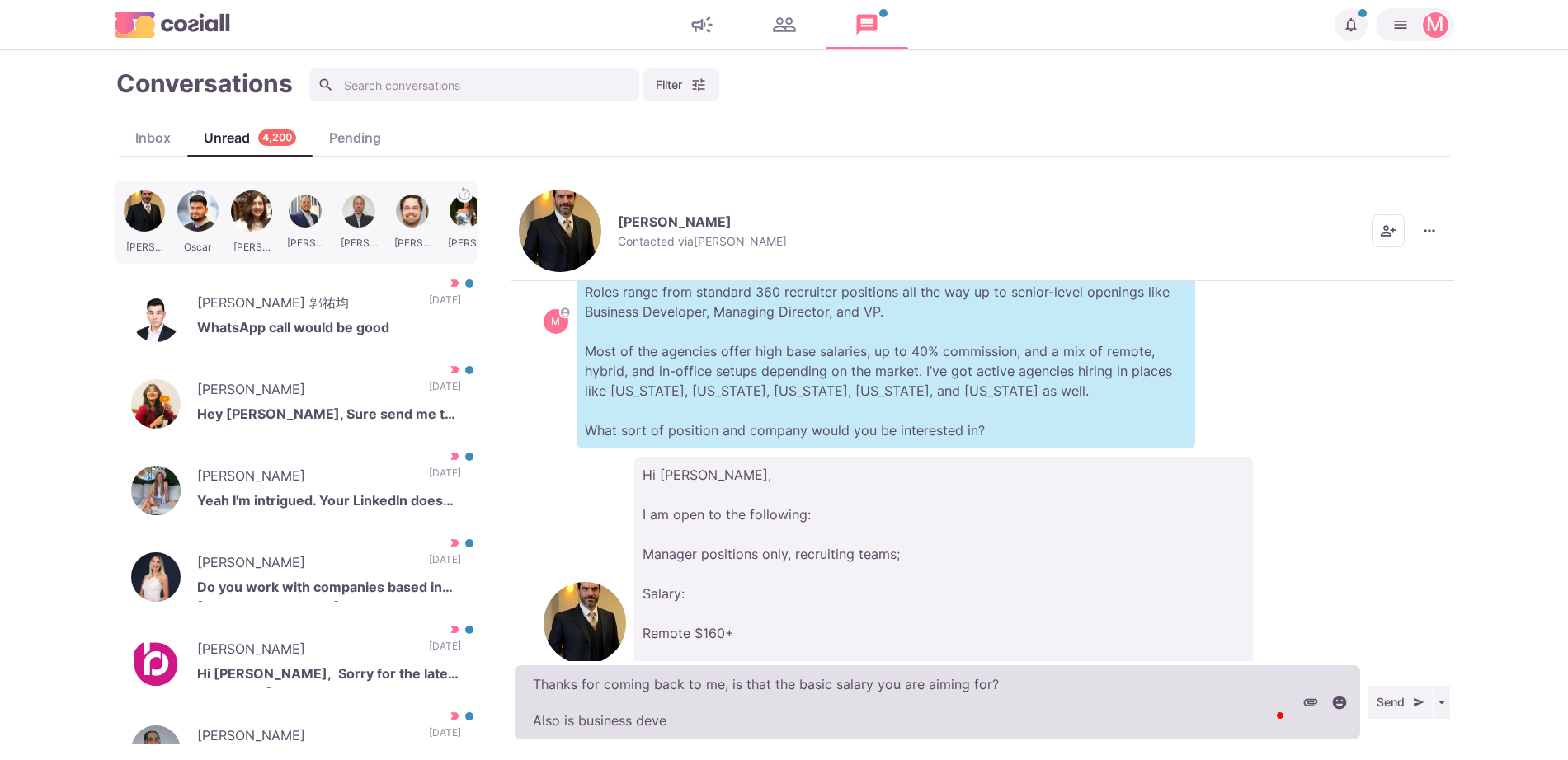
type textarea "Thanks for coming back to me, is that the basic salary you are aiming for? Also…"
type textarea "x"
type textarea "Thanks for coming back to me, is that the basic salary you are aiming for? Also…"
type textarea "x"
type textarea "Thanks for coming back to me, is that the basic salary you are aiming for? Also…"
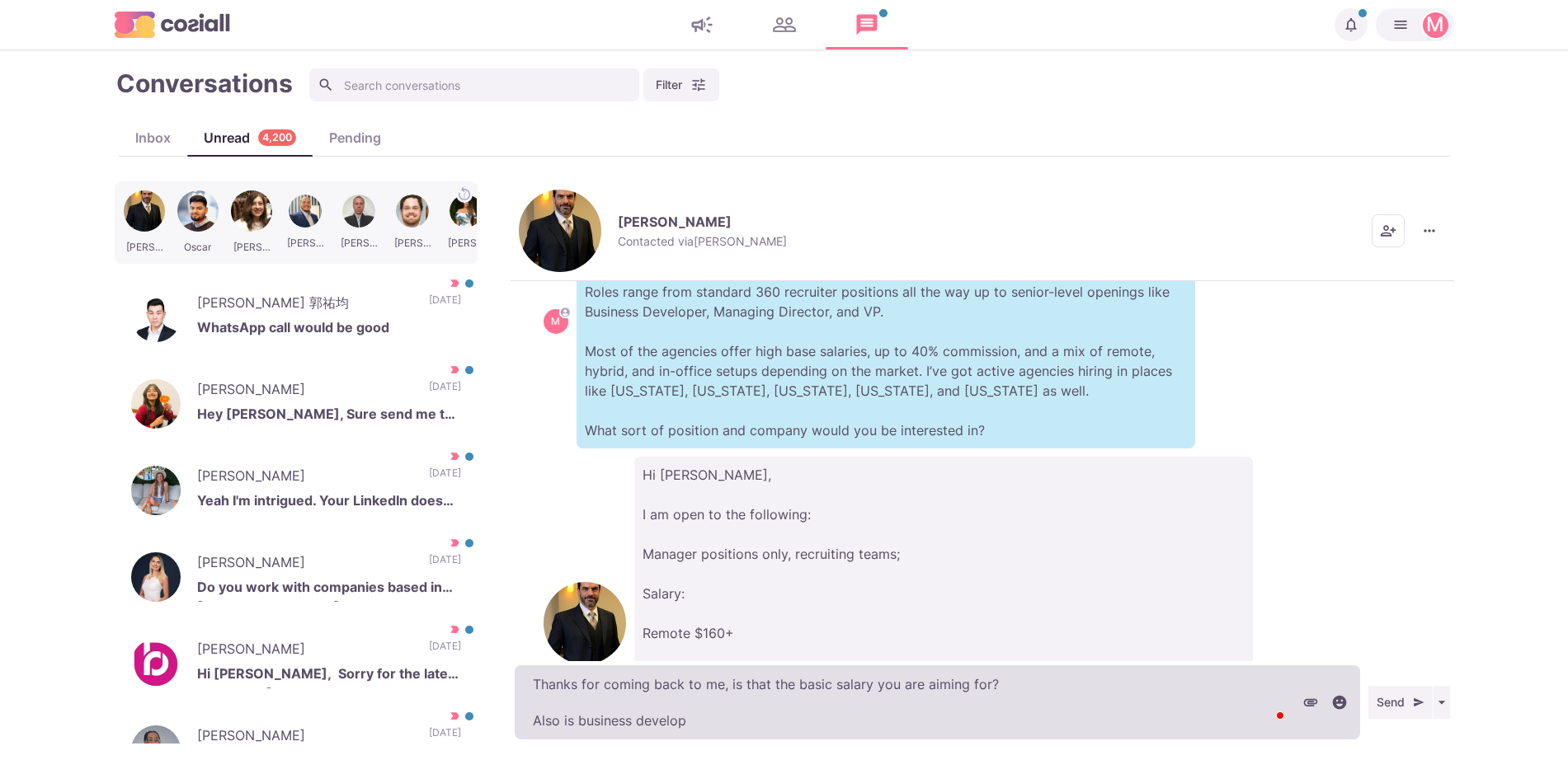
type textarea "x"
type textarea "Thanks for coming back to me, is that the basic salary you are aiming for? Also…"
type textarea "x"
type textarea "Thanks for coming back to me, is that the basic salary you are aiming for? Also…"
type textarea "x"
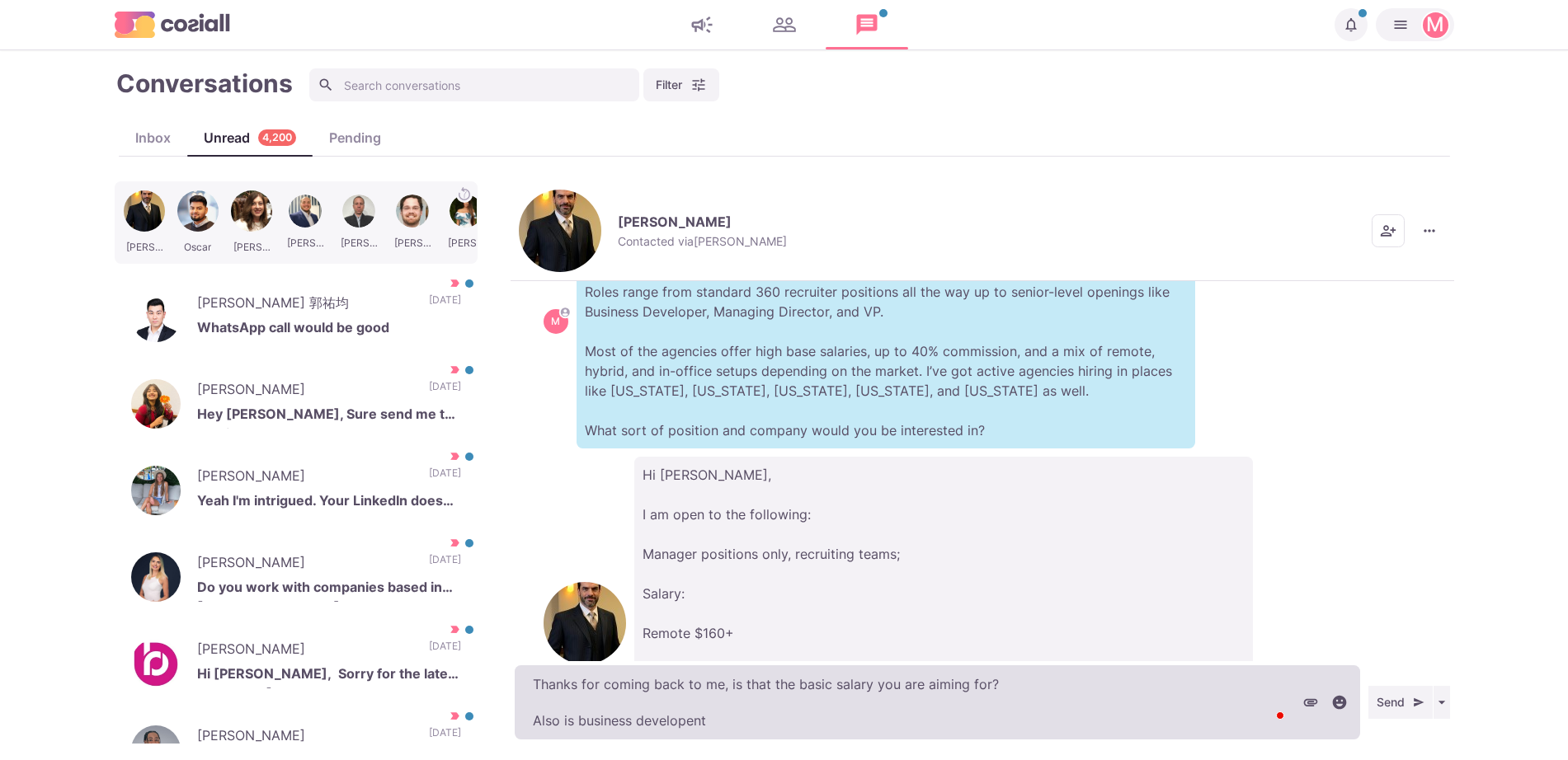
type textarea "Thanks for coming back to me, is that the basic salary you are aiming for? Also…"
type textarea "x"
type textarea "Thanks for coming back to me, is that the basic salary you are aiming for? Also…"
type textarea "x"
type textarea "Thanks for coming back to me, is that the basic salary you are aiming for? Also…"
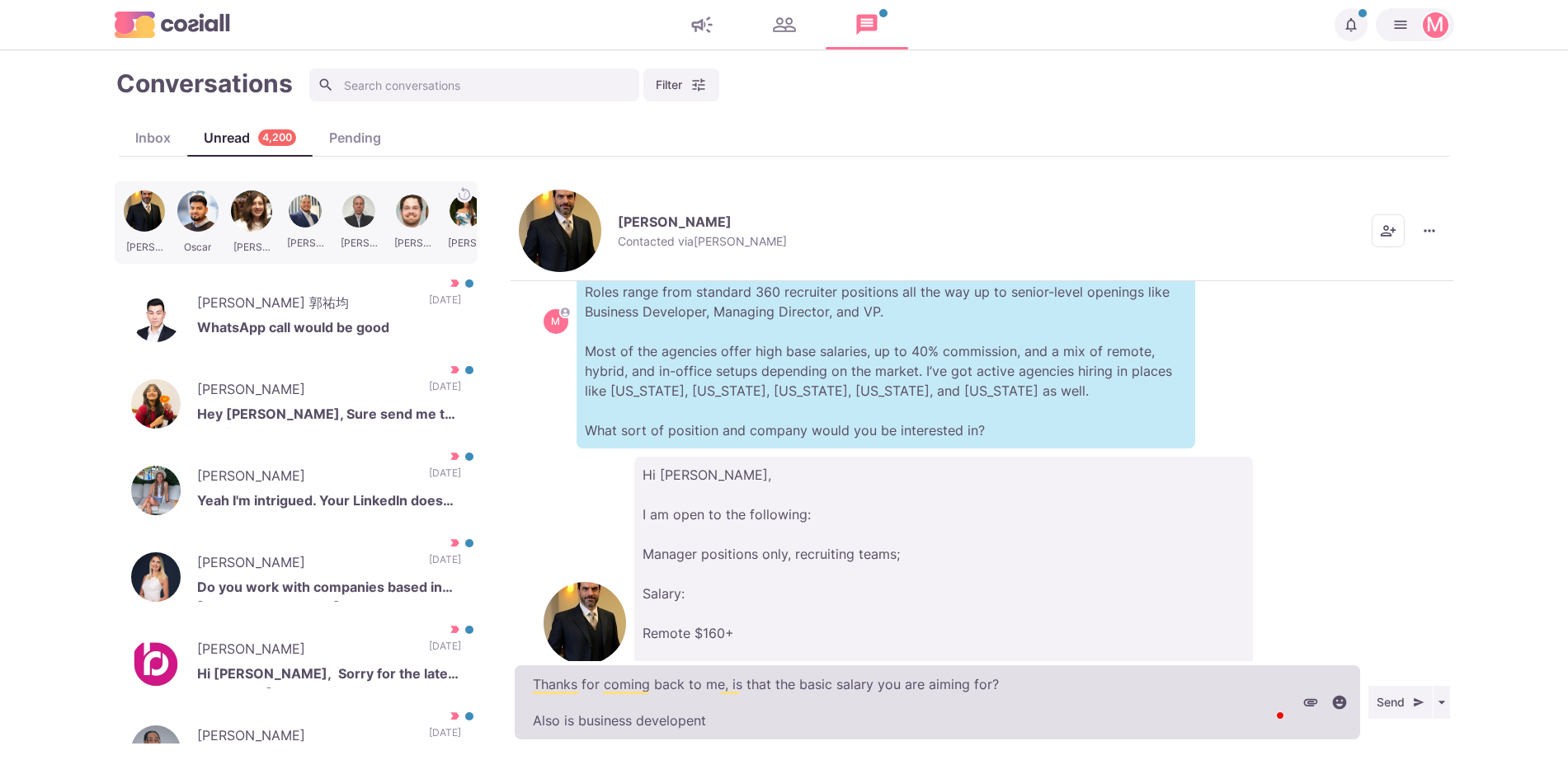
type textarea "x"
type textarea "Thanks for coming back to me, is that the basic salary you are aiming for? Also…"
type textarea "x"
type textarea "Thanks for coming back to me, is that the basic salary you are aiming for? Also…"
type textarea "x"
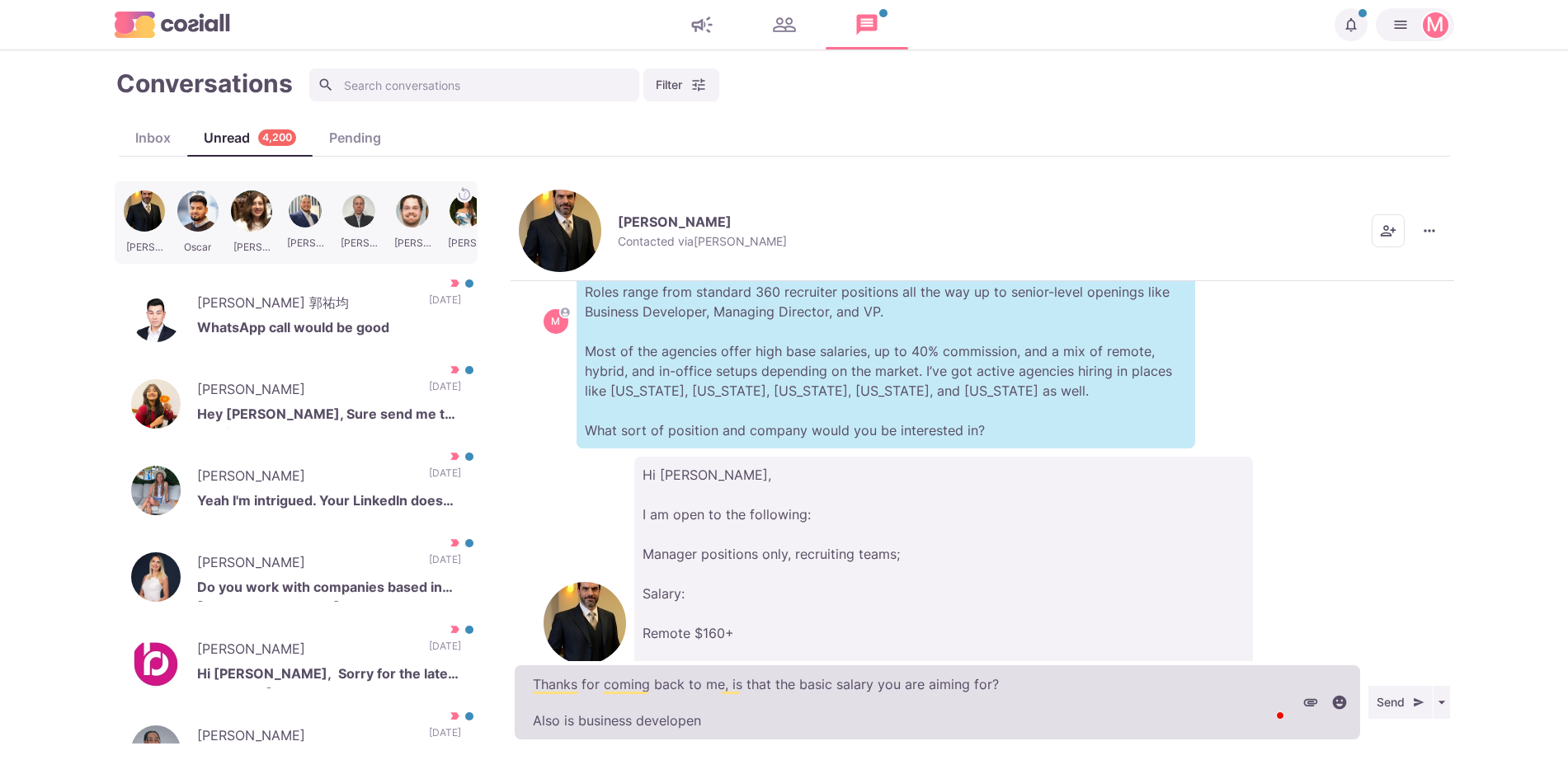
type textarea "Thanks for coming back to me, is that the basic salary you are aiming for? Also…"
type textarea "x"
type textarea "Thanks for coming back to me, is that the basic salary you are aiming for? Also…"
type textarea "x"
type textarea "Thanks for coming back to me, is that the basic salary you are aiming for? Also…"
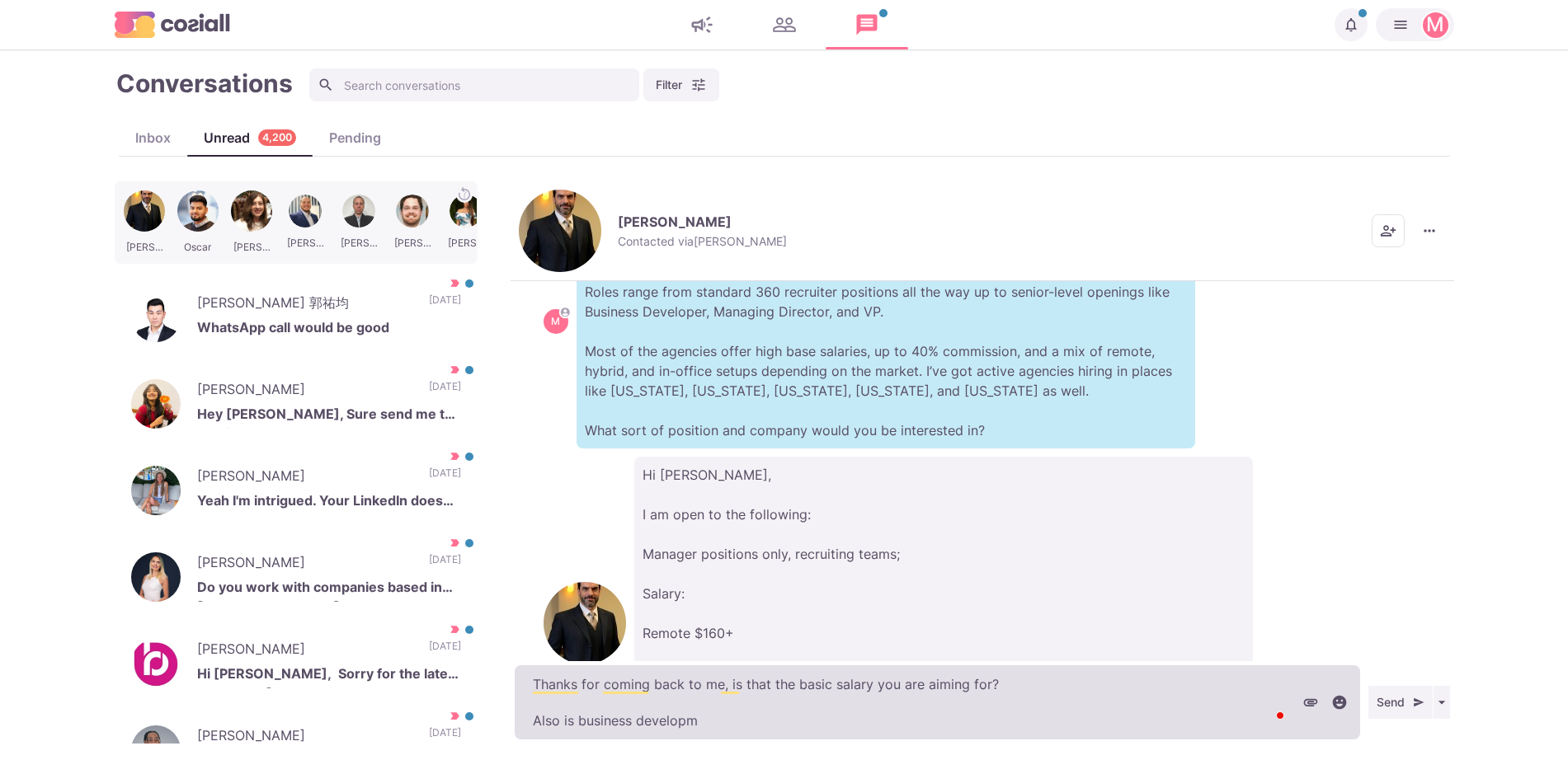
type textarea "x"
type textarea "Thanks for coming back to me, is that the basic salary you are aiming for? Also…"
type textarea "x"
type textarea "Thanks for coming back to me, is that the basic salary you are aiming for? Also…"
type textarea "x"
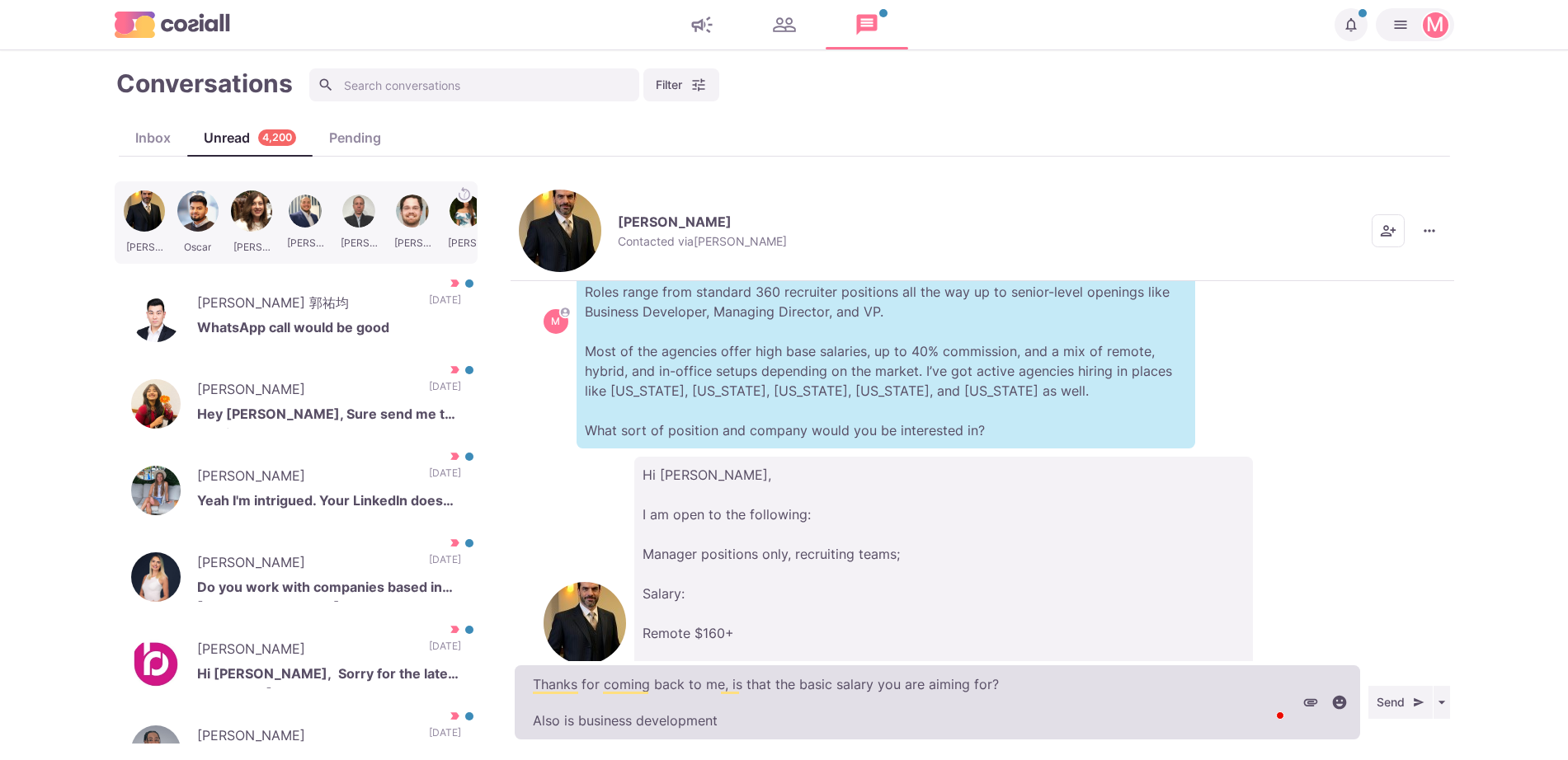
type textarea "Thanks for coming back to me, is that the basic salary you are aiming for? Also…"
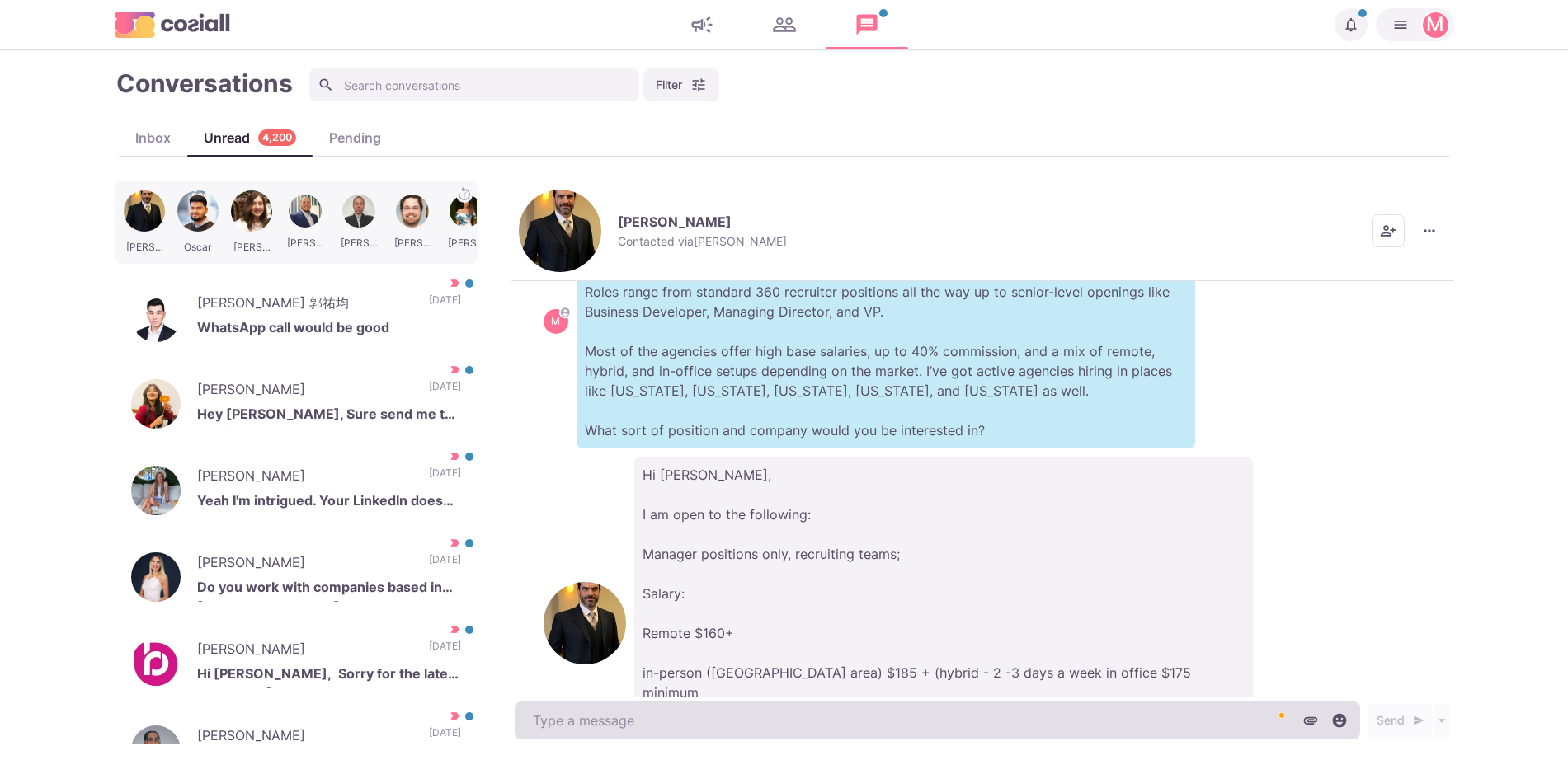
scroll to position [535, 0]
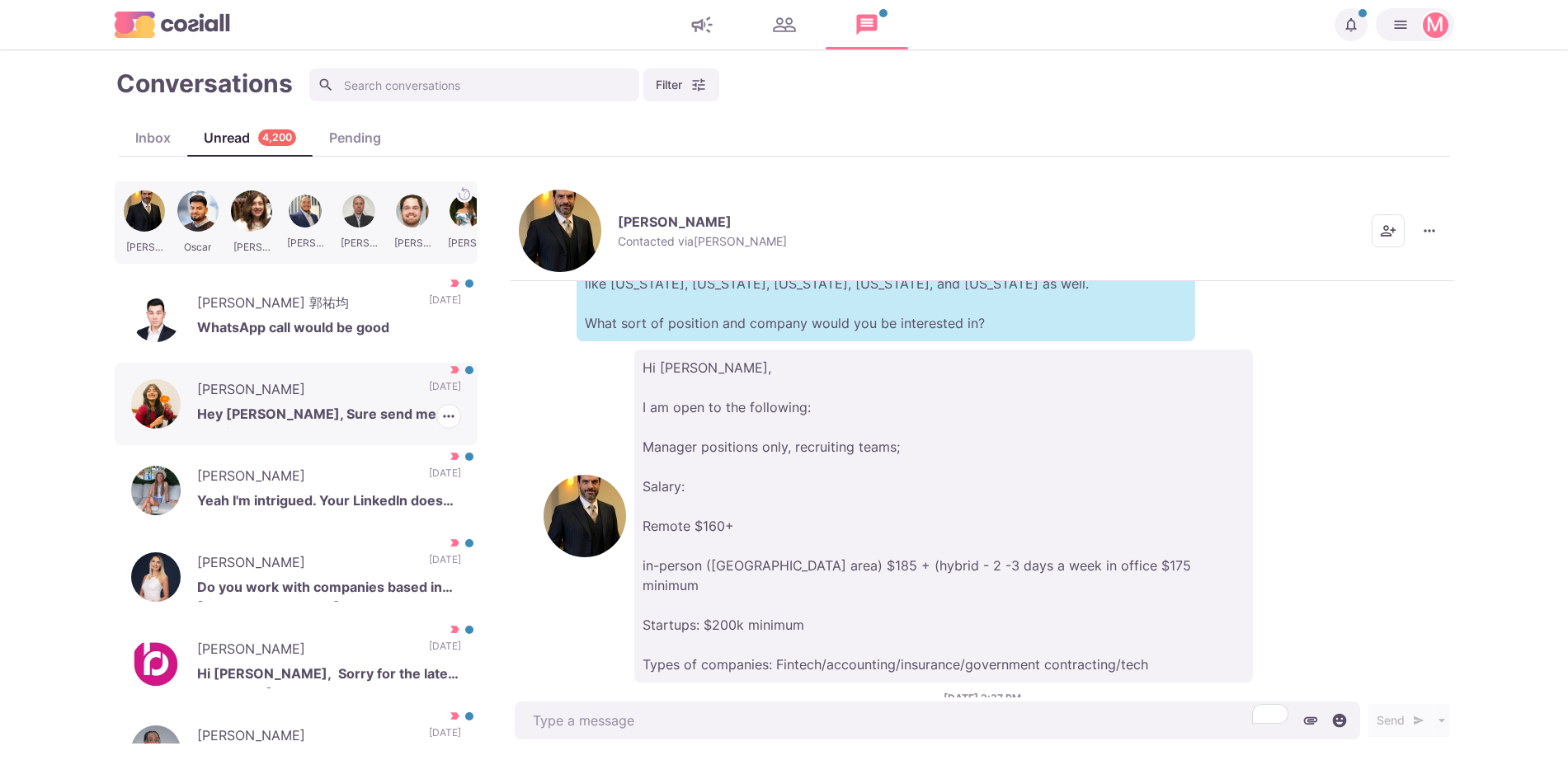
click at [125, 413] on div "[PERSON_NAME] Hey [PERSON_NAME], Sure send me the details. [DATE] [PERSON_NAME]…" at bounding box center [295, 404] width 363 height 82
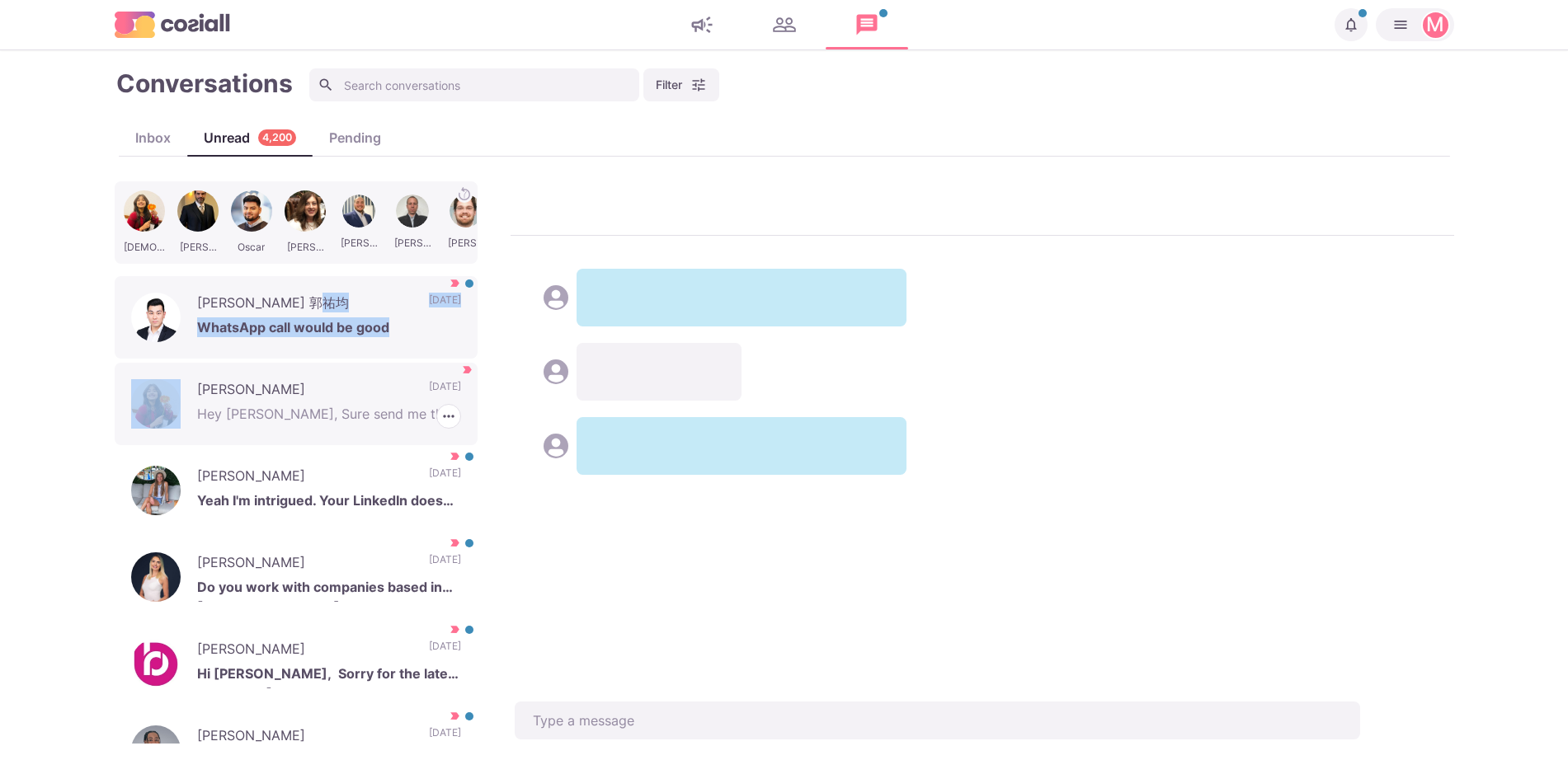
drag, startPoint x: 127, startPoint y: 413, endPoint x: 369, endPoint y: 277, distance: 277.6
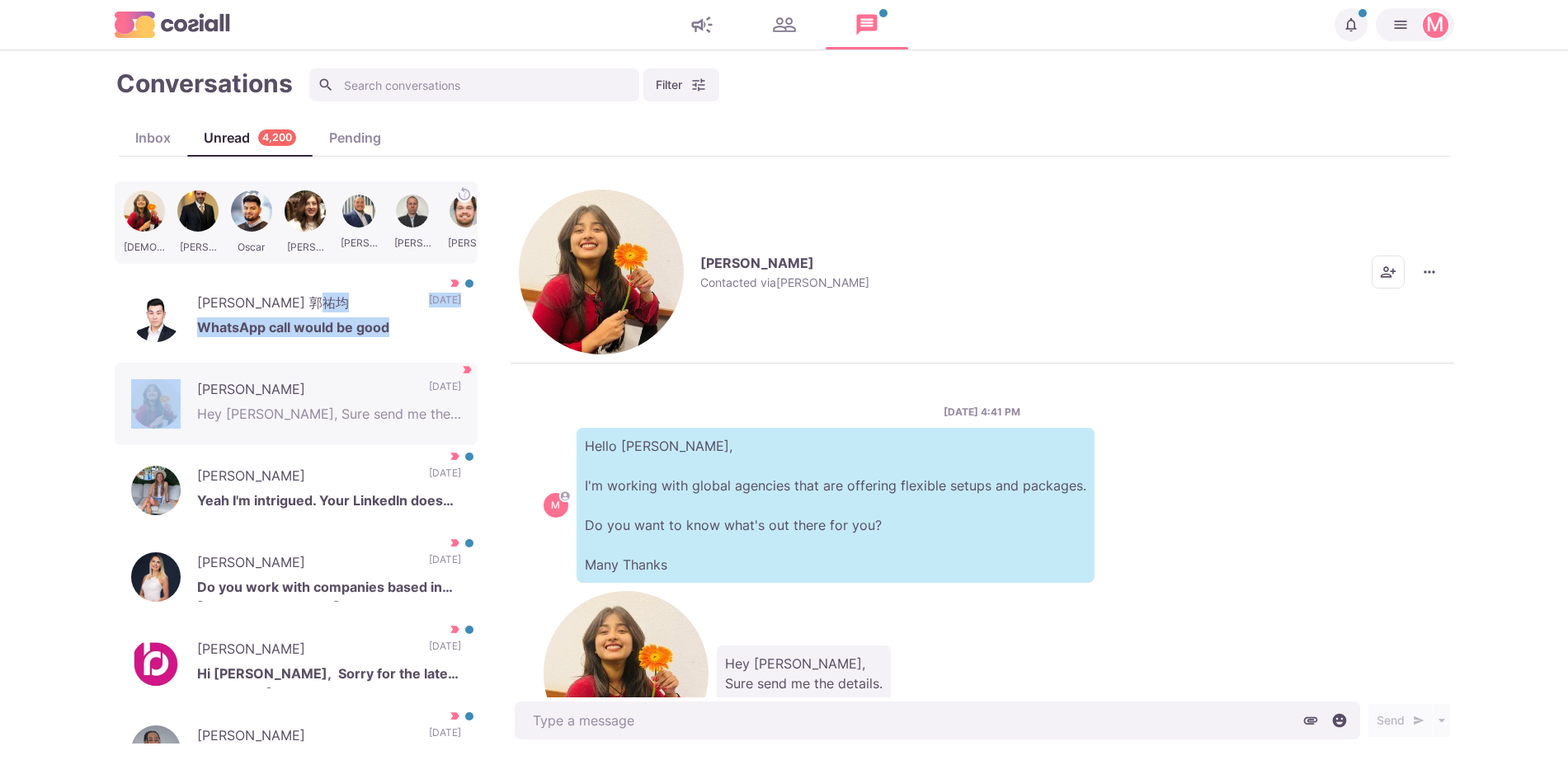
click at [531, 208] on img "button" at bounding box center [602, 272] width 165 height 165
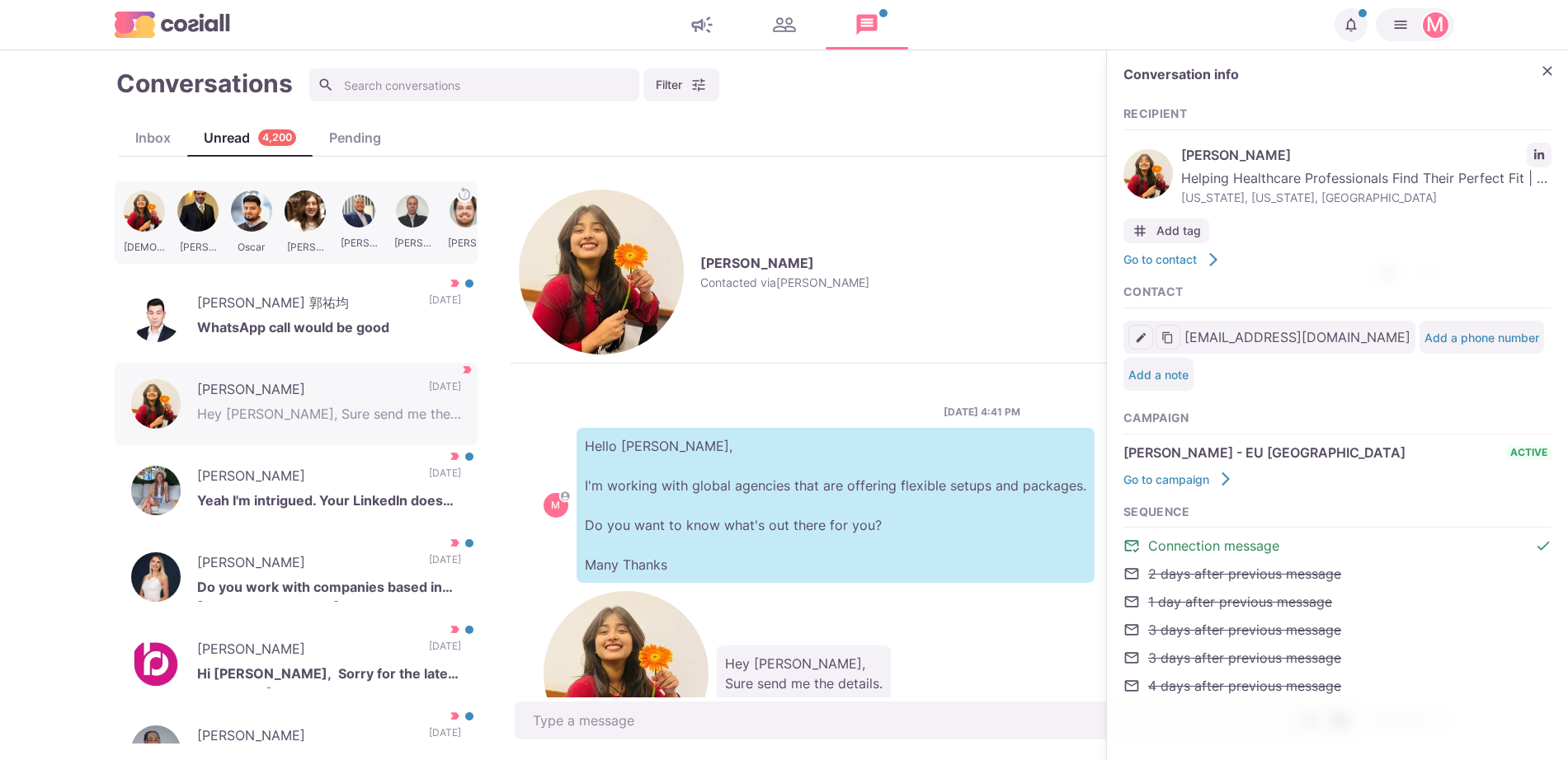
click at [1541, 99] on div "Recipient [PERSON_NAME] Helping Healthcare Professionals Find Their Perfect Fit…" at bounding box center [1337, 401] width 428 height 622
click at [1556, 63] on button "Close" at bounding box center [1548, 71] width 25 height 25
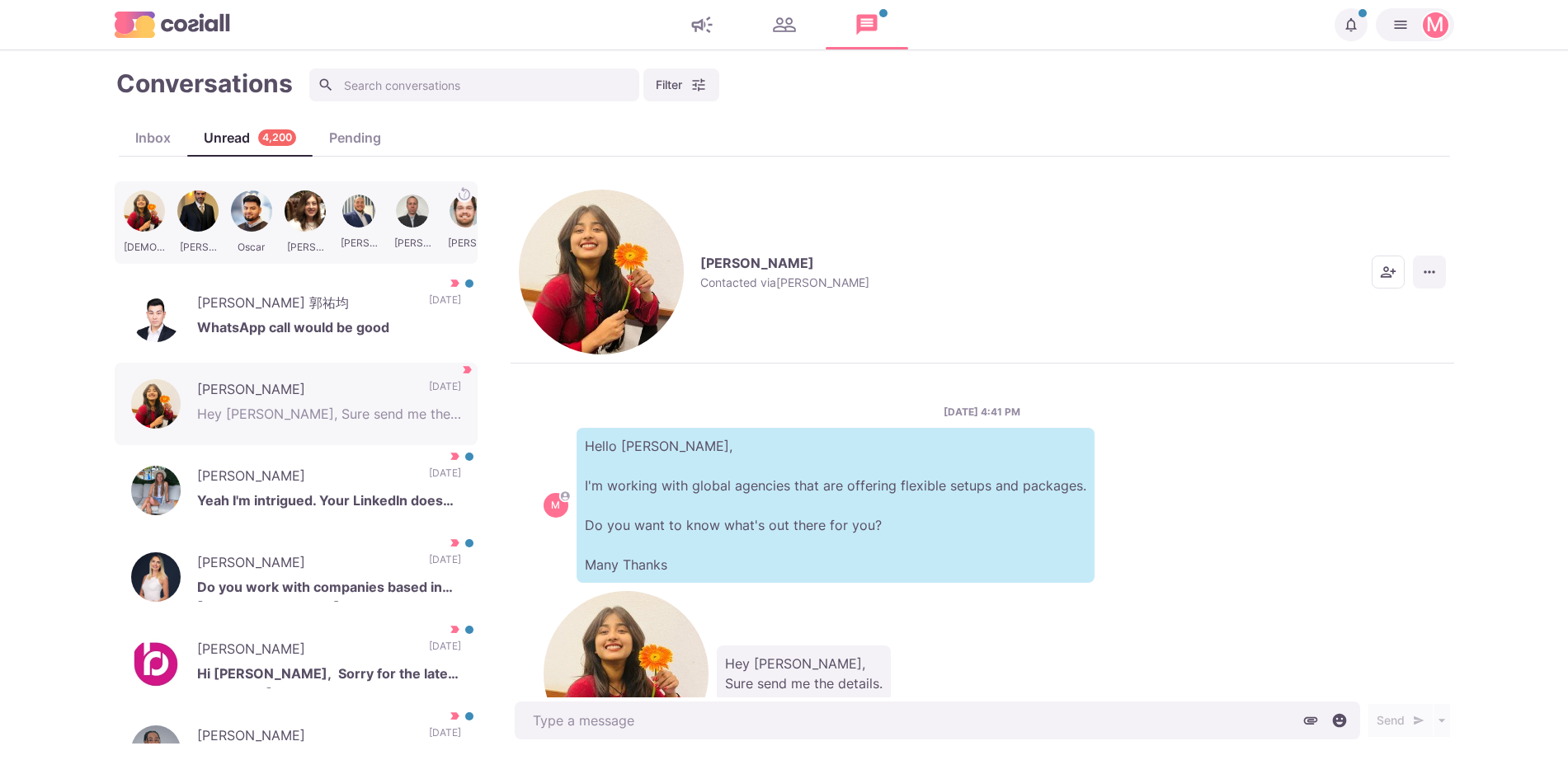
click at [1439, 255] on button "More menu" at bounding box center [1429, 271] width 33 height 33
click at [1385, 285] on button "Mark as Not Important" at bounding box center [1365, 273] width 160 height 26
click at [329, 337] on div "[PERSON_NAME] 郭祐均 WhatsApp call would be good [DATE] [PERSON_NAME] as Read [PER…" at bounding box center [295, 317] width 363 height 82
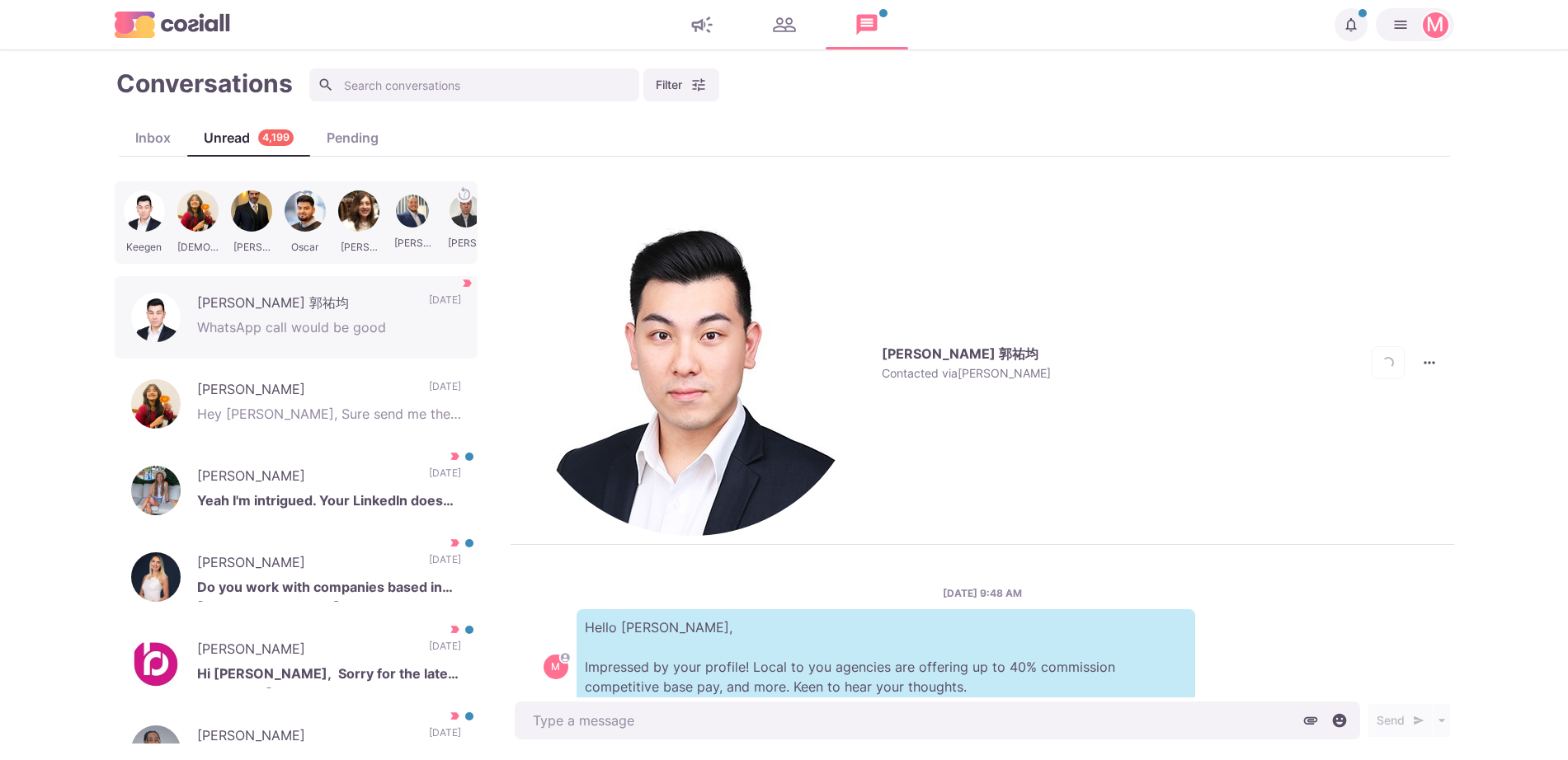
scroll to position [1122, 0]
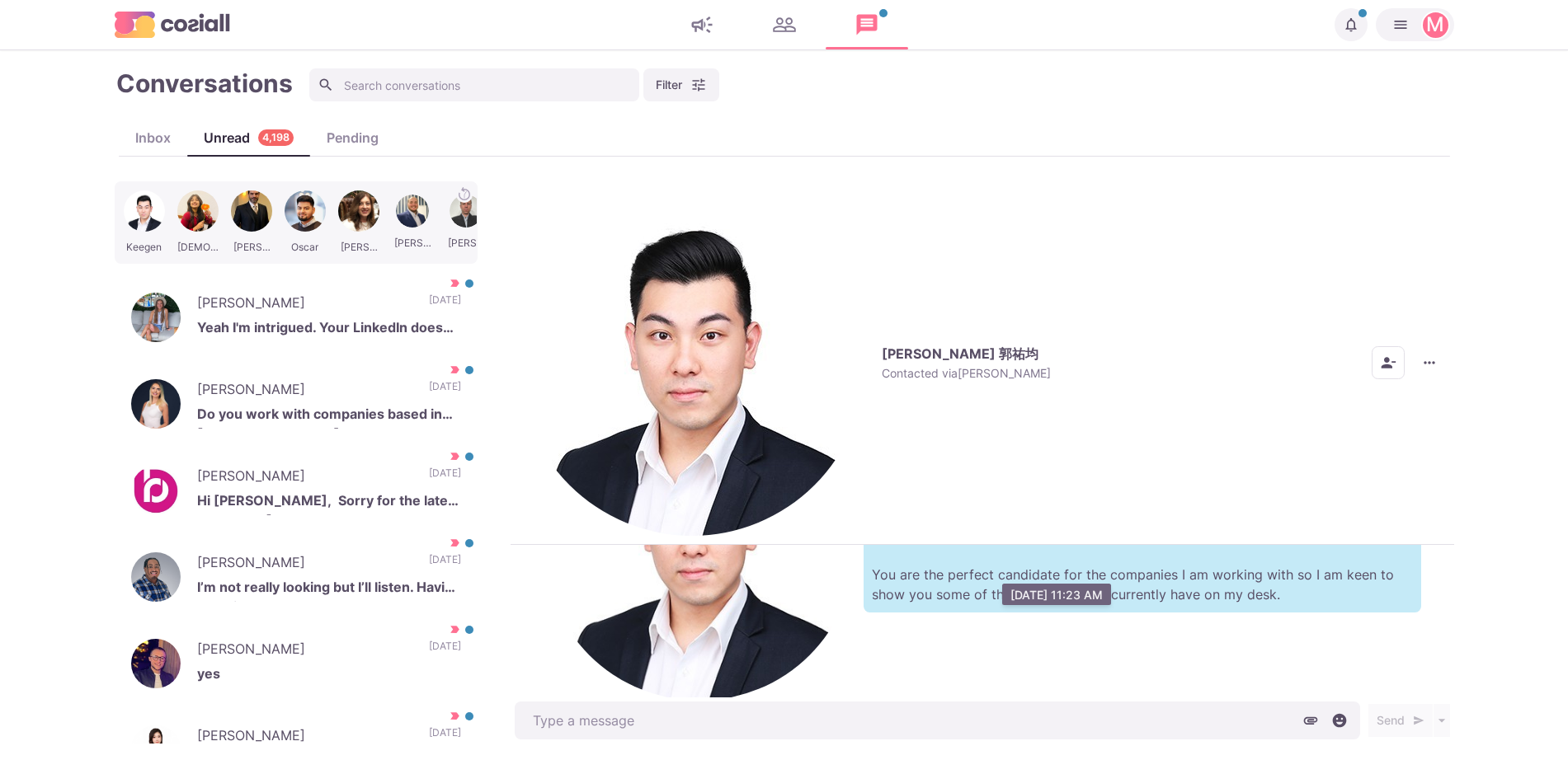
click at [539, 216] on img "button" at bounding box center [692, 363] width 346 height 346
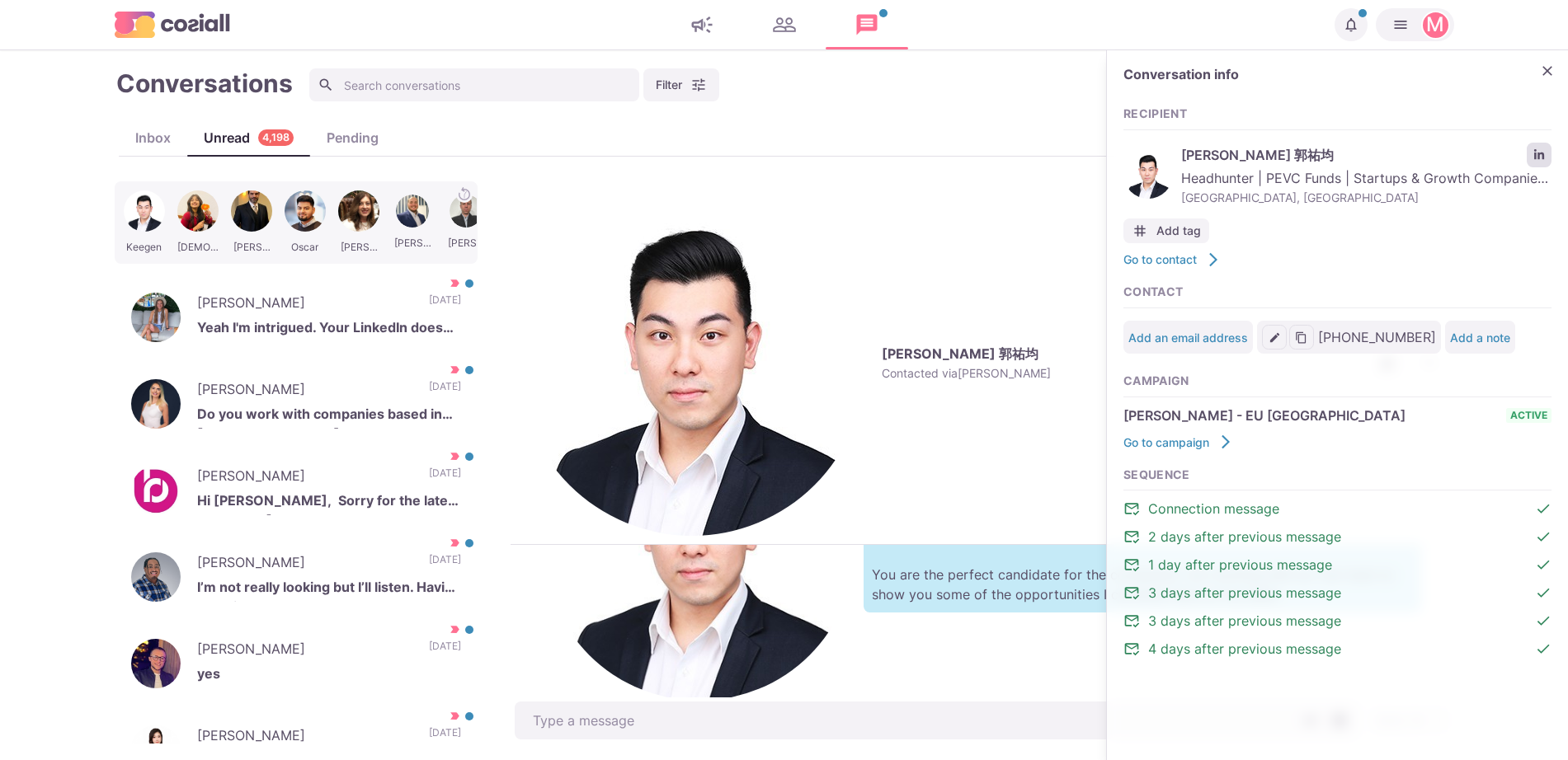
click at [1544, 151] on link "LinkedIn profile link" at bounding box center [1540, 155] width 25 height 25
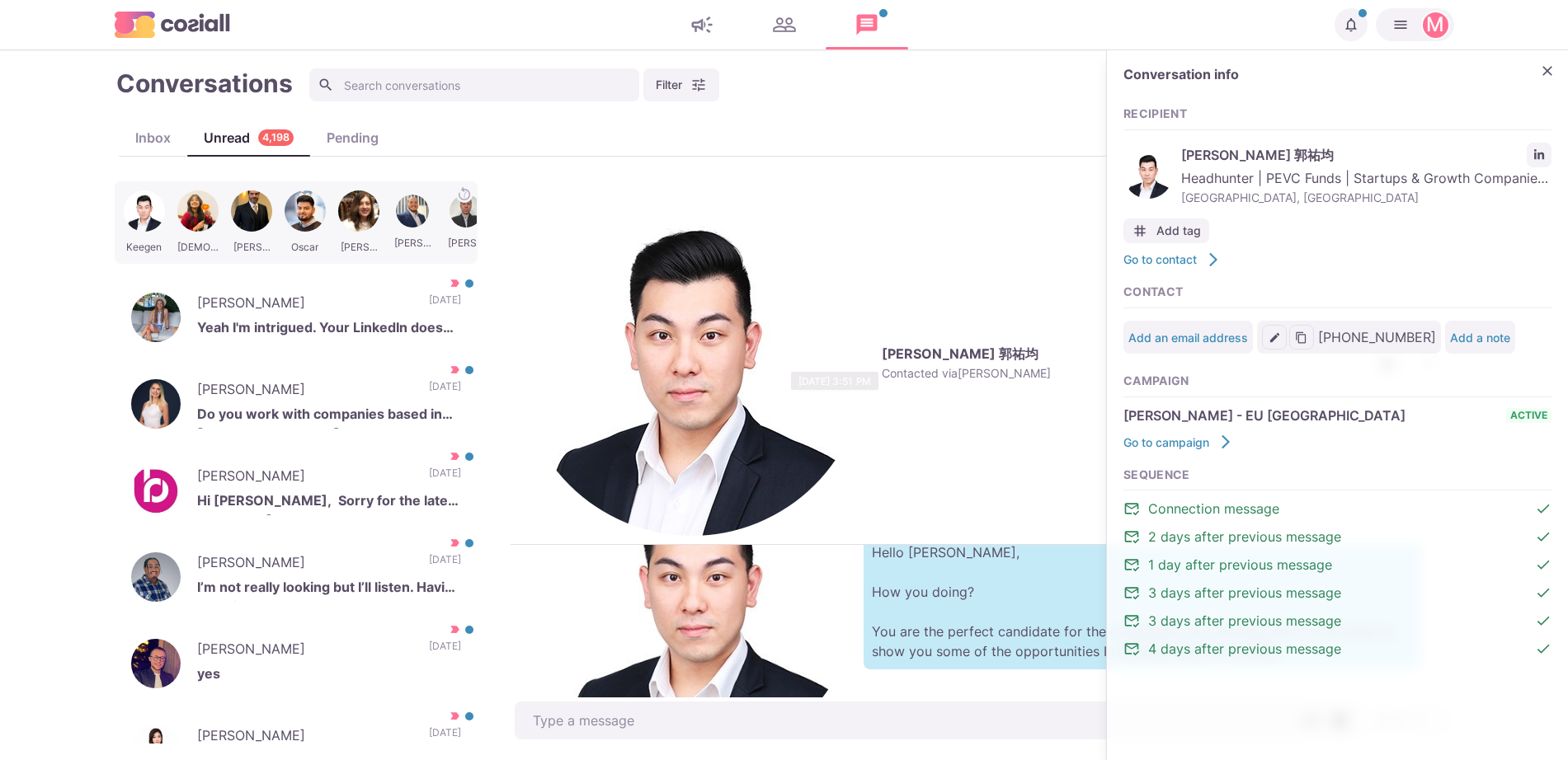
scroll to position [1022, 0]
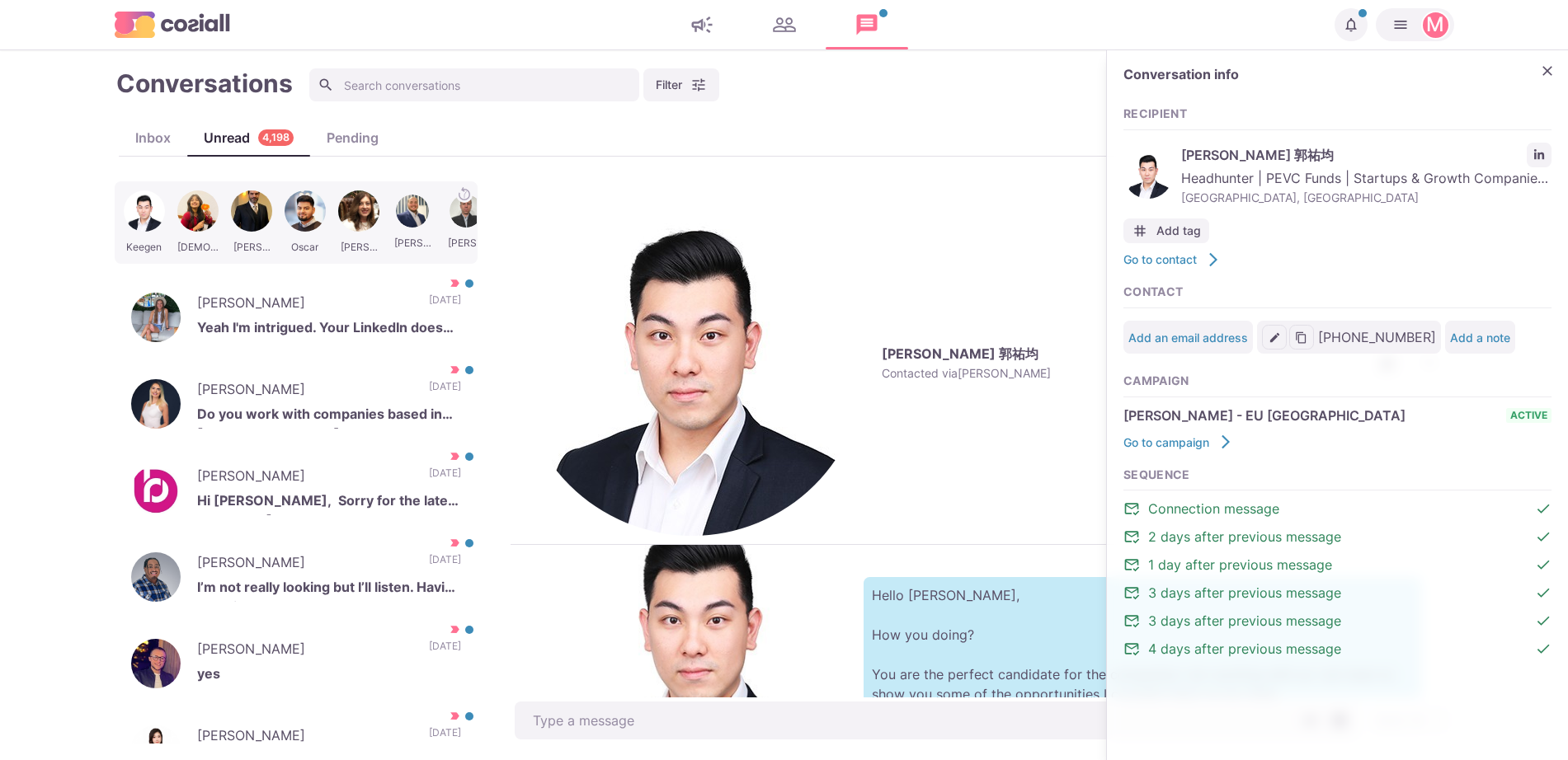
drag, startPoint x: 674, startPoint y: 479, endPoint x: 804, endPoint y: 497, distance: 131.2
click at [804, 545] on div "[DATE] 9:48 AM M Hello [PERSON_NAME], Impressed by your profile! Local to you a…" at bounding box center [981, 621] width 943 height 153
drag, startPoint x: 802, startPoint y: 650, endPoint x: 794, endPoint y: 766, distance: 116.3
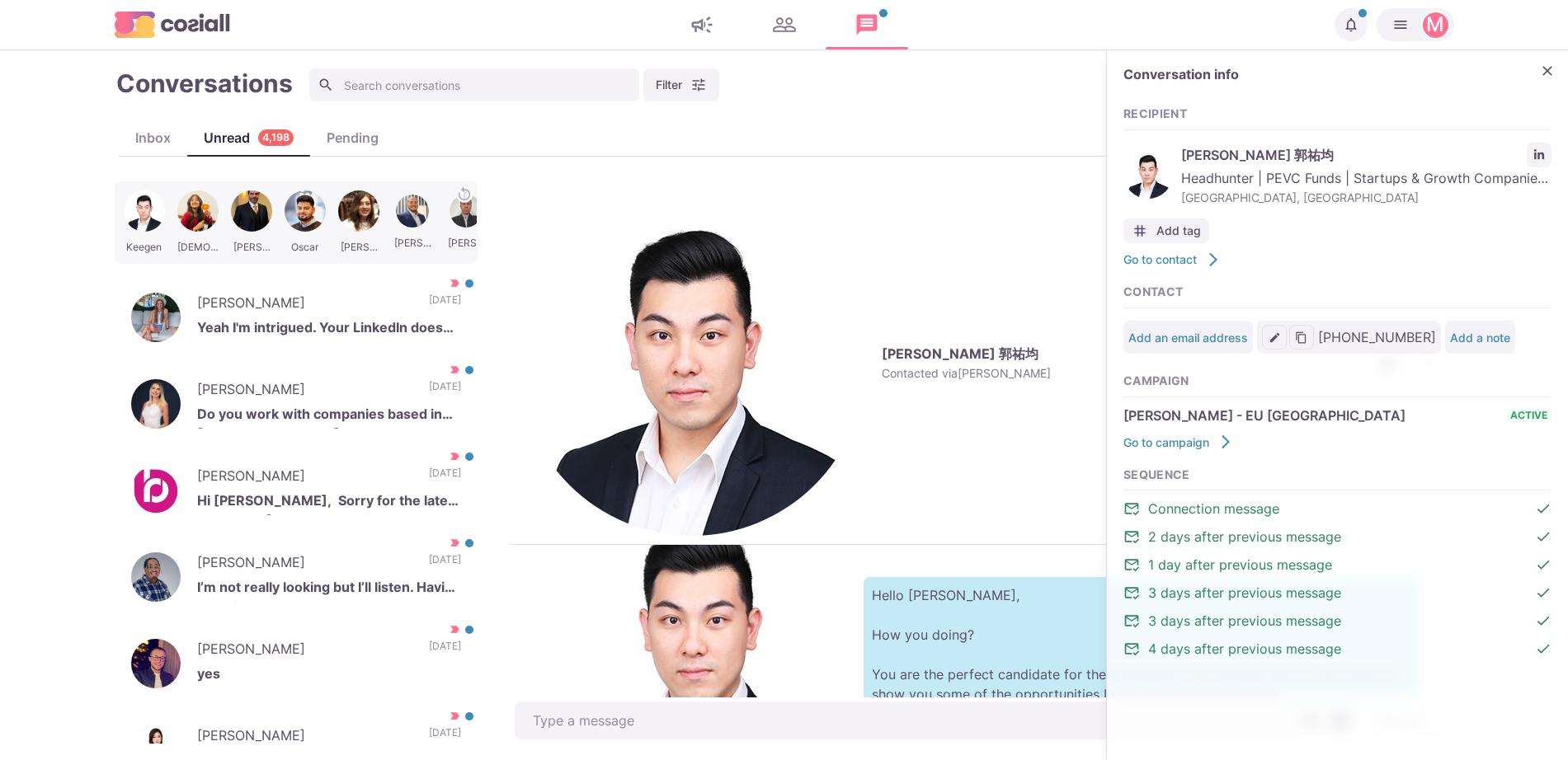
click at [794, 759] on html "Notifications Your campaign IT & Sales Leads has ended. [DATE] Your campaign IT…" at bounding box center [784, 380] width 1568 height 760
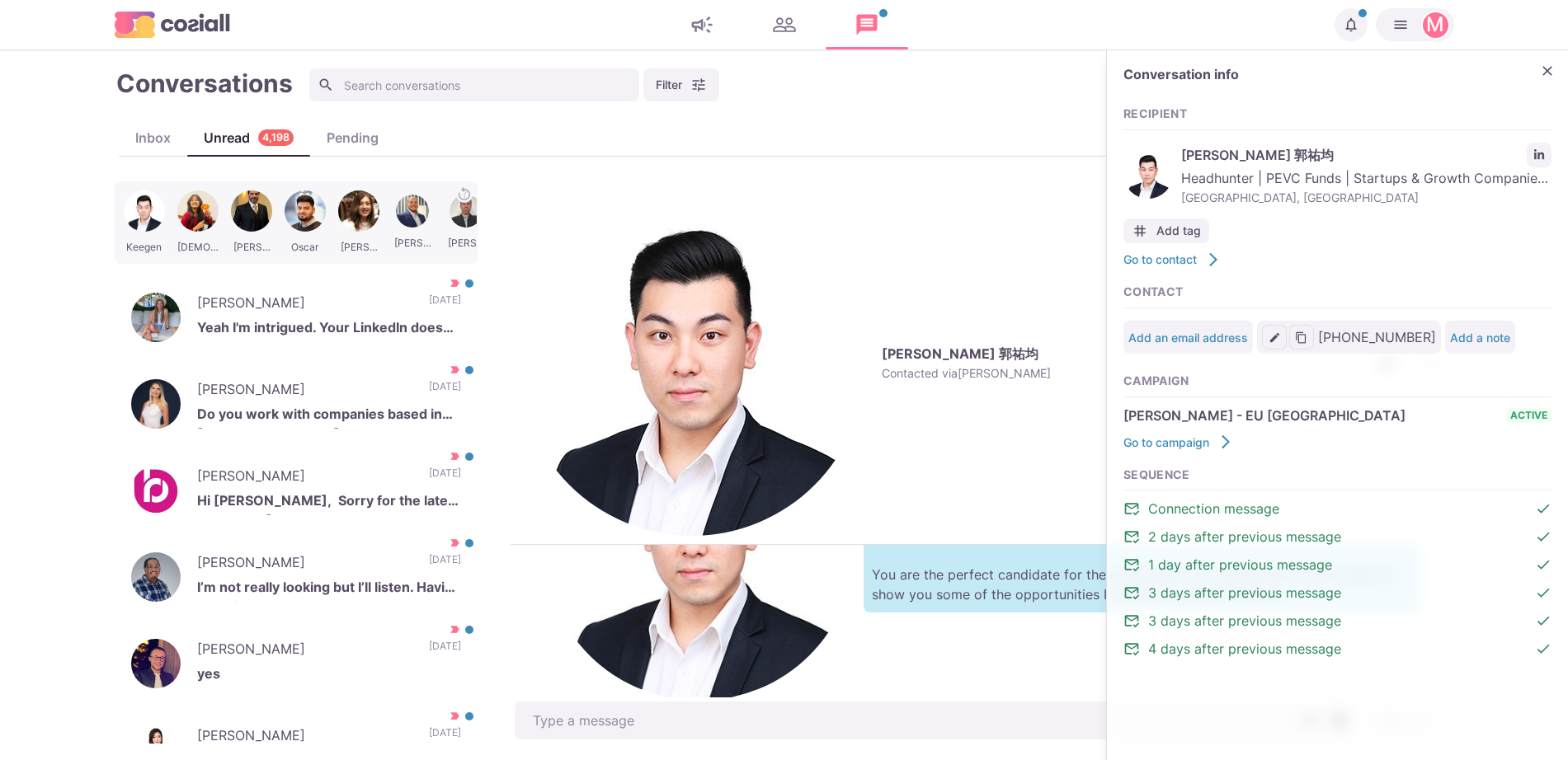
click at [792, 685] on div "[DATE] 9:48 AM M Hello [PERSON_NAME], Impressed by your profile! Local to you a…" at bounding box center [981, 621] width 943 height 153
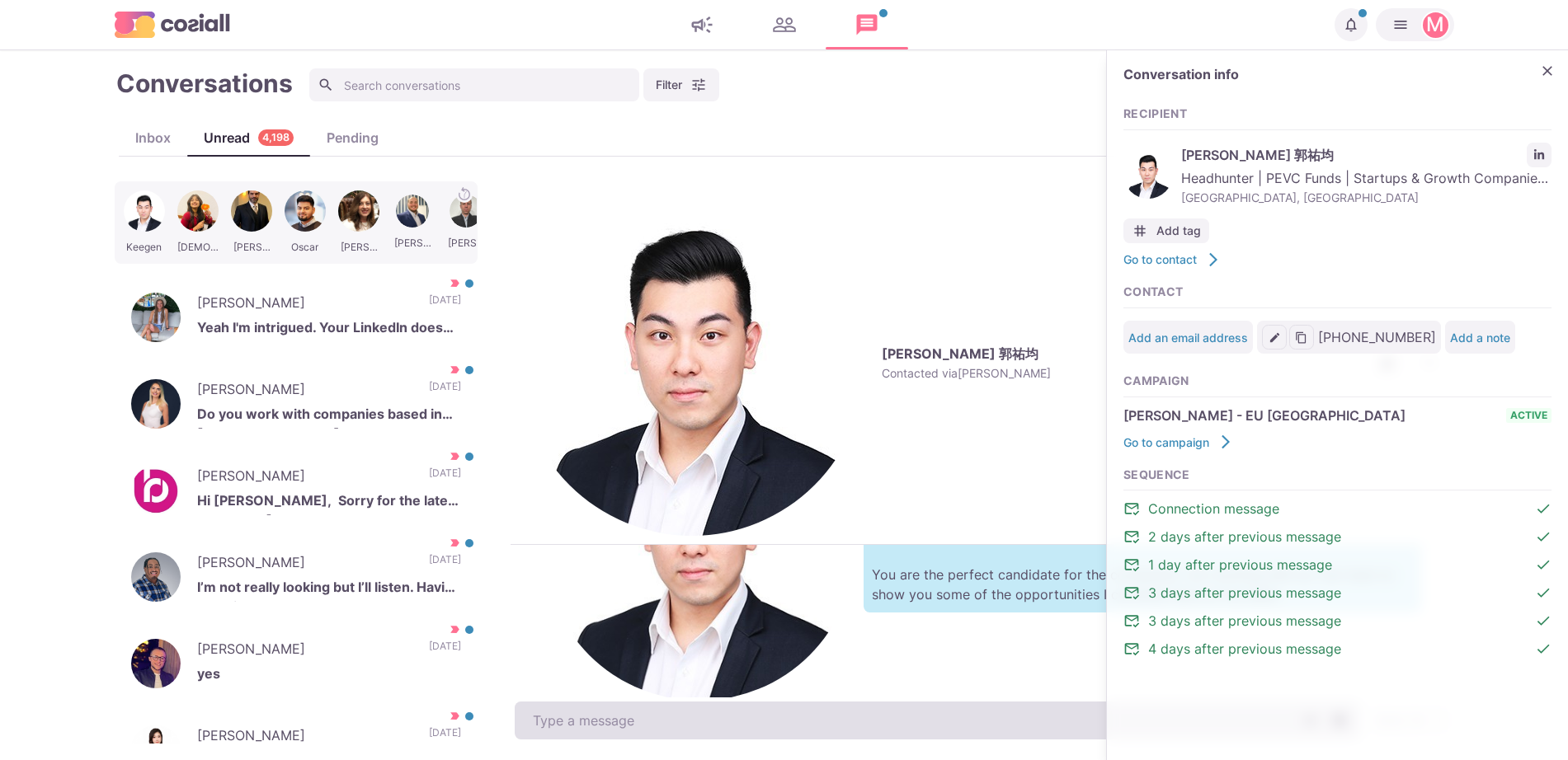
click at [790, 713] on textarea at bounding box center [937, 720] width 846 height 38
